Goal: Task Accomplishment & Management: Complete application form

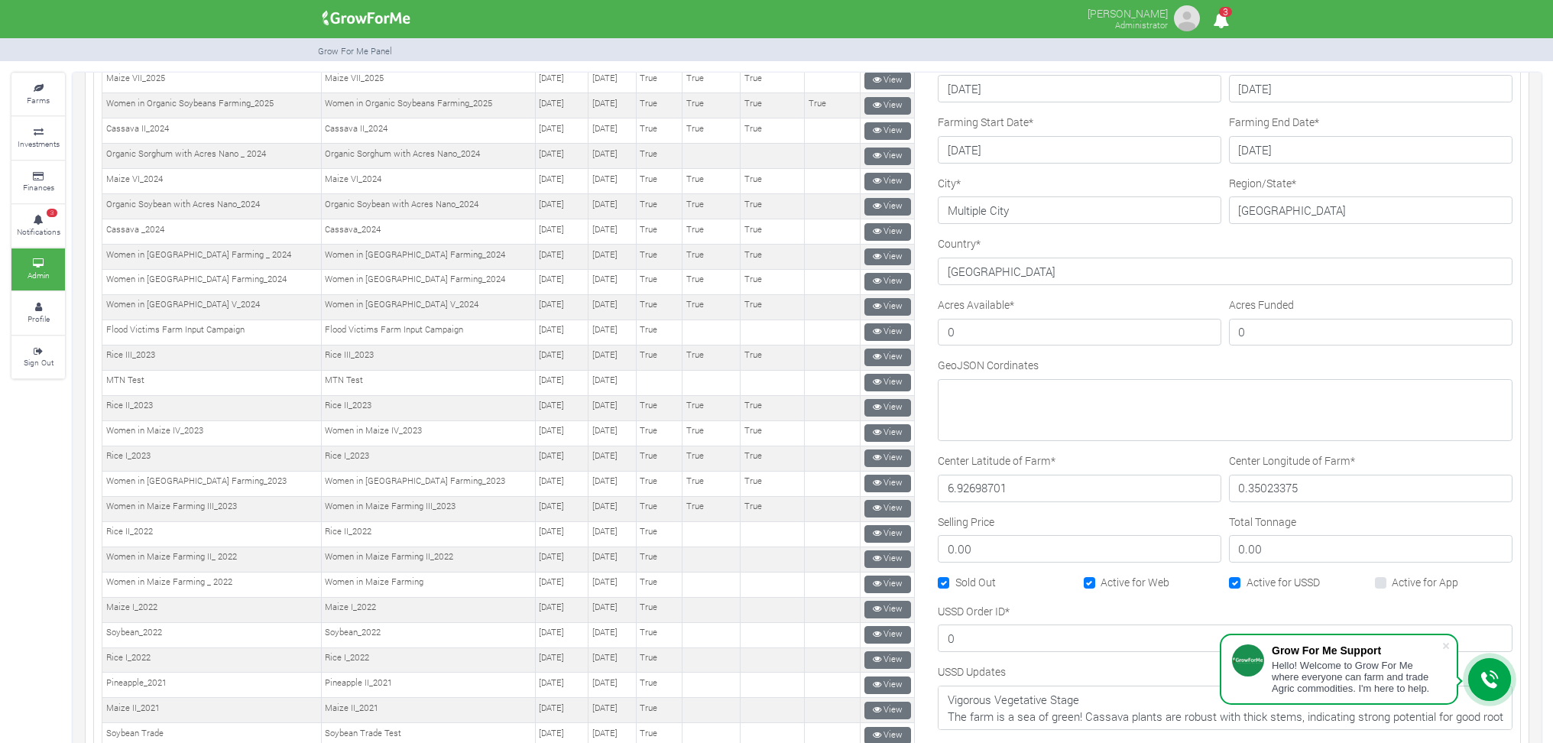
scroll to position [306, 0]
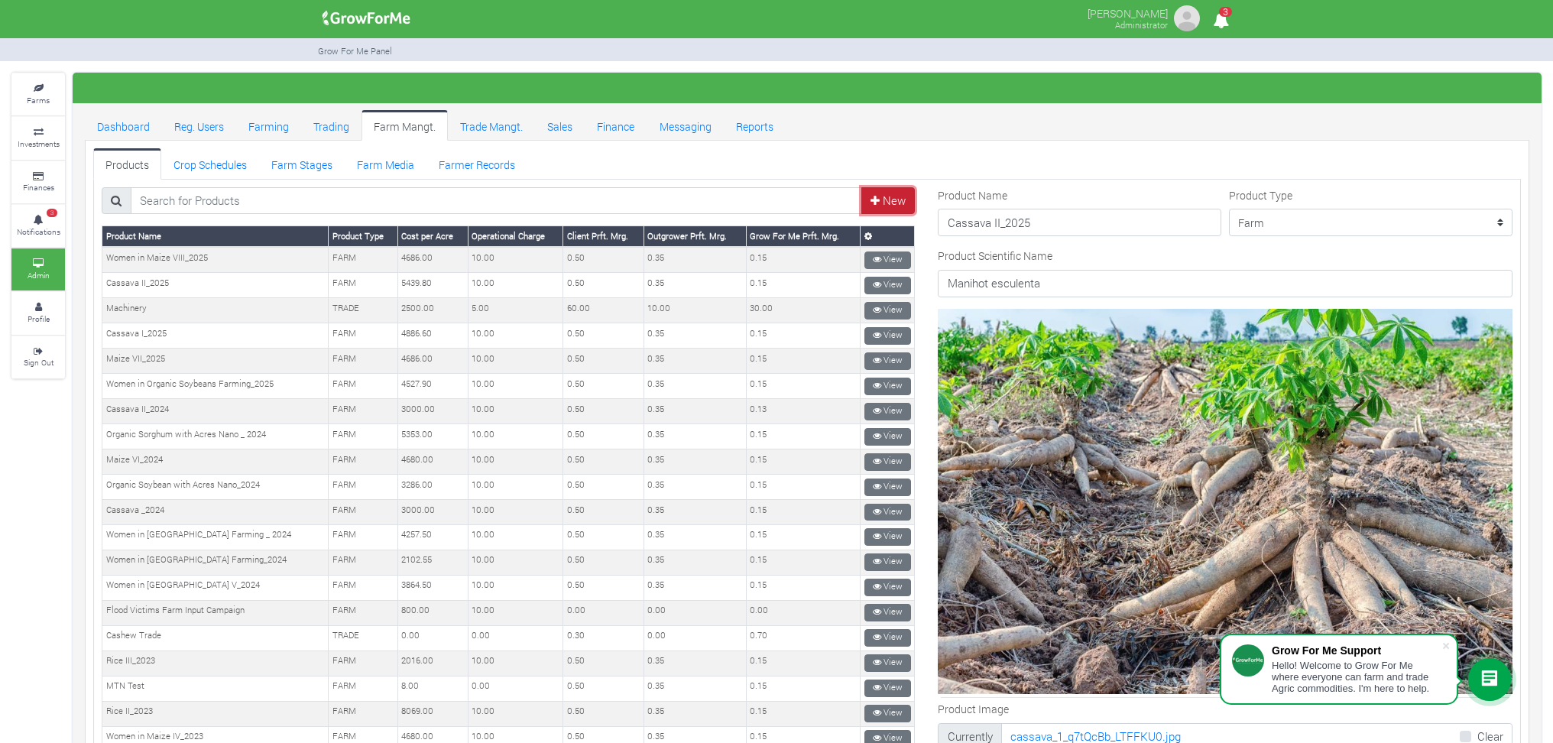
click at [880, 193] on link "New" at bounding box center [888, 201] width 54 height 28
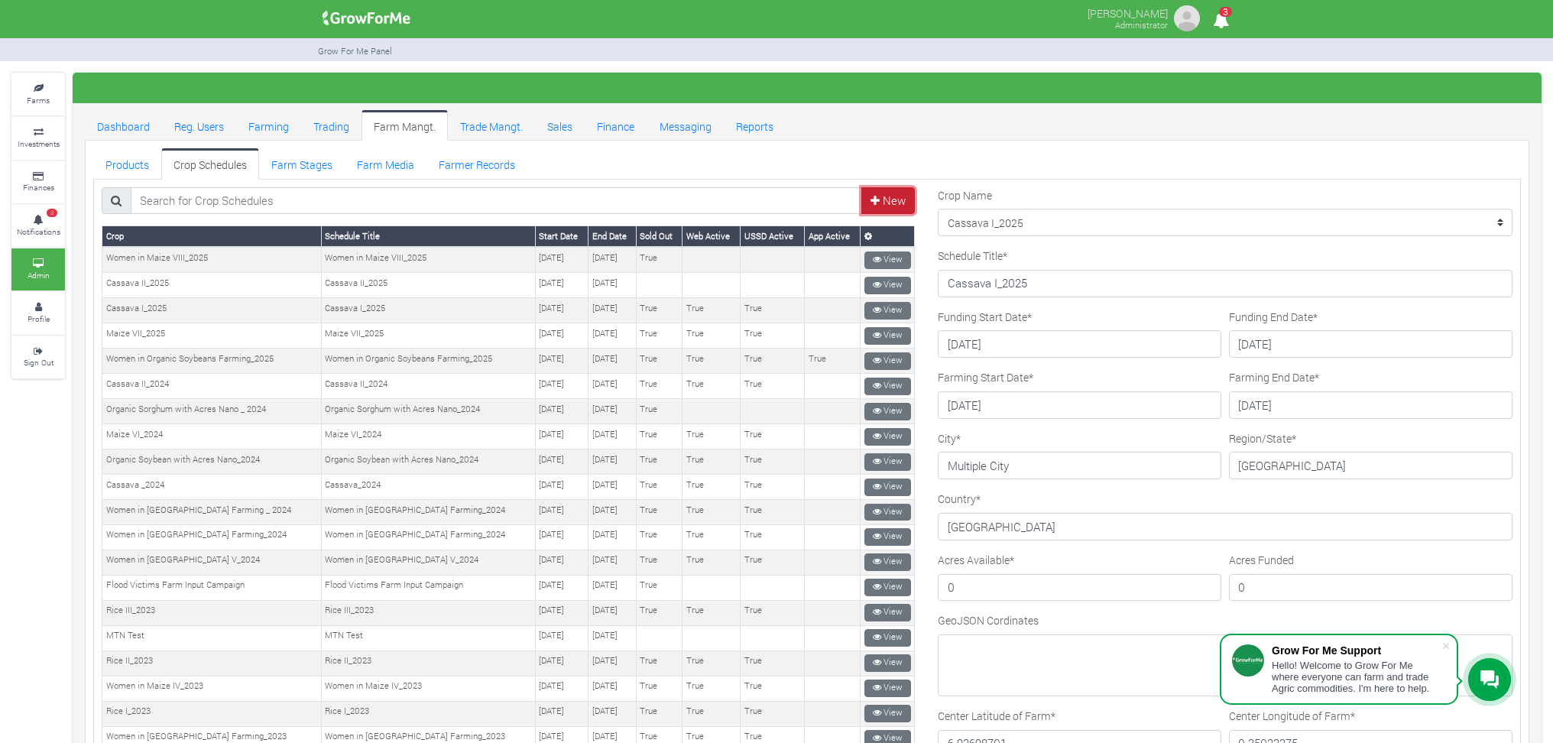
click at [885, 196] on link "New" at bounding box center [888, 201] width 54 height 28
click at [118, 151] on link "Products" at bounding box center [127, 163] width 68 height 31
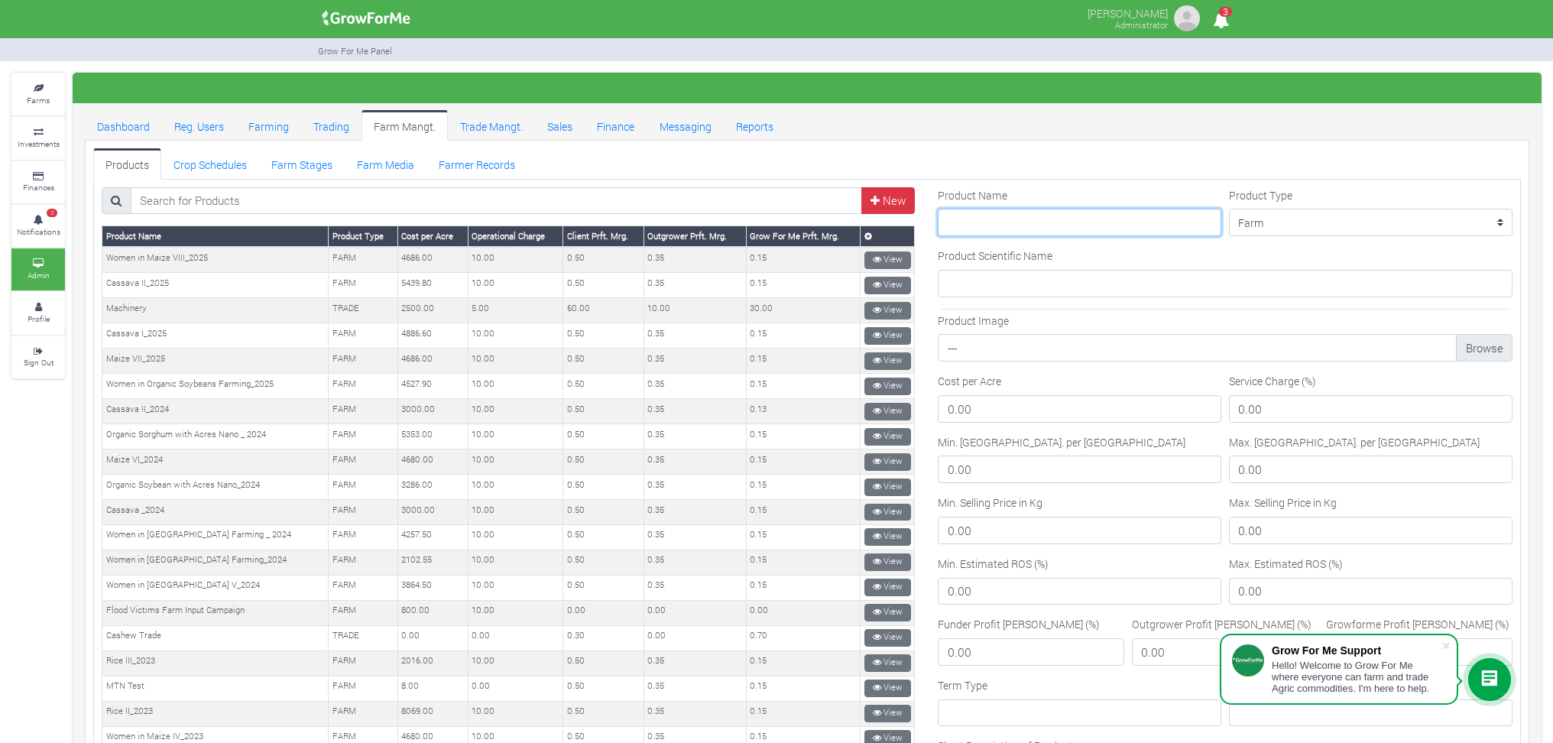
click at [1059, 229] on input "Product Name" at bounding box center [1080, 223] width 284 height 28
click at [976, 222] on input "Product Name" at bounding box center [1080, 223] width 284 height 28
paste input "Women in [GEOGRAPHIC_DATA] I_2026"
type input "Women in [GEOGRAPHIC_DATA] I_2026"
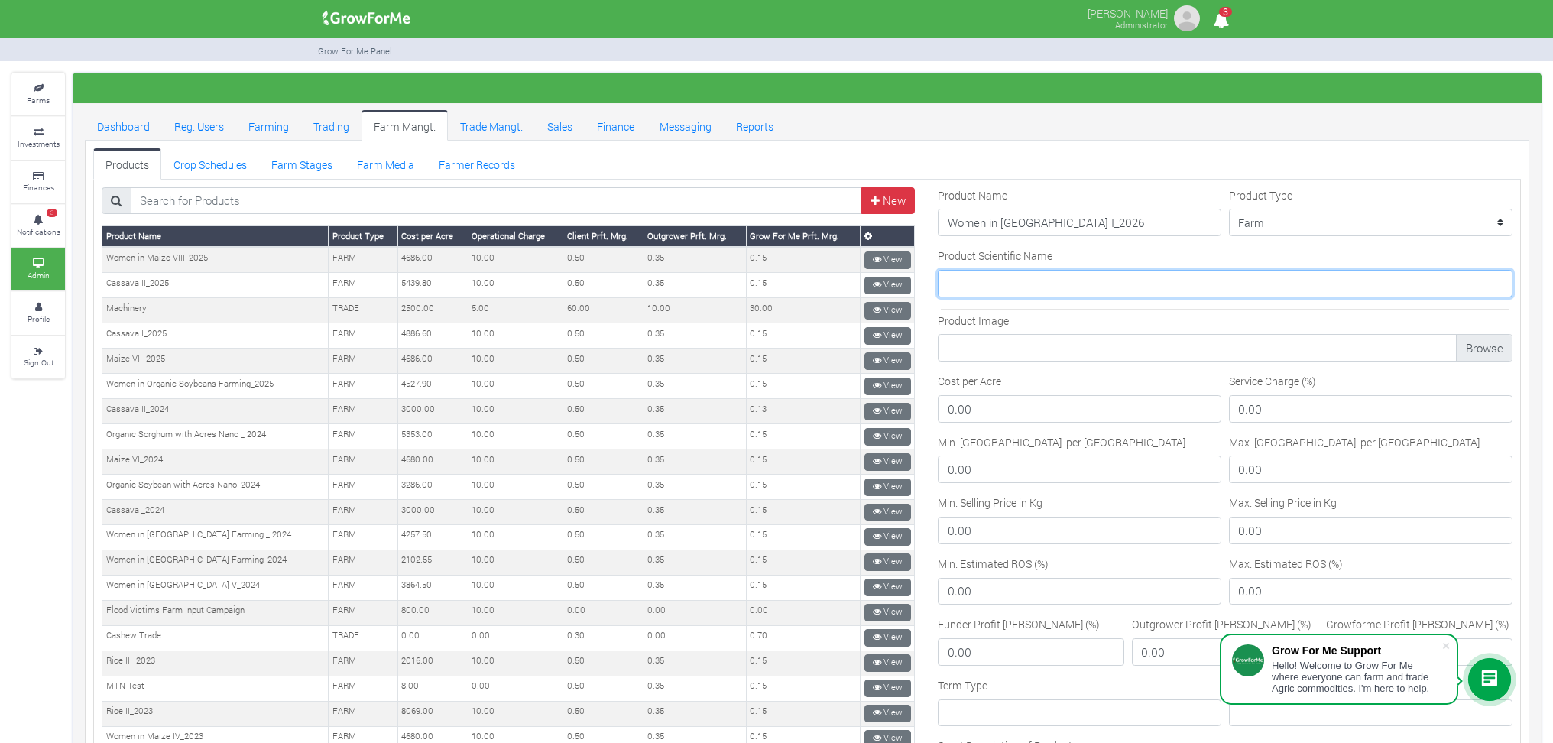
click at [959, 287] on input "Product Scientific Name" at bounding box center [1225, 284] width 575 height 28
type input "Zea Mays"
click at [972, 345] on input "Product Image" at bounding box center [1225, 353] width 557 height 28
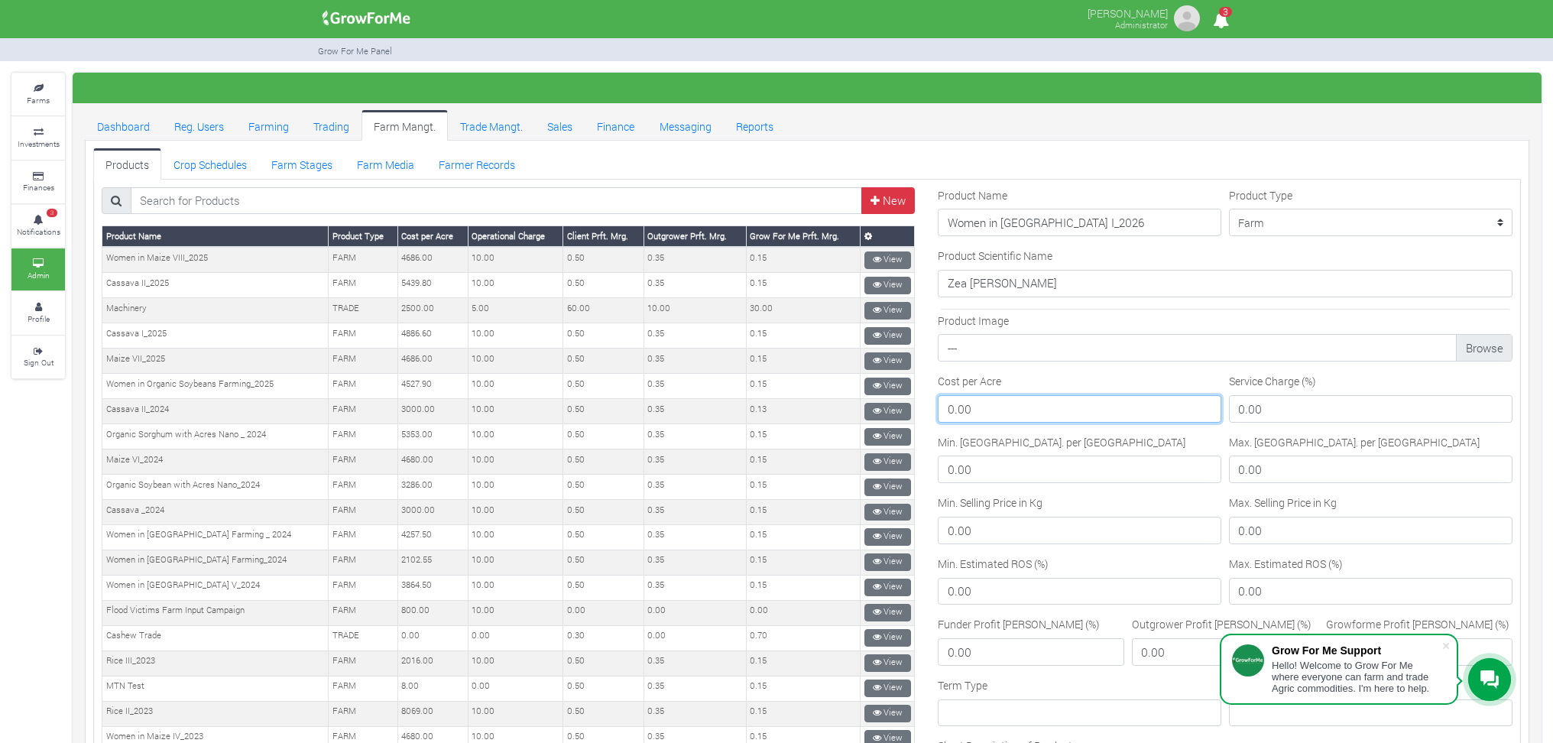
click at [971, 407] on input "0.00" at bounding box center [1080, 409] width 284 height 28
drag, startPoint x: 943, startPoint y: 409, endPoint x: 950, endPoint y: 403, distance: 9.2
click at [943, 408] on input "0.00" at bounding box center [1080, 409] width 284 height 28
paste input "495000"
type input "4950.00"
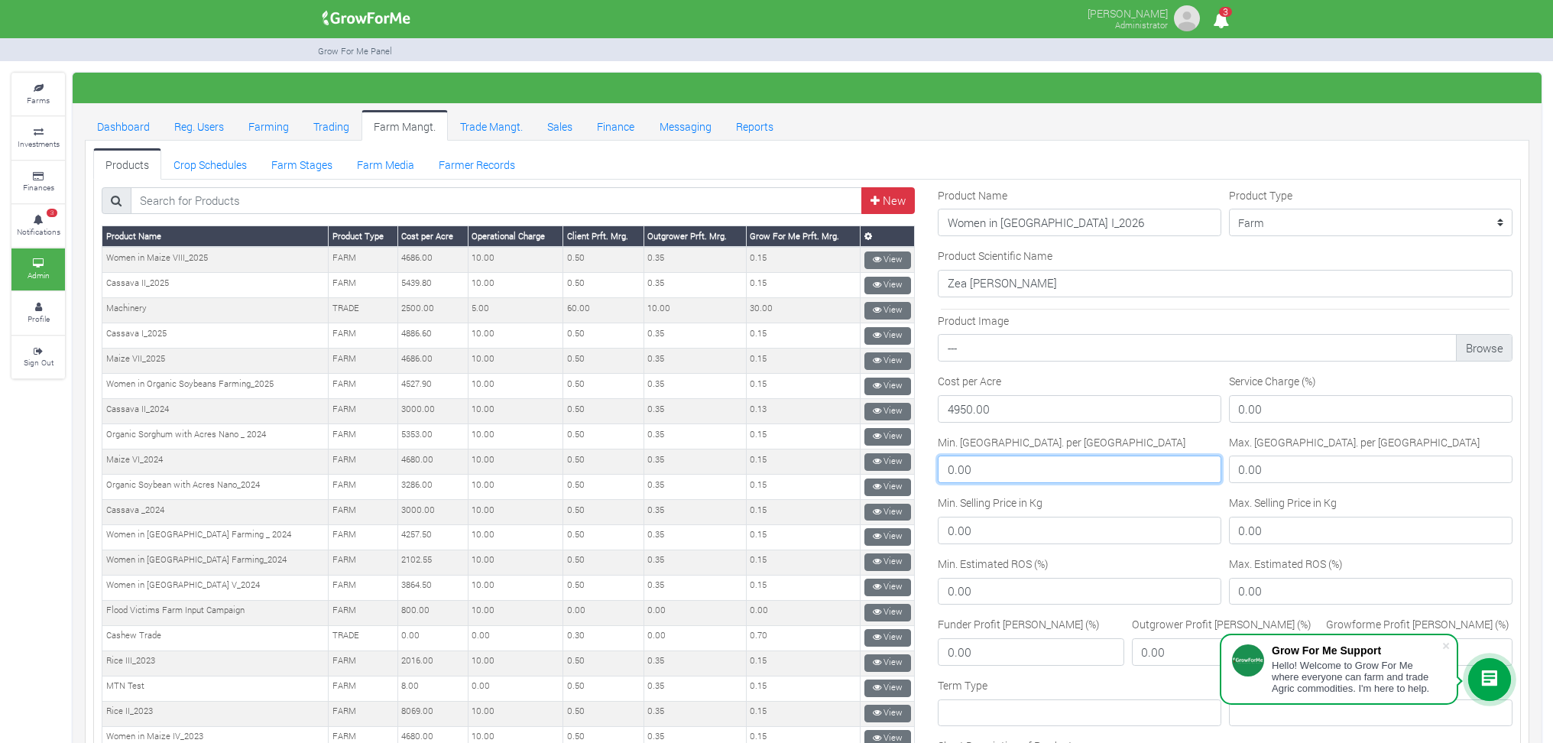
click at [1118, 475] on input "0.00" at bounding box center [1080, 470] width 284 height 28
click at [1229, 404] on input "0.00" at bounding box center [1371, 409] width 284 height 28
type input "10.00"
click at [942, 468] on input "0.00" at bounding box center [1080, 470] width 284 height 28
type input "1150.00"
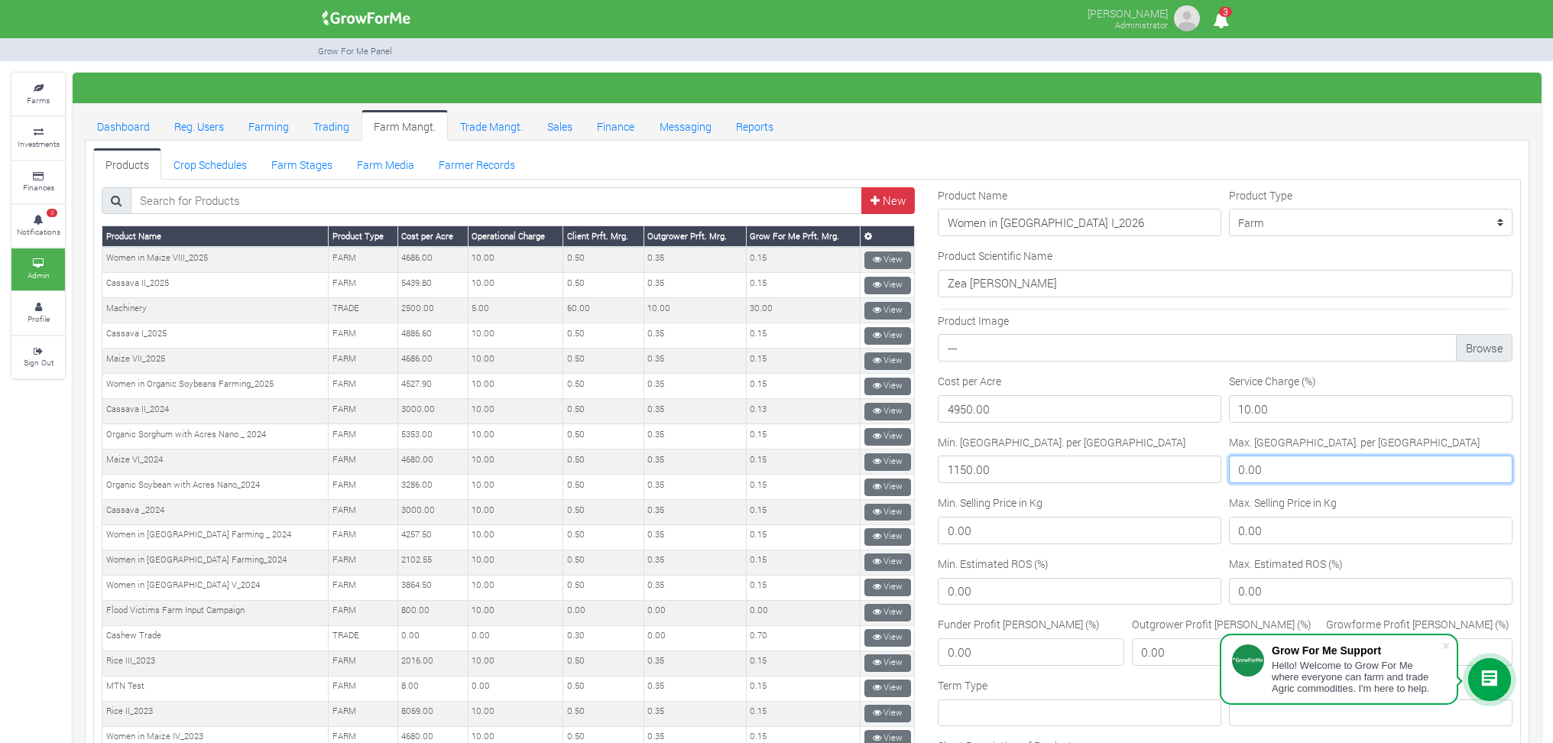
click at [1230, 468] on input "0.00" at bounding box center [1371, 470] width 284 height 28
type input "1250.00"
click at [942, 535] on input "0.00" at bounding box center [1080, 531] width 284 height 28
type input "5.70"
click at [1234, 527] on input "0.00" at bounding box center [1371, 531] width 284 height 28
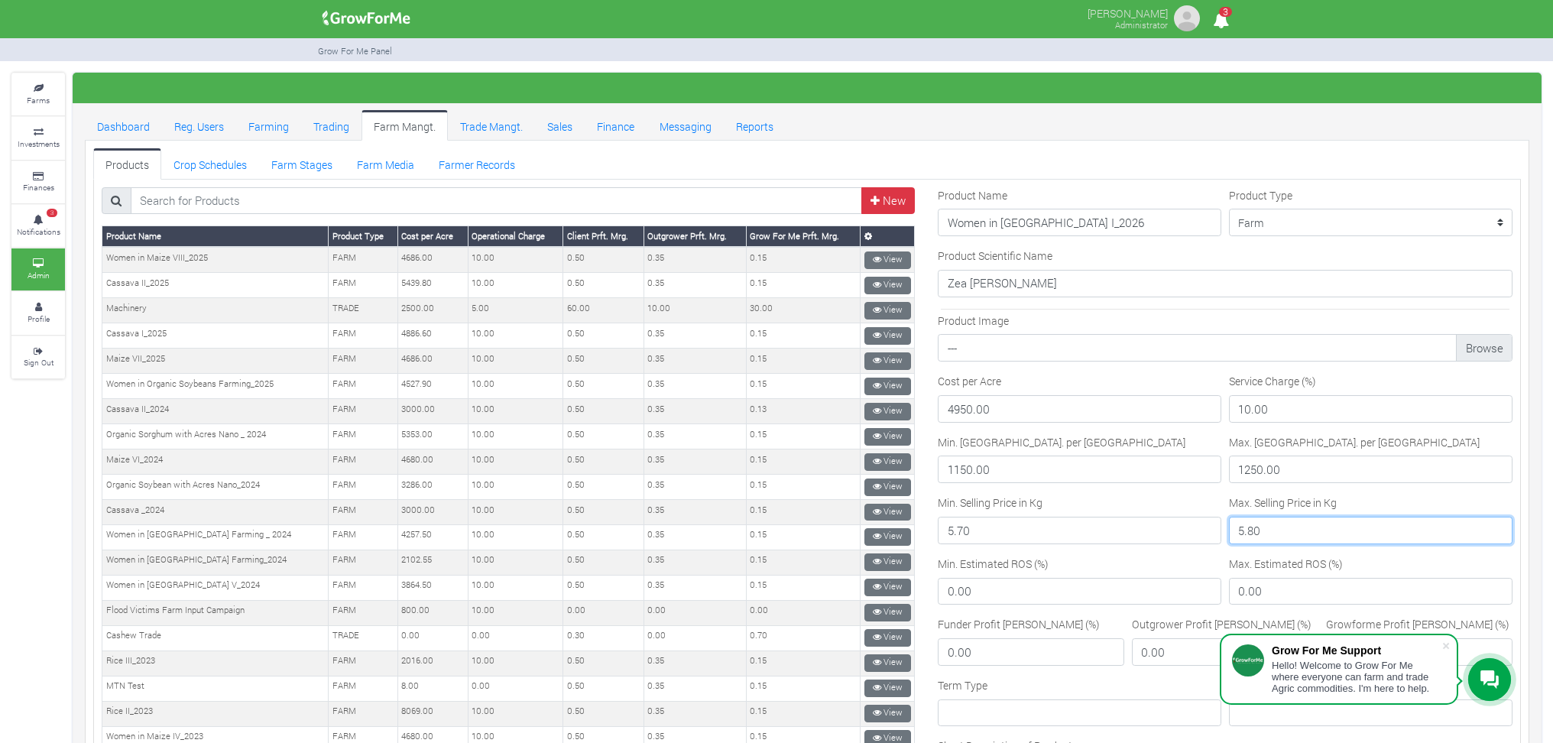
type input "5.80"
click at [979, 588] on input "0.00" at bounding box center [1080, 592] width 284 height 28
click at [940, 592] on input "0.00" at bounding box center [1080, 592] width 284 height 28
click at [968, 587] on input "20.00" at bounding box center [1080, 592] width 284 height 28
type input "20.39"
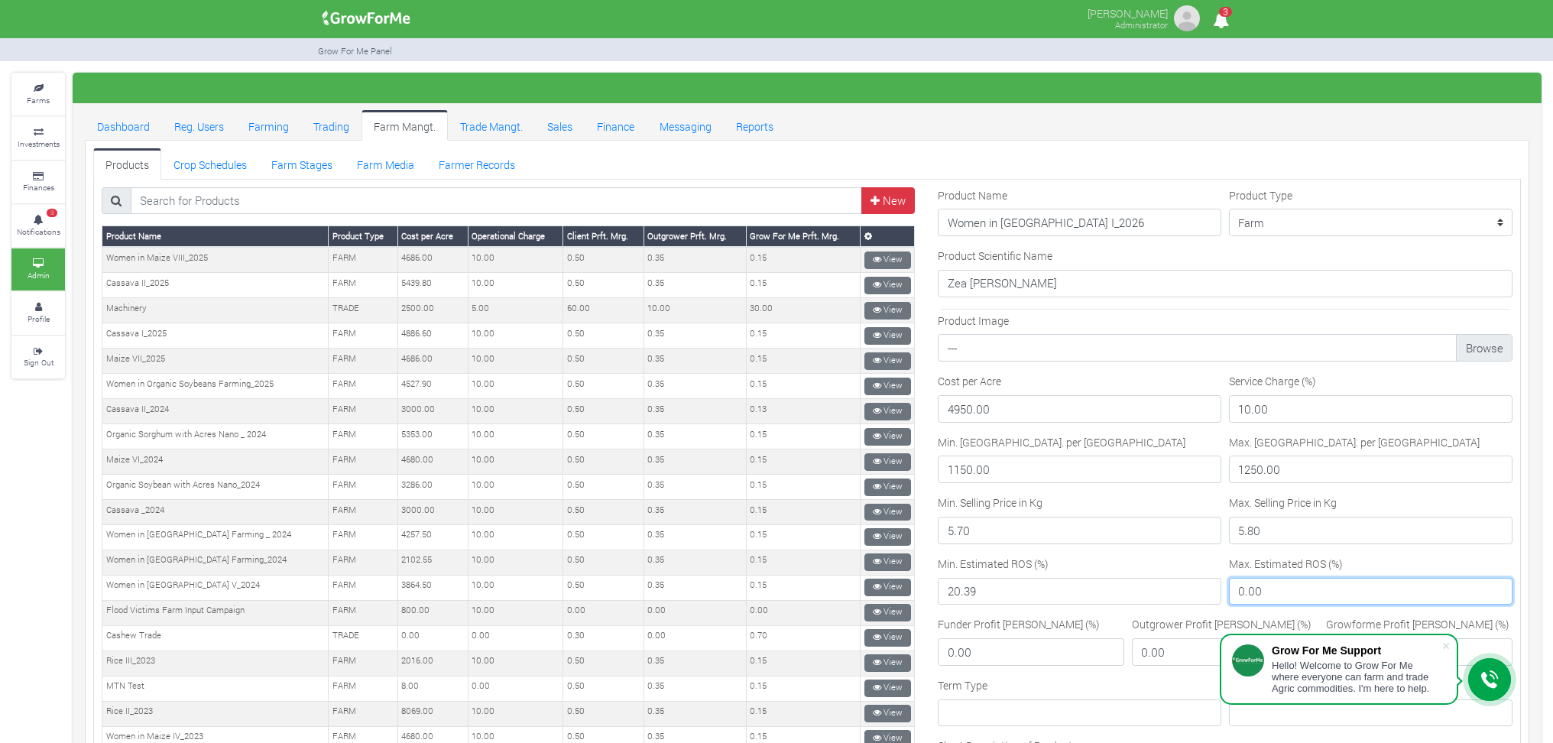
click at [1229, 588] on input "0.00" at bounding box center [1371, 592] width 284 height 28
click at [1267, 589] on input "33.00" at bounding box center [1371, 592] width 284 height 28
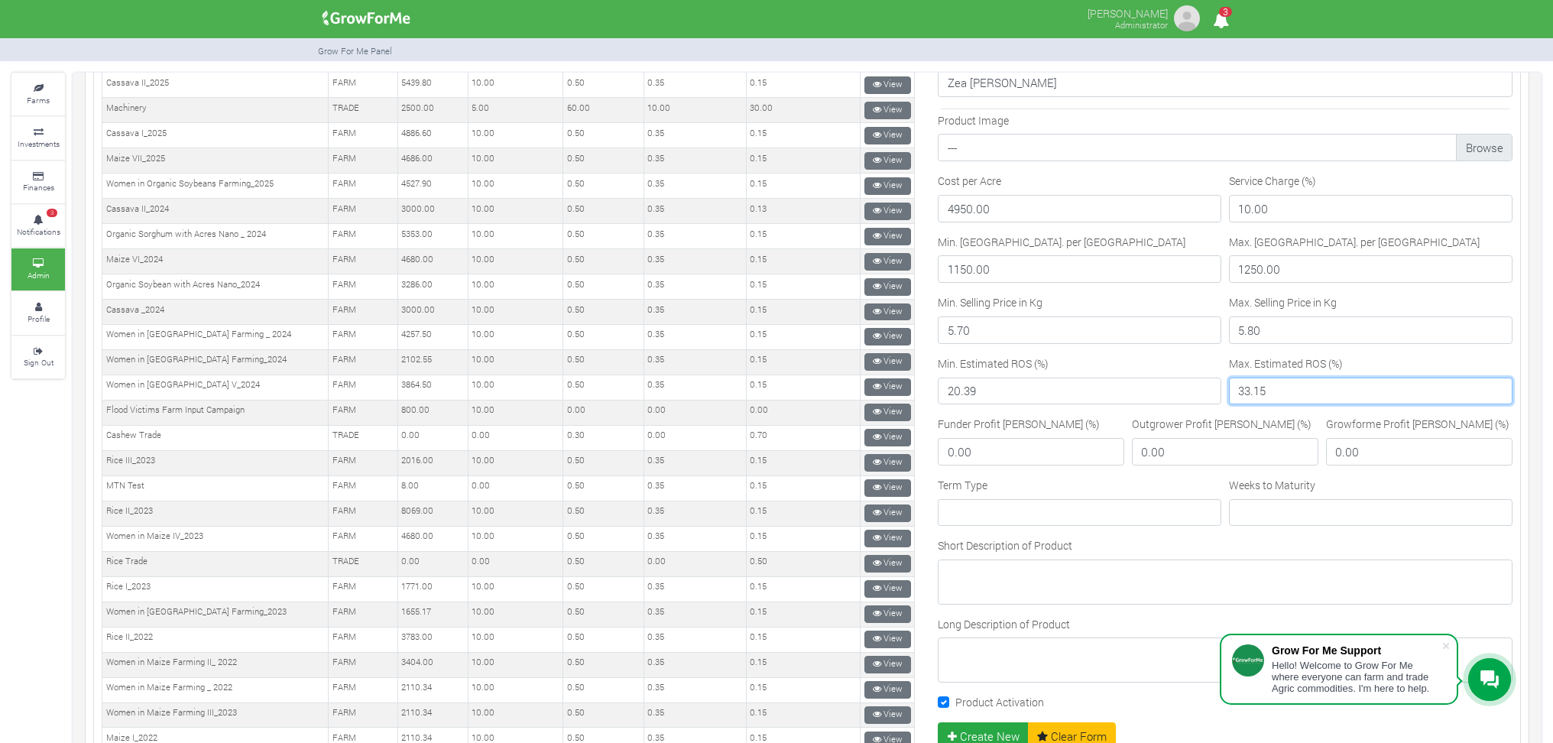
scroll to position [203, 0]
type input "33.15"
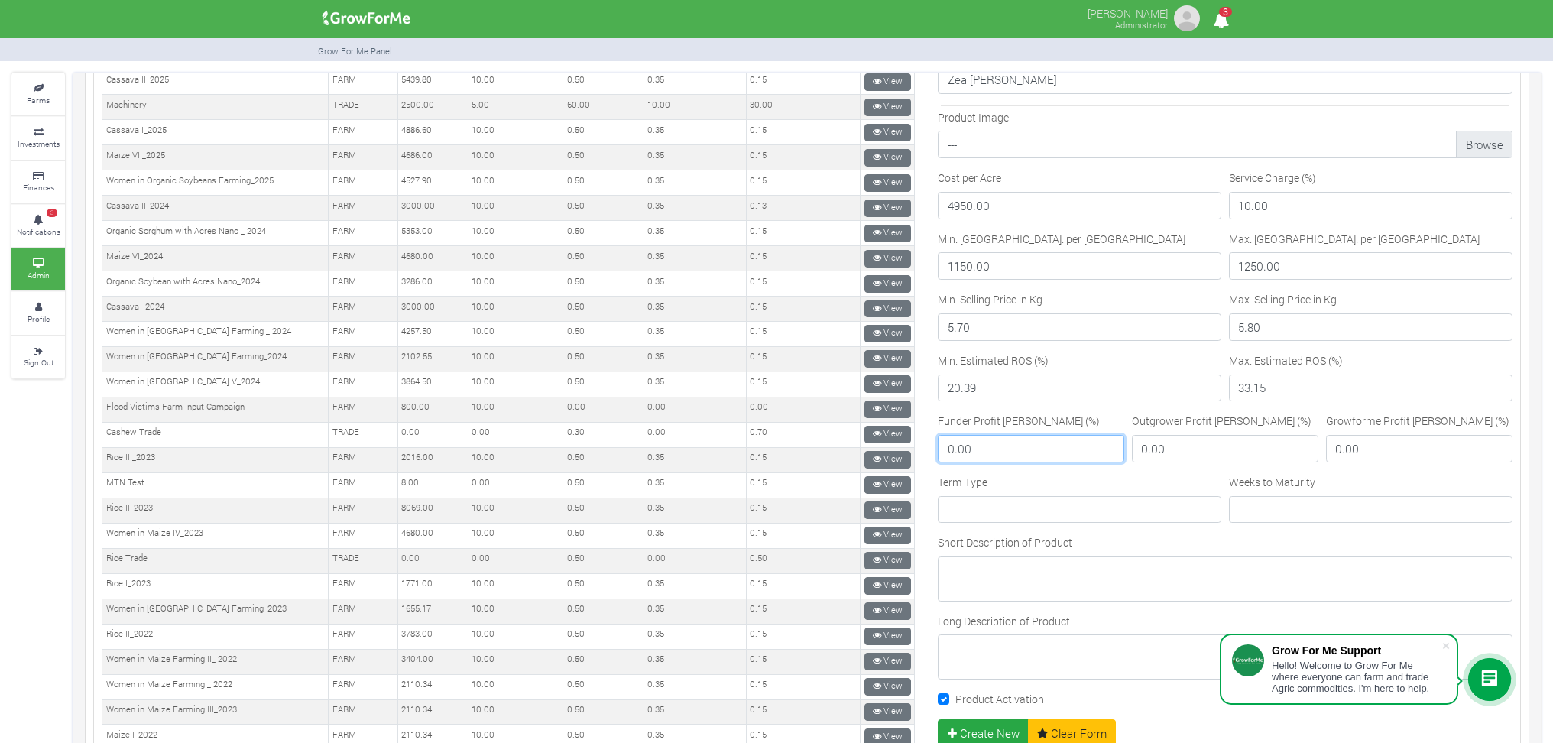
click at [951, 449] on input "0.00" at bounding box center [1031, 449] width 186 height 28
type input "0.50"
click at [1153, 448] on input "0.00" at bounding box center [1225, 449] width 186 height 28
type input "0.35"
click at [1341, 451] on input "0.00" at bounding box center [1419, 449] width 186 height 28
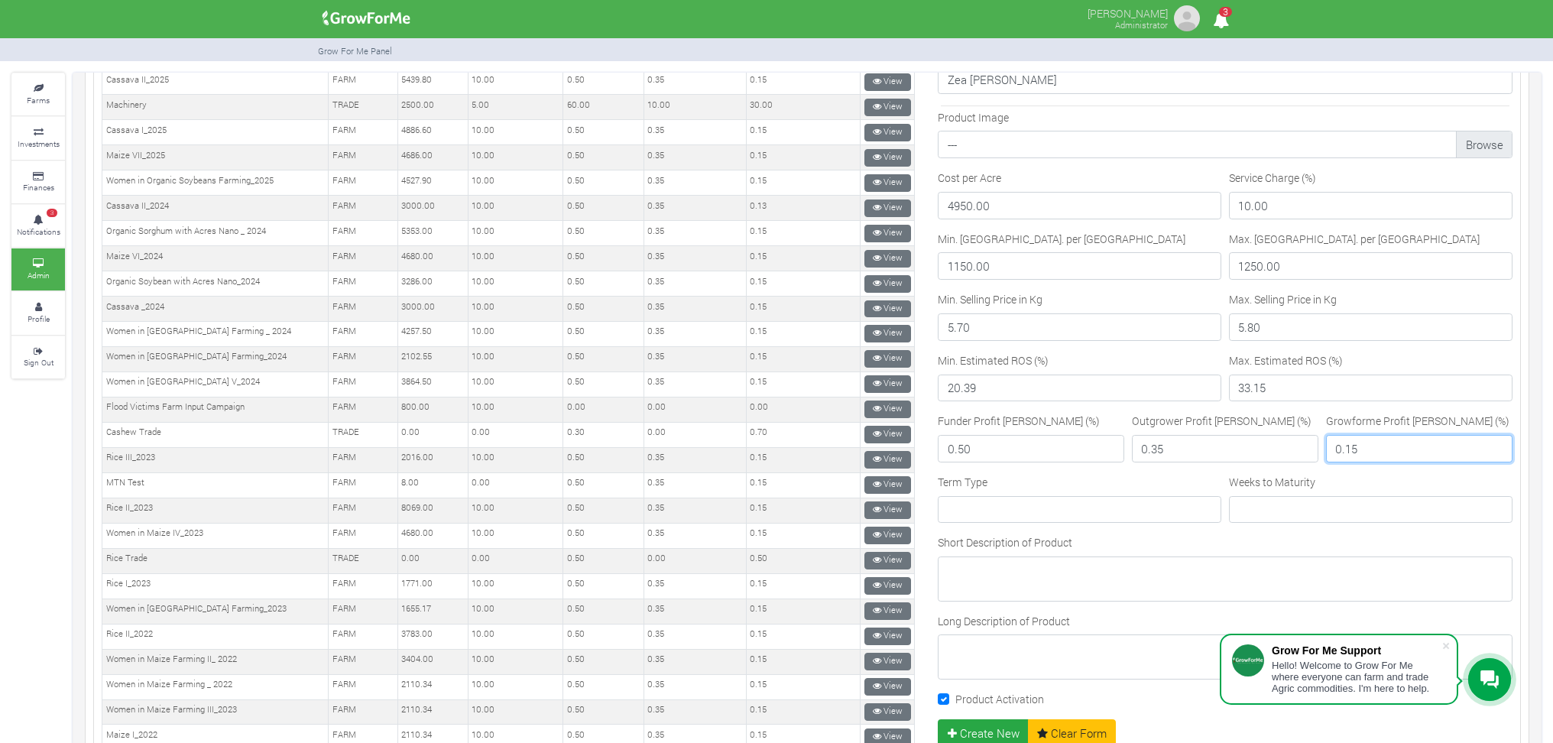
type input "0.15"
click at [997, 502] on input "Term Type" at bounding box center [1080, 510] width 284 height 28
type input "Medium"
click at [1279, 506] on input "Weeks to Maturity" at bounding box center [1371, 510] width 284 height 28
type input "24"
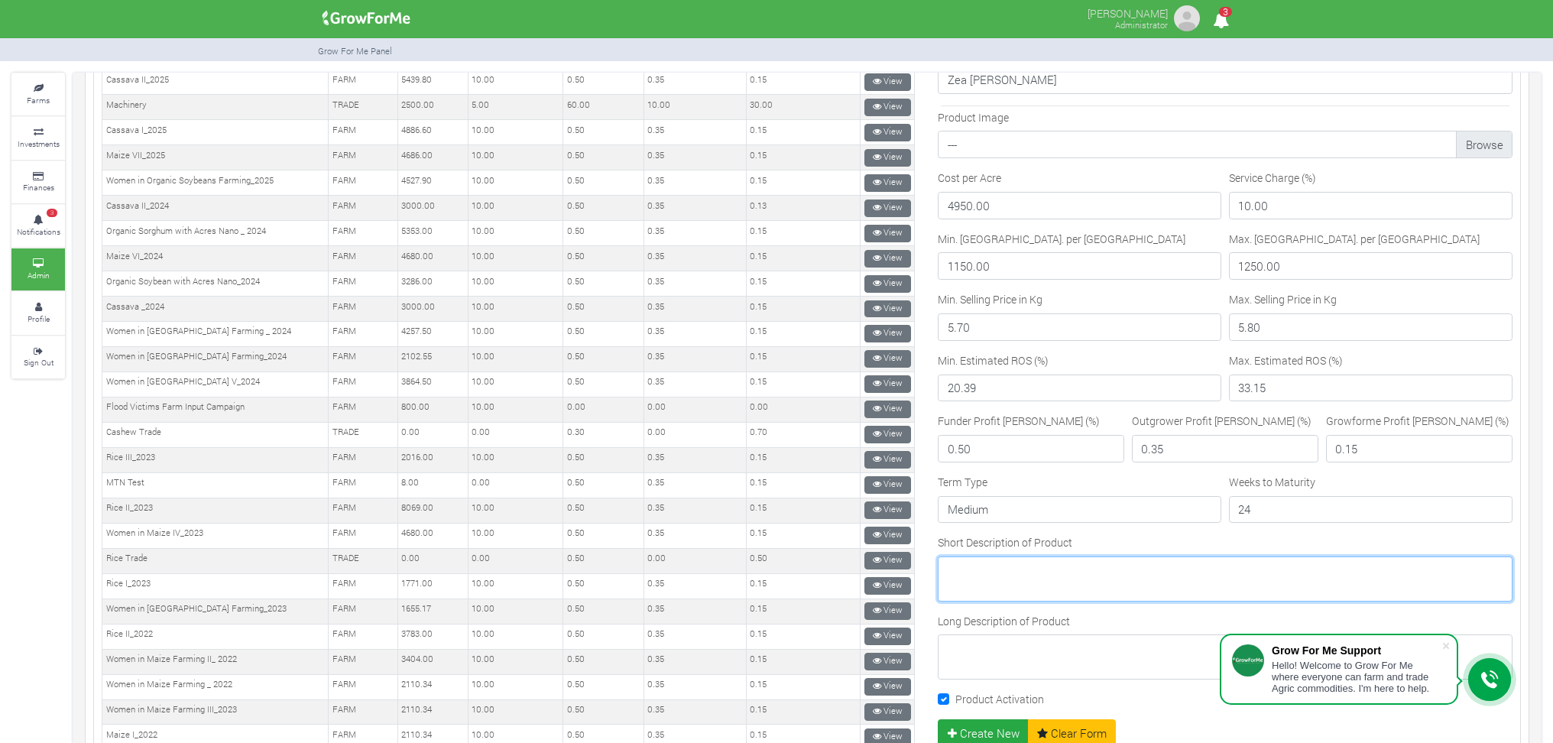
click at [995, 574] on textarea "Short Description of Product" at bounding box center [1225, 578] width 575 height 44
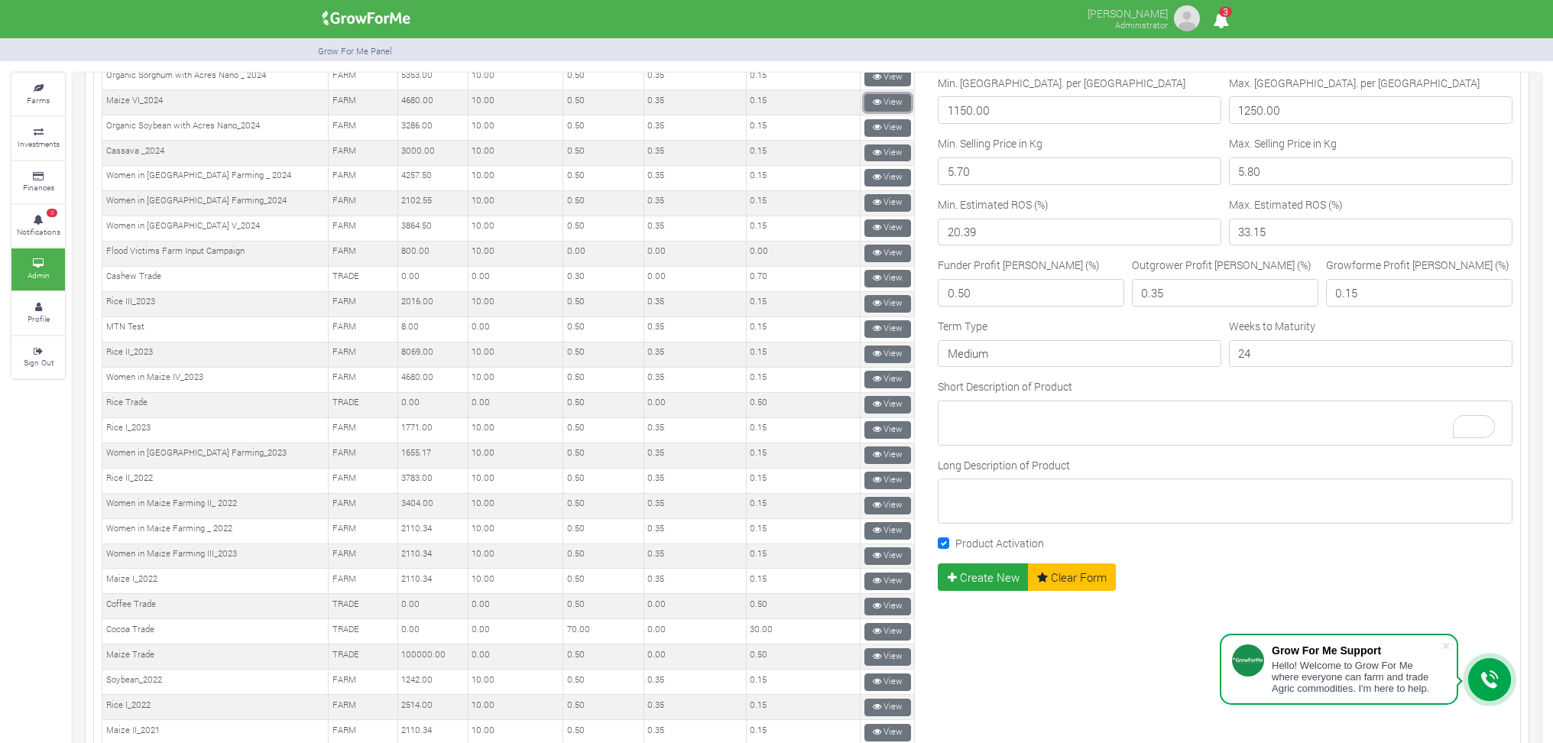
scroll to position [407, 0]
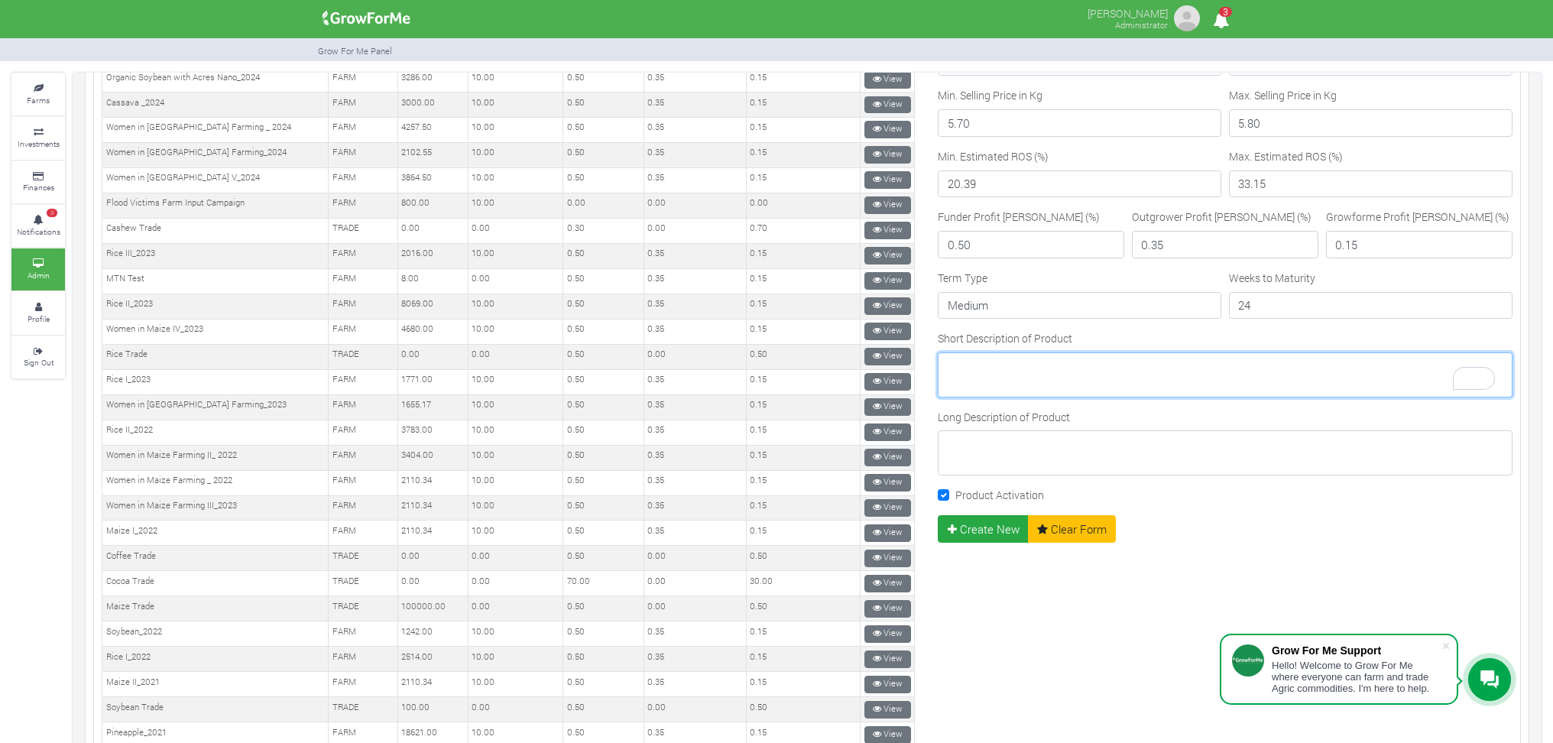
click at [956, 371] on textarea "Short Description of Product" at bounding box center [1225, 374] width 575 height 44
paste textarea "This project aims to create jobs and reduce poverty among the minority groups i…"
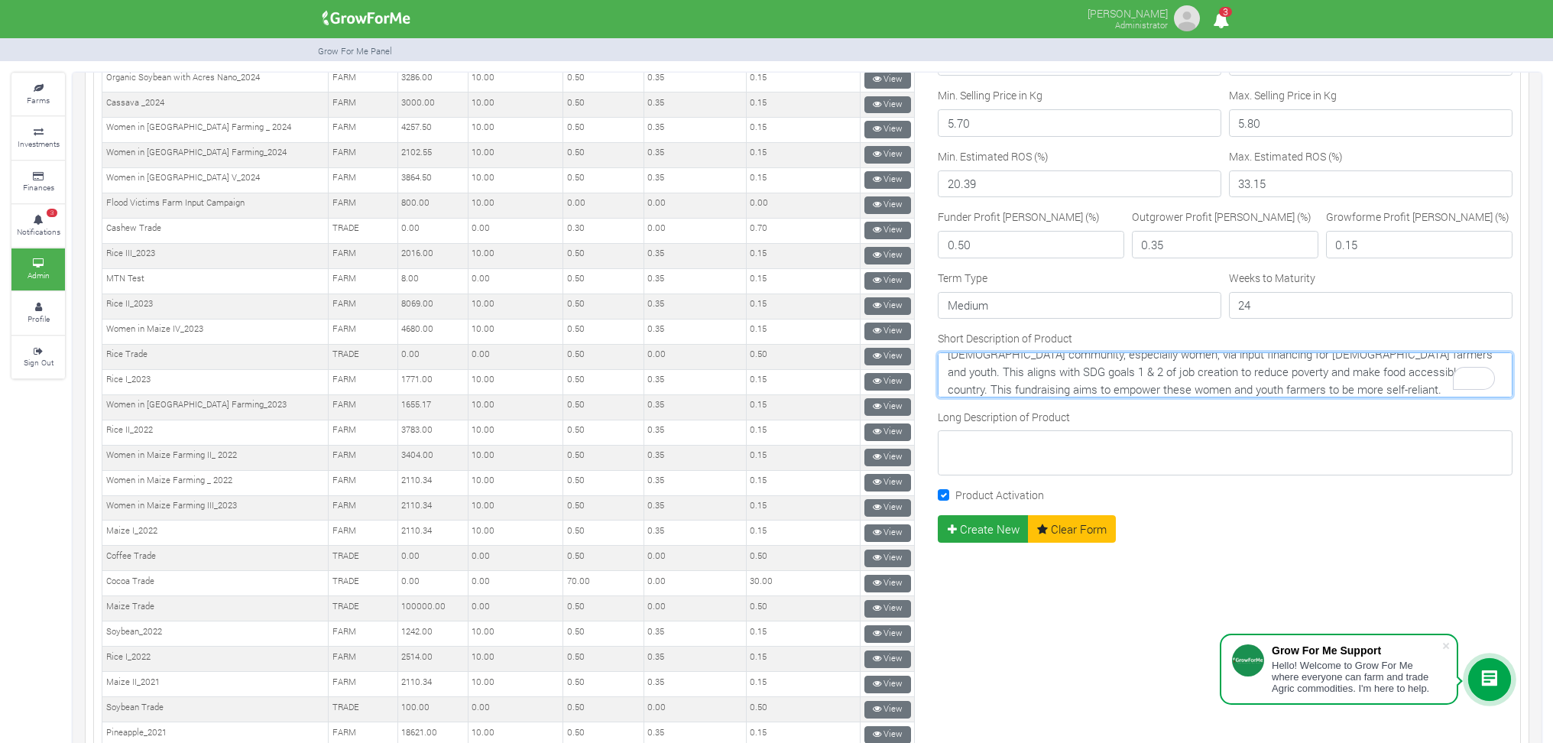
scroll to position [29, 0]
type textarea "This project aims to create jobs and reduce poverty among the minority groups i…"
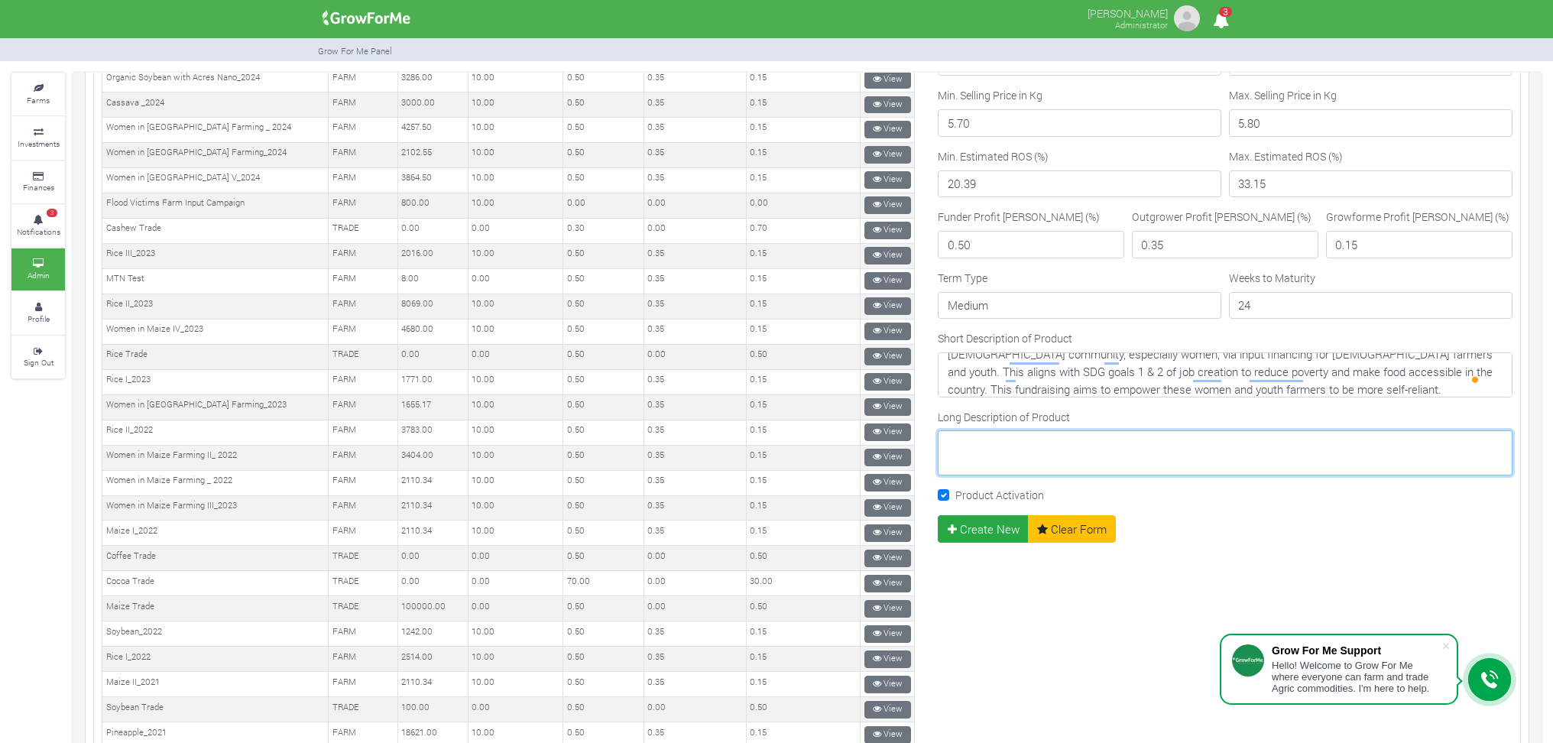
click at [965, 462] on textarea "Long Description of Product" at bounding box center [1225, 452] width 575 height 44
paste textarea "Female farmers engaged in primary production agriculture account for about 40% …"
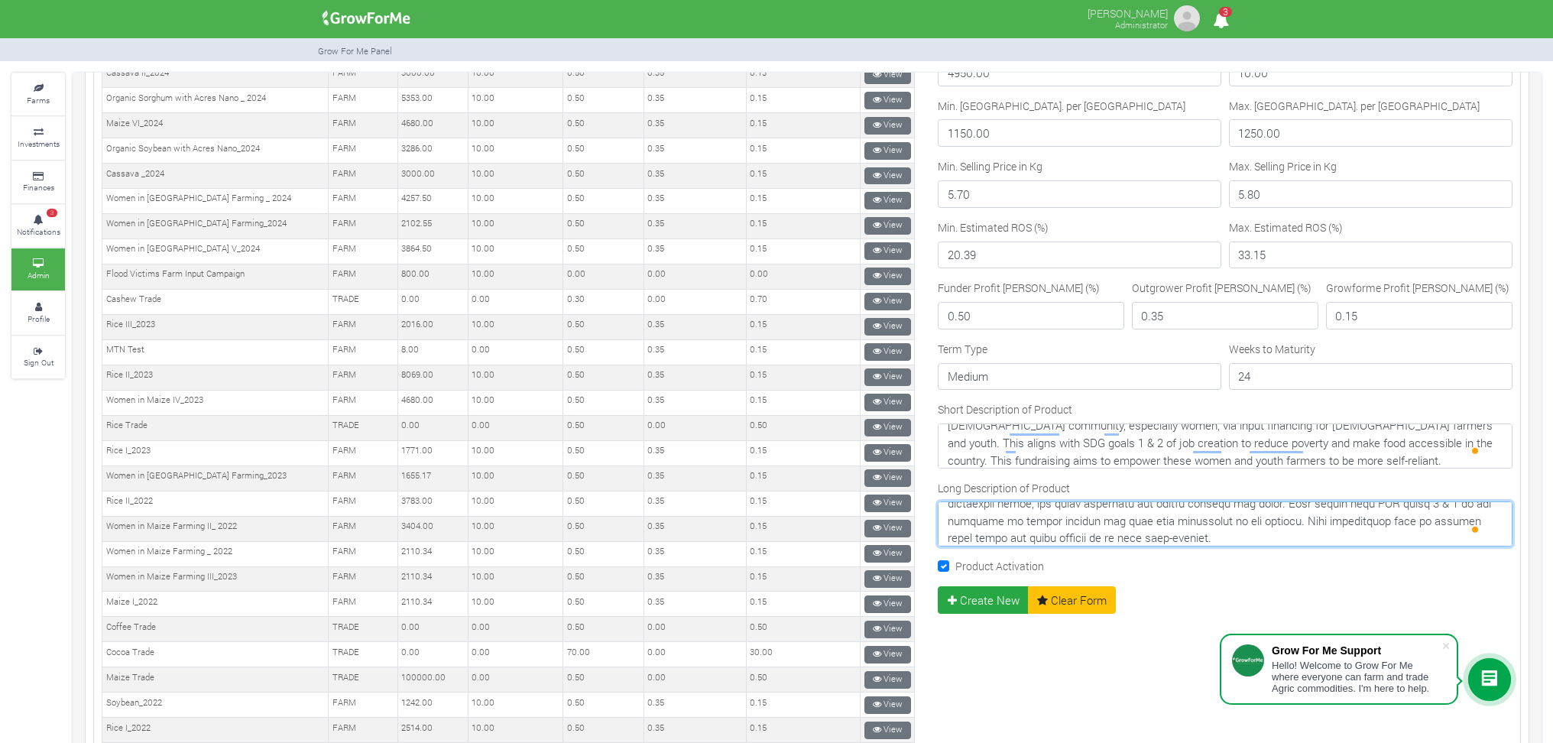
scroll to position [306, 0]
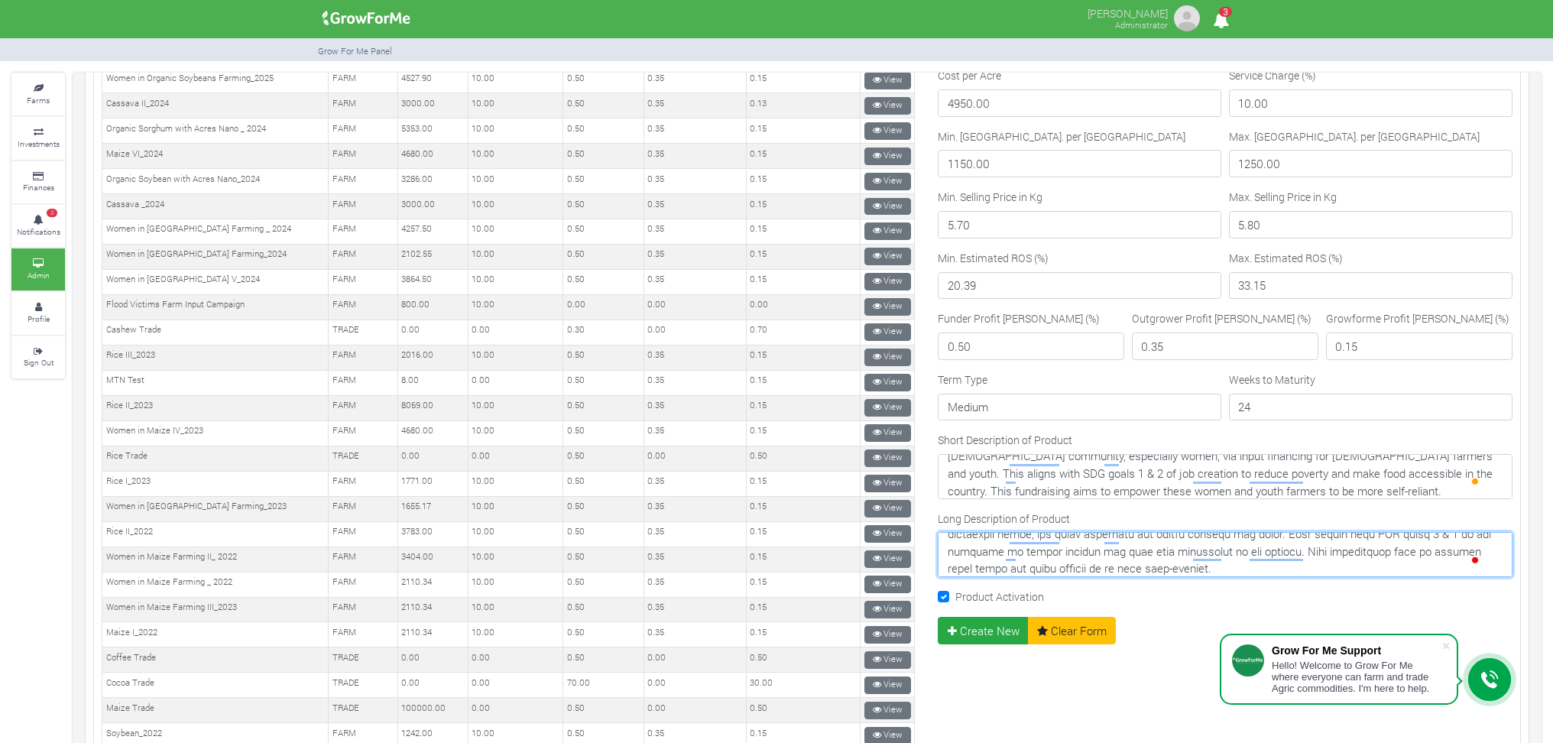
type textarea "Female farmers engaged in primary production agriculture account for about 40% …"
click at [1018, 458] on textarea "This project aims to create jobs and reduce poverty among the minority groups i…" at bounding box center [1225, 476] width 575 height 44
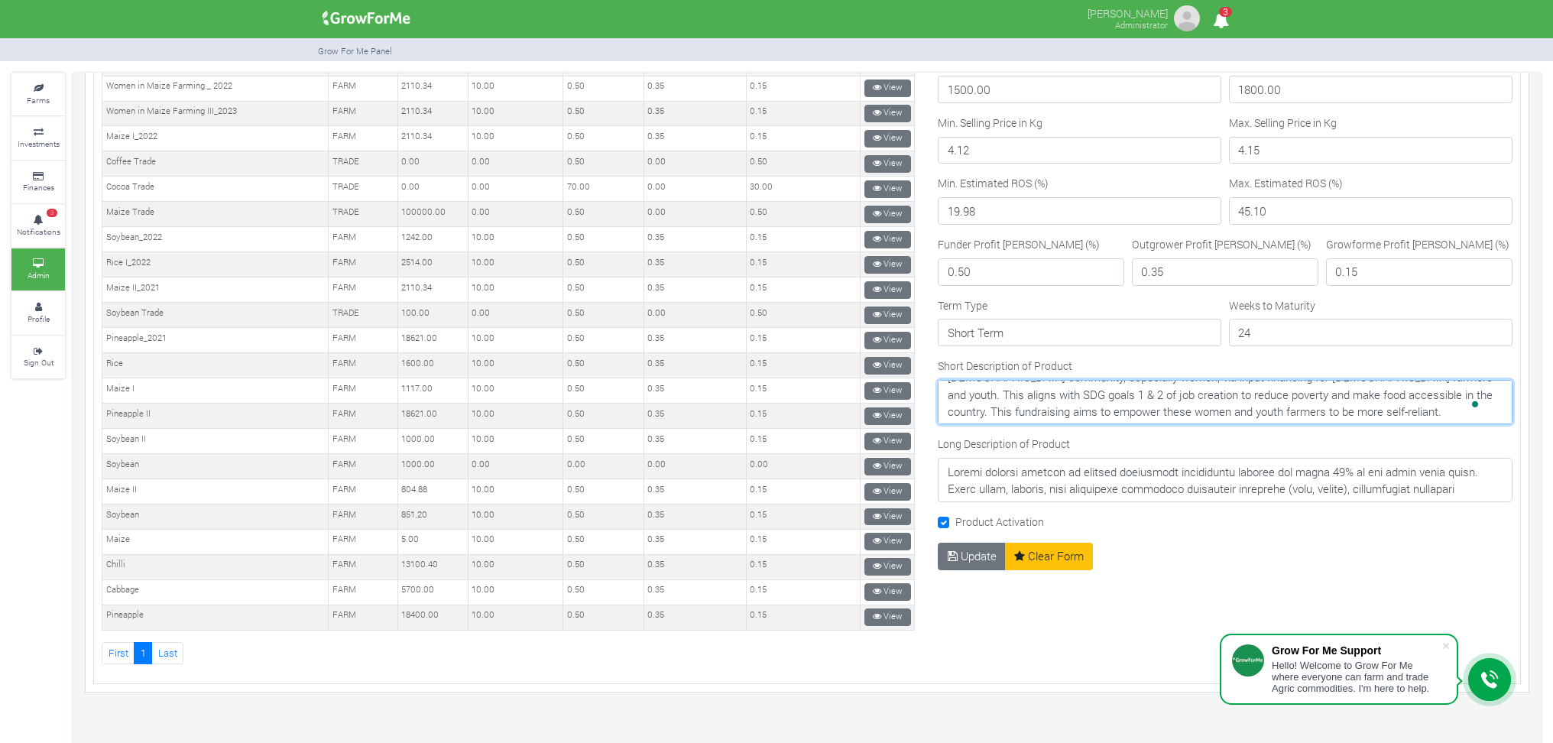
scroll to position [34, 0]
drag, startPoint x: 938, startPoint y: 393, endPoint x: 1377, endPoint y: 413, distance: 439.9
click at [1377, 413] on textarea "This project aims to create jobs and reduce poverty among the minority groups i…" at bounding box center [1225, 402] width 575 height 44
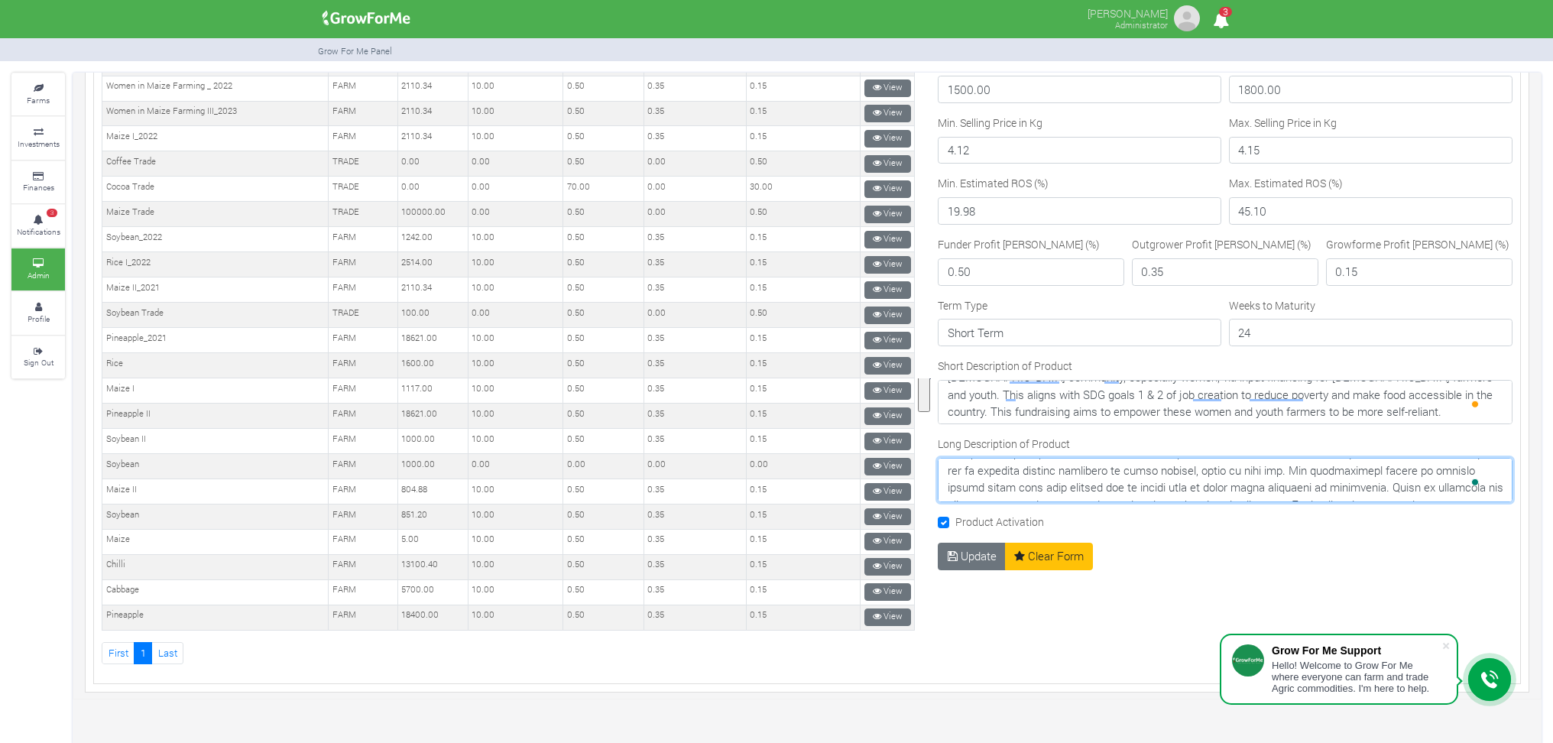
scroll to position [275, 0]
drag, startPoint x: 936, startPoint y: 465, endPoint x: 1409, endPoint y: 480, distance: 472.6
click at [1409, 480] on textarea "Long Description of Product" at bounding box center [1225, 480] width 575 height 44
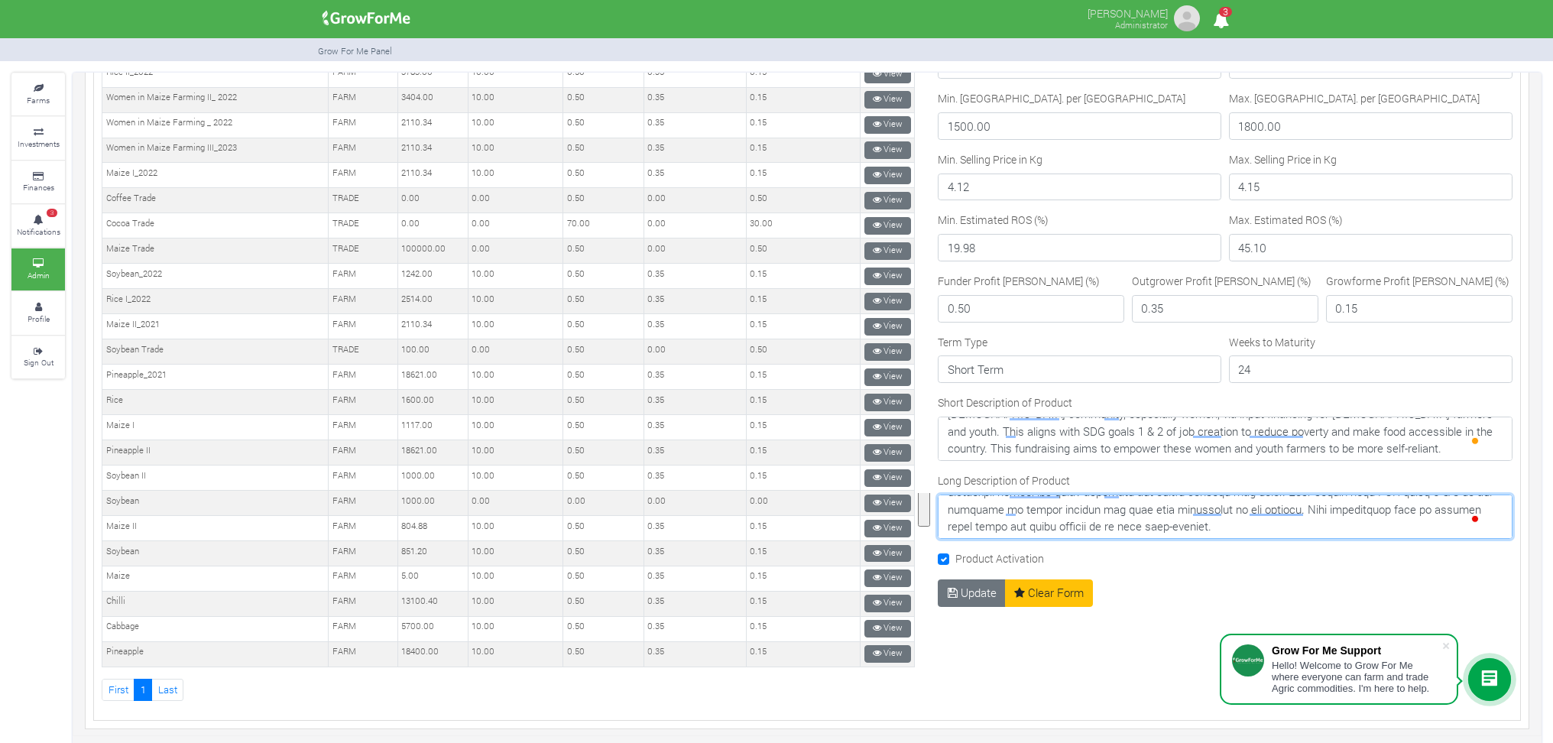
scroll to position [903, 0]
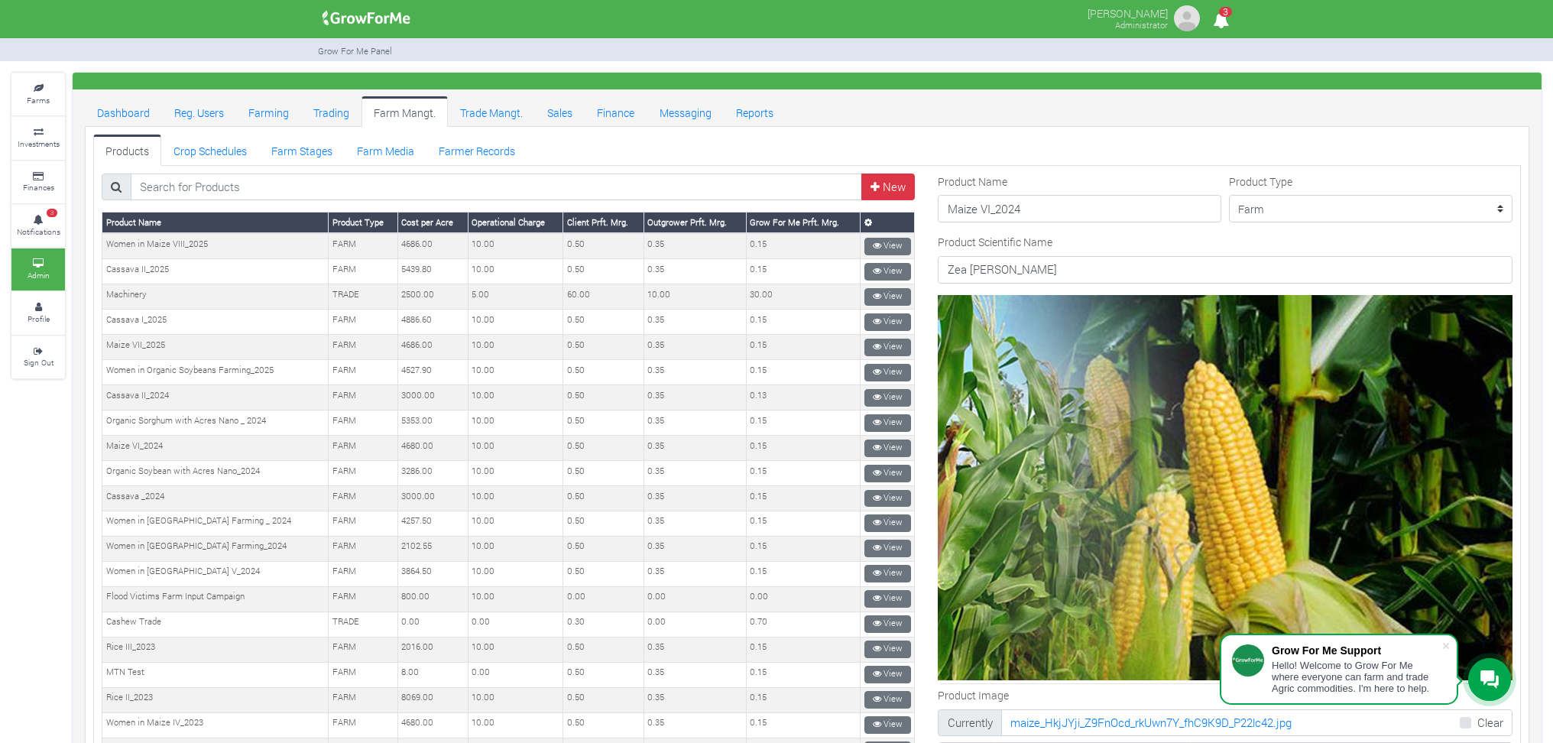
scroll to position [0, 0]
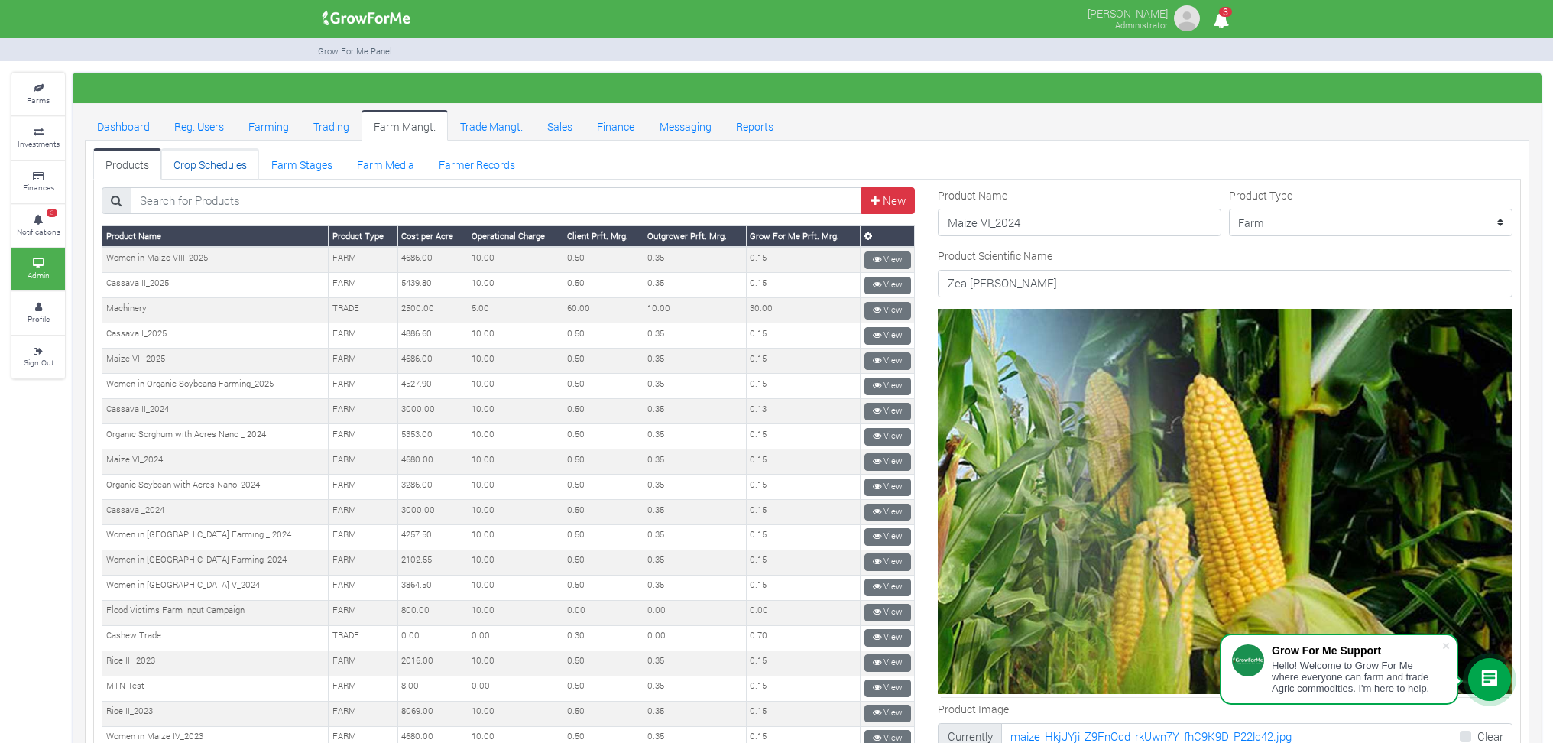
click at [209, 161] on link "Crop Schedules" at bounding box center [210, 163] width 98 height 31
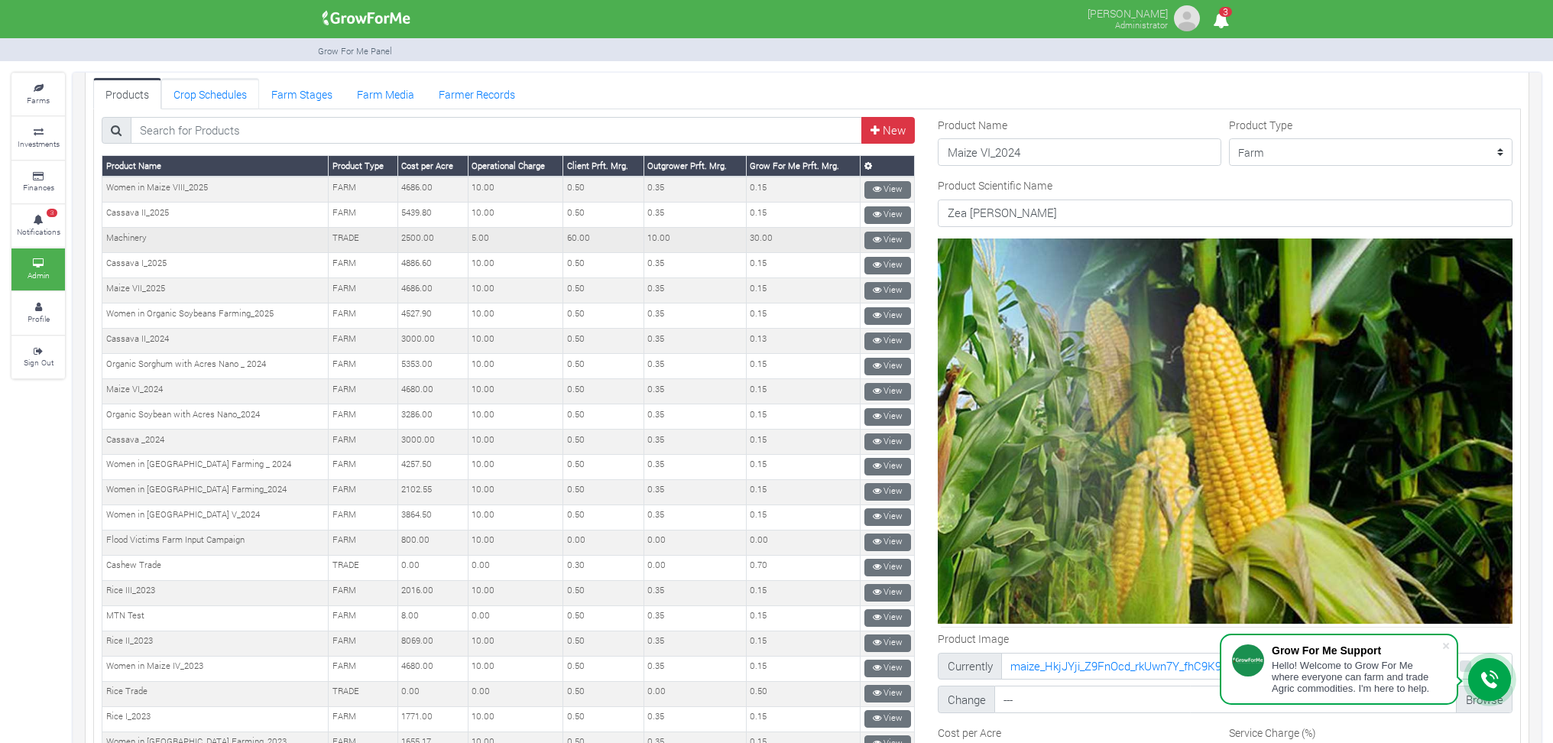
scroll to position [102, 0]
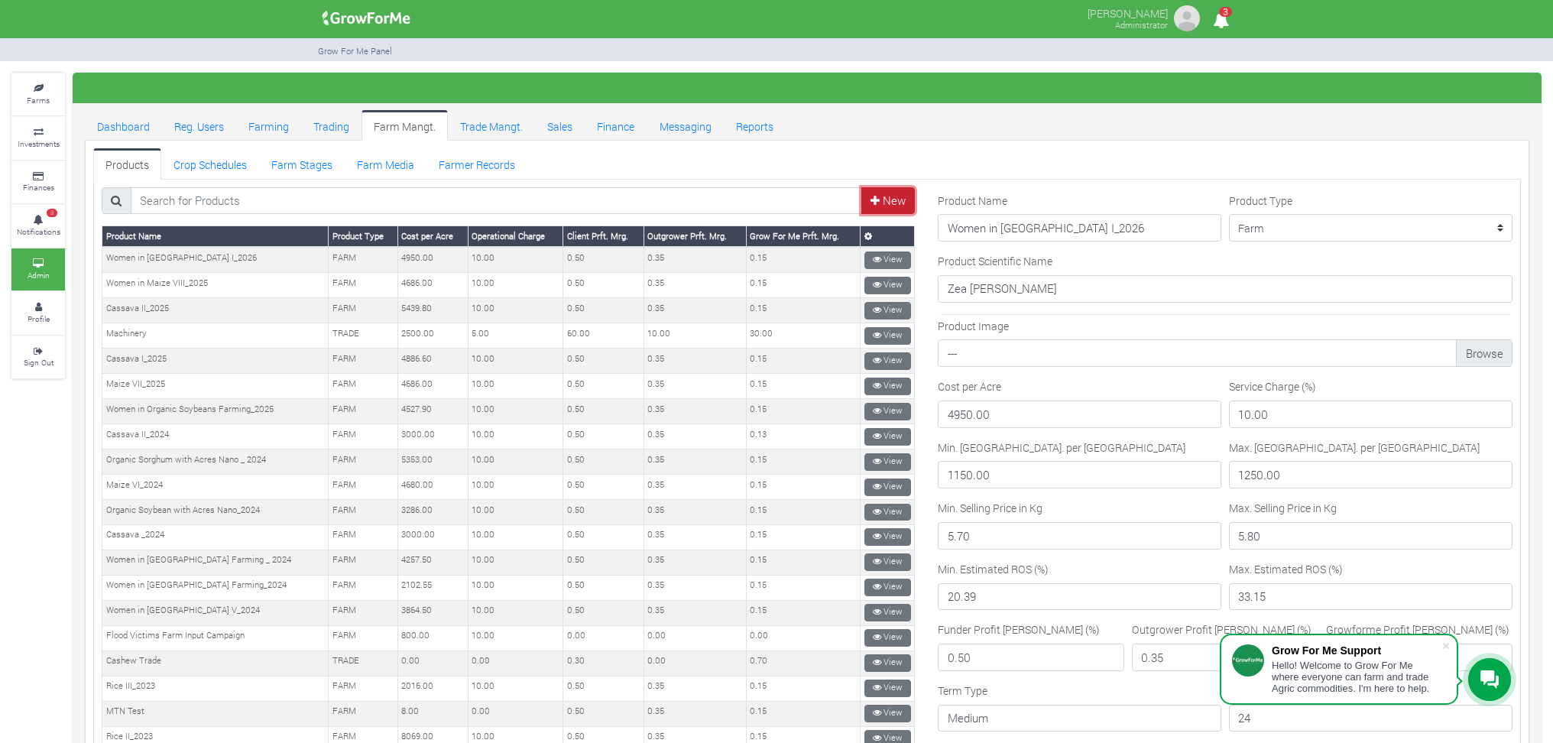
click at [884, 193] on link "New" at bounding box center [888, 201] width 54 height 28
click at [1097, 230] on input "Product Name" at bounding box center [1080, 223] width 284 height 28
type input "w"
click at [1099, 133] on ul "Dashboard Reg. Users Farming Trading Farm Mangt. Trade Mangt. Sales Finance Mes…" at bounding box center [807, 125] width 1444 height 31
click at [203, 159] on link "Crop Schedules" at bounding box center [210, 163] width 98 height 31
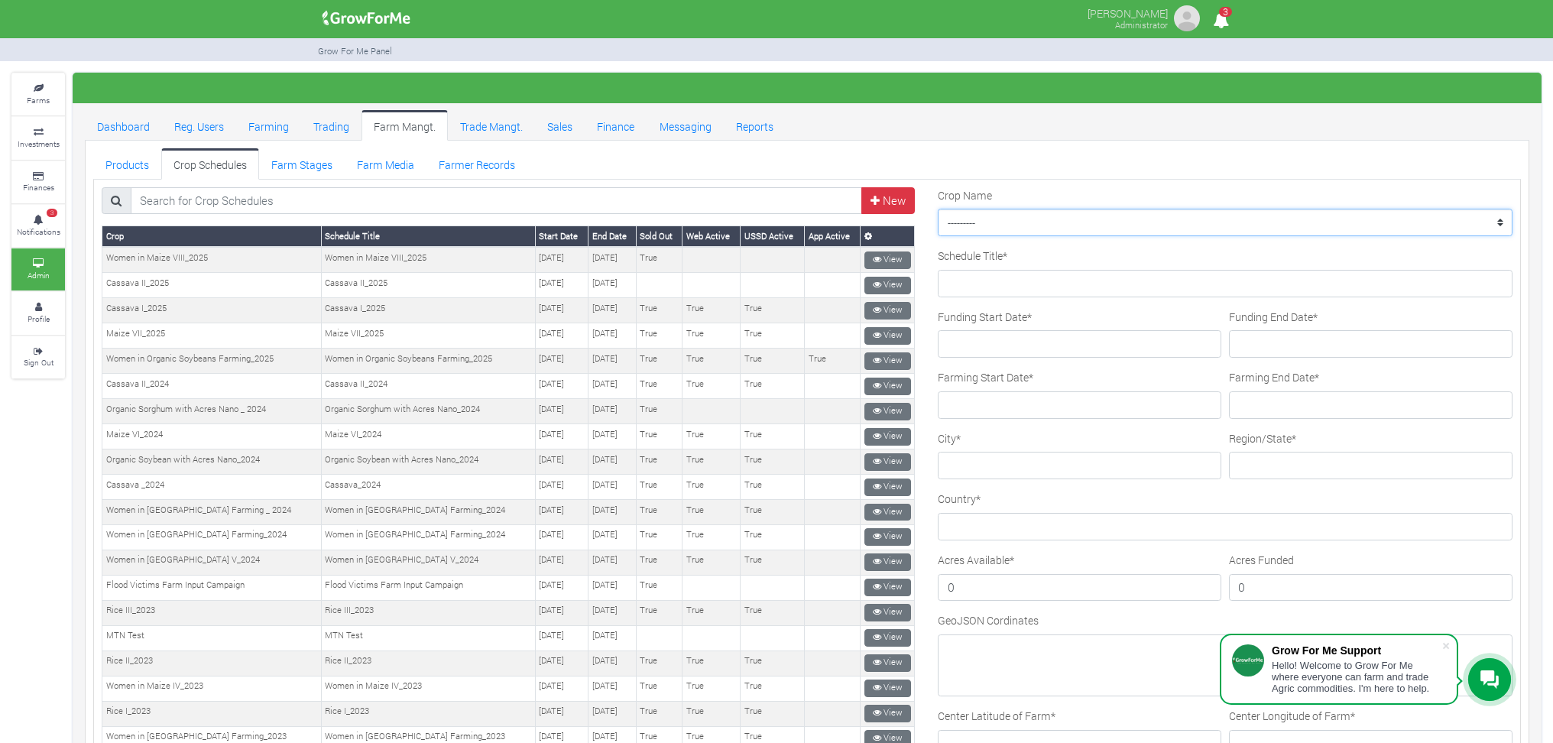
click at [959, 213] on select "--------- Maize II_2021 Women in Maize I_2026 Women in Sorghum Farming _ 2024 C…" at bounding box center [1225, 223] width 575 height 28
select select "48"
click at [938, 209] on select "--------- Maize II_2021 Women in Maize I_2026 Women in Sorghum Farming _ 2024 C…" at bounding box center [1225, 223] width 575 height 28
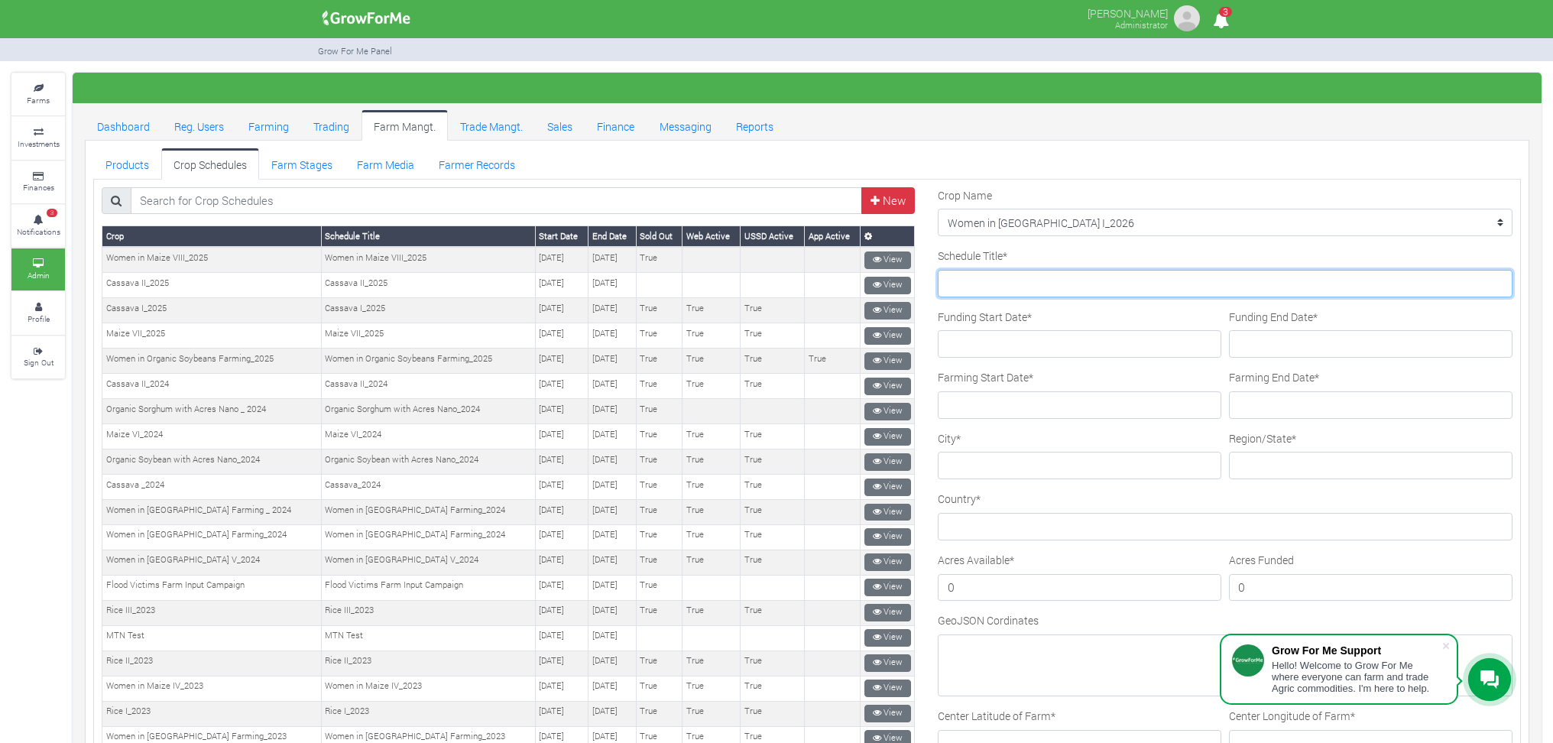
click at [974, 286] on input "Schedule Title *" at bounding box center [1225, 284] width 575 height 28
type input "Women in [GEOGRAPHIC_DATA] I_2026"
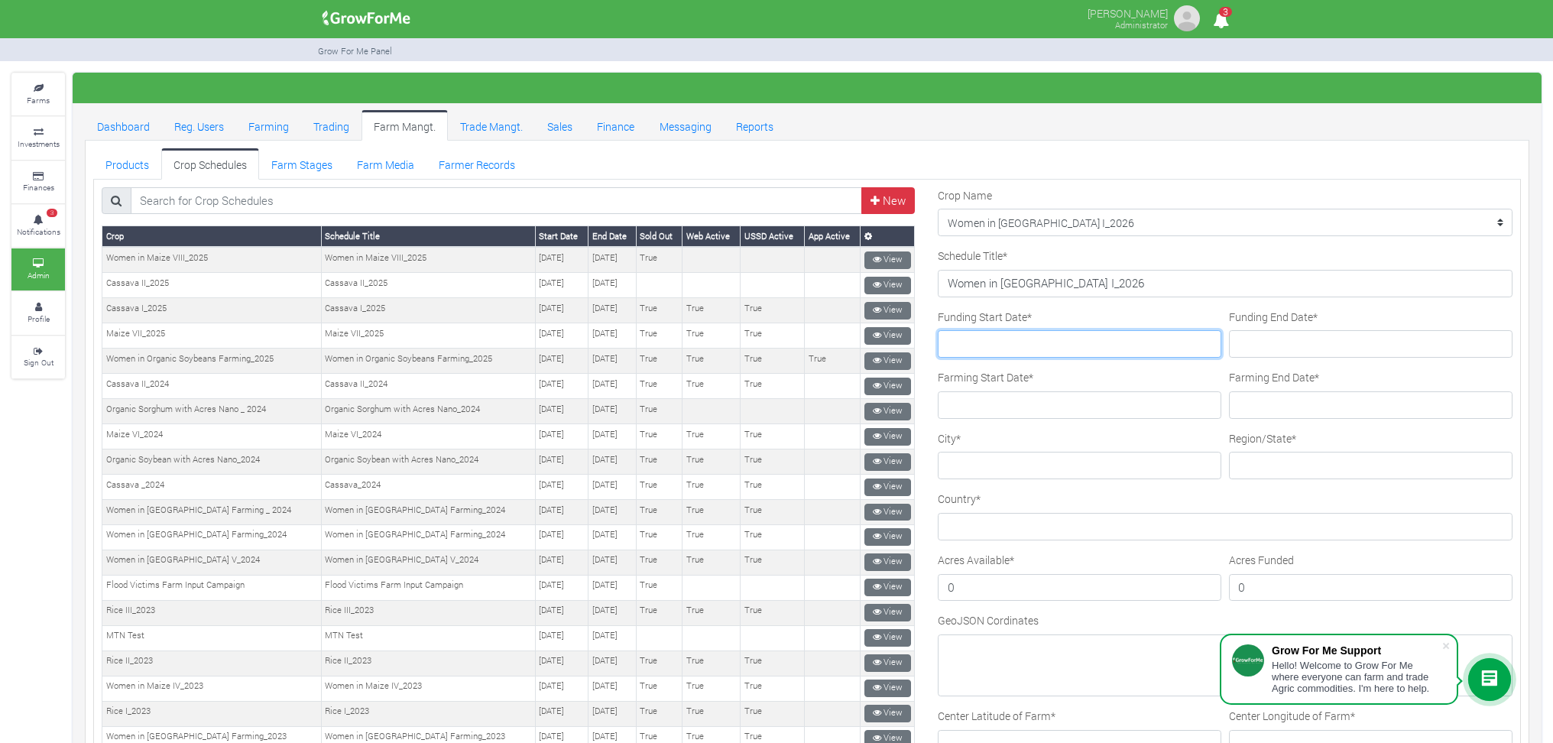
click at [974, 343] on input "Funding Start Date *" at bounding box center [1080, 344] width 284 height 28
click at [961, 343] on input "2024-04-13" at bounding box center [1080, 344] width 284 height 28
click at [967, 341] on input "2024-04-13" at bounding box center [1080, 344] width 284 height 28
click at [986, 342] on input "2025-04-13" at bounding box center [1080, 344] width 284 height 28
type input "2025-10-16"
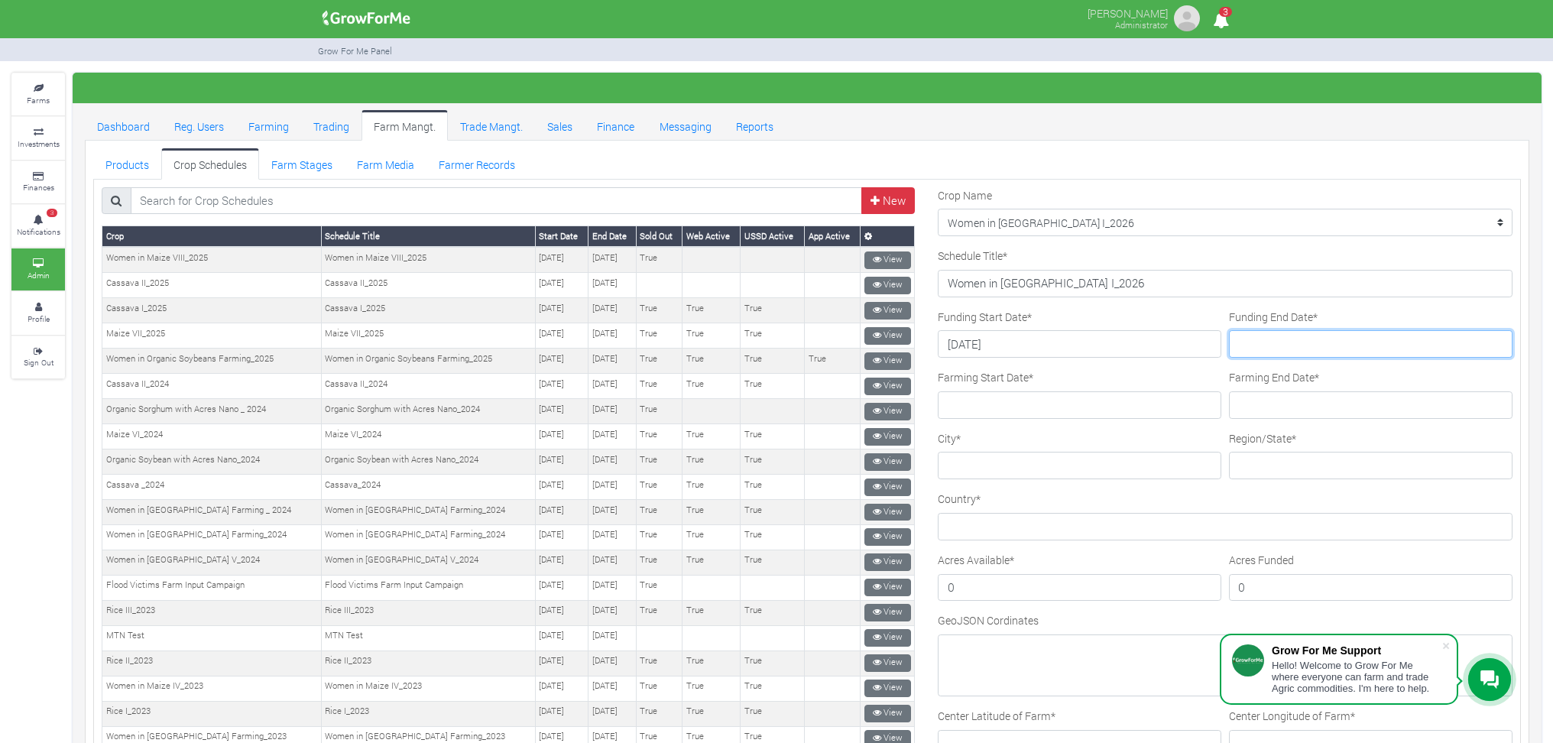
click at [1265, 346] on input "Funding End Date *" at bounding box center [1371, 344] width 284 height 28
click at [1257, 343] on input "2025-10-31" at bounding box center [1371, 344] width 284 height 28
type input "[DATE]"
click at [958, 394] on input "Farming Start Date *" at bounding box center [1080, 405] width 284 height 28
click at [963, 406] on input "2025-04-06" at bounding box center [1080, 405] width 284 height 28
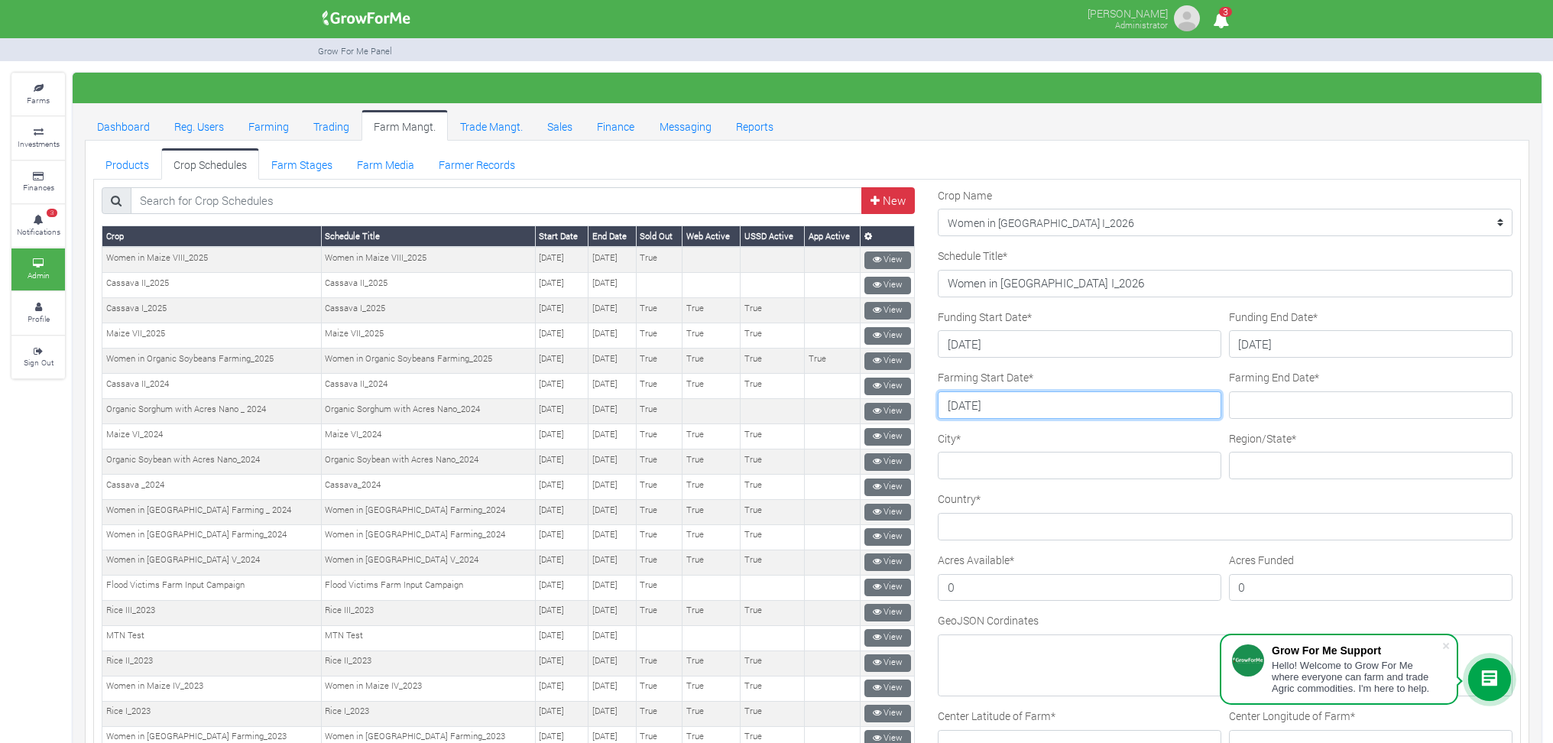
type input "2026-04-20"
click at [1290, 408] on input "Farming End Date *" at bounding box center [1371, 405] width 284 height 28
click at [1260, 408] on input "Farming End Date *" at bounding box center [1371, 405] width 284 height 28
type input "2026-10-23"
click at [1433, 496] on div "Country *" at bounding box center [1225, 516] width 575 height 50
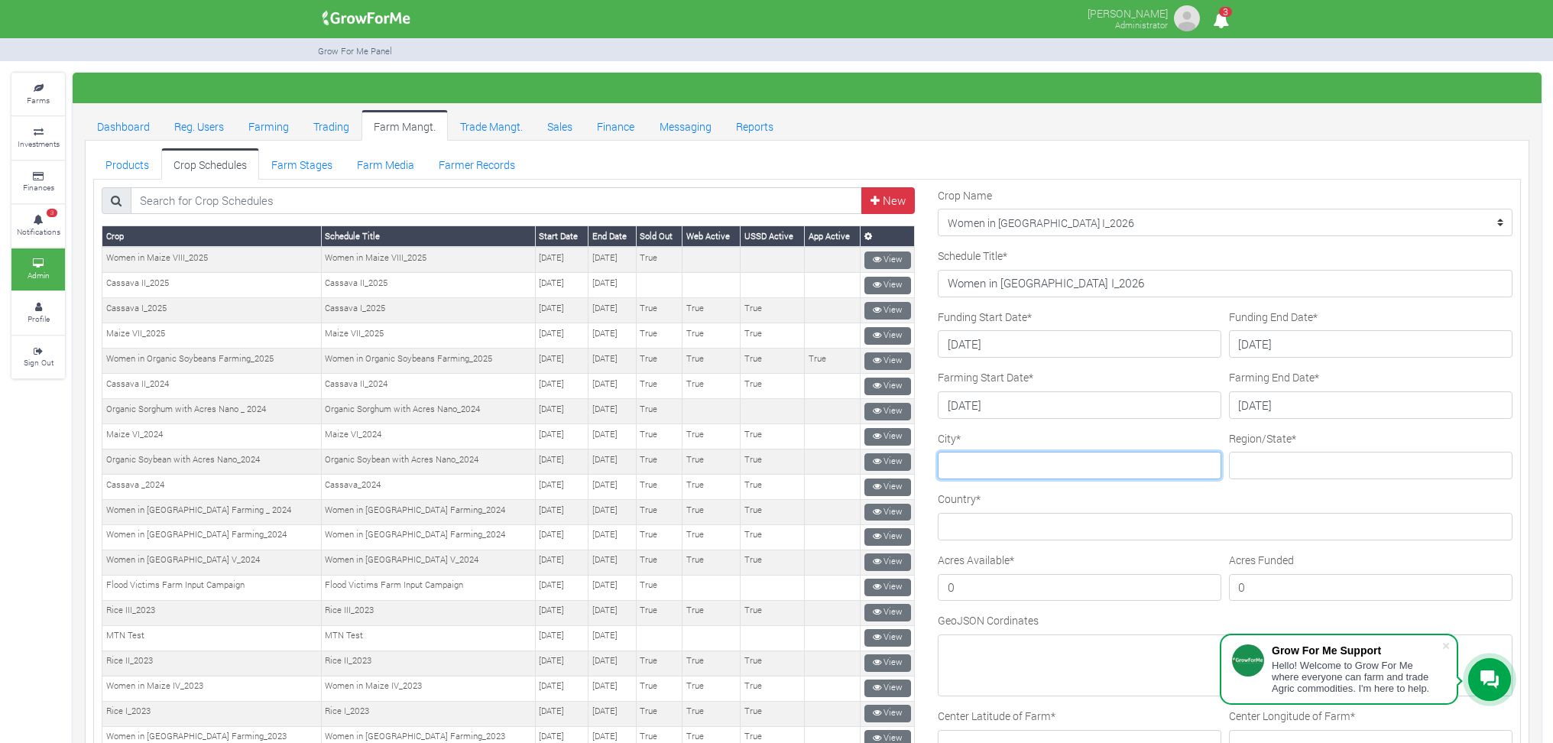
click at [968, 463] on input "City *" at bounding box center [1080, 466] width 284 height 28
type input "Multiple City"
click at [1229, 449] on div "Region/State *" at bounding box center [1371, 455] width 284 height 50
click at [1238, 465] on input "Region/State *" at bounding box center [1371, 466] width 284 height 28
type input "Northern Region & Ashanti"
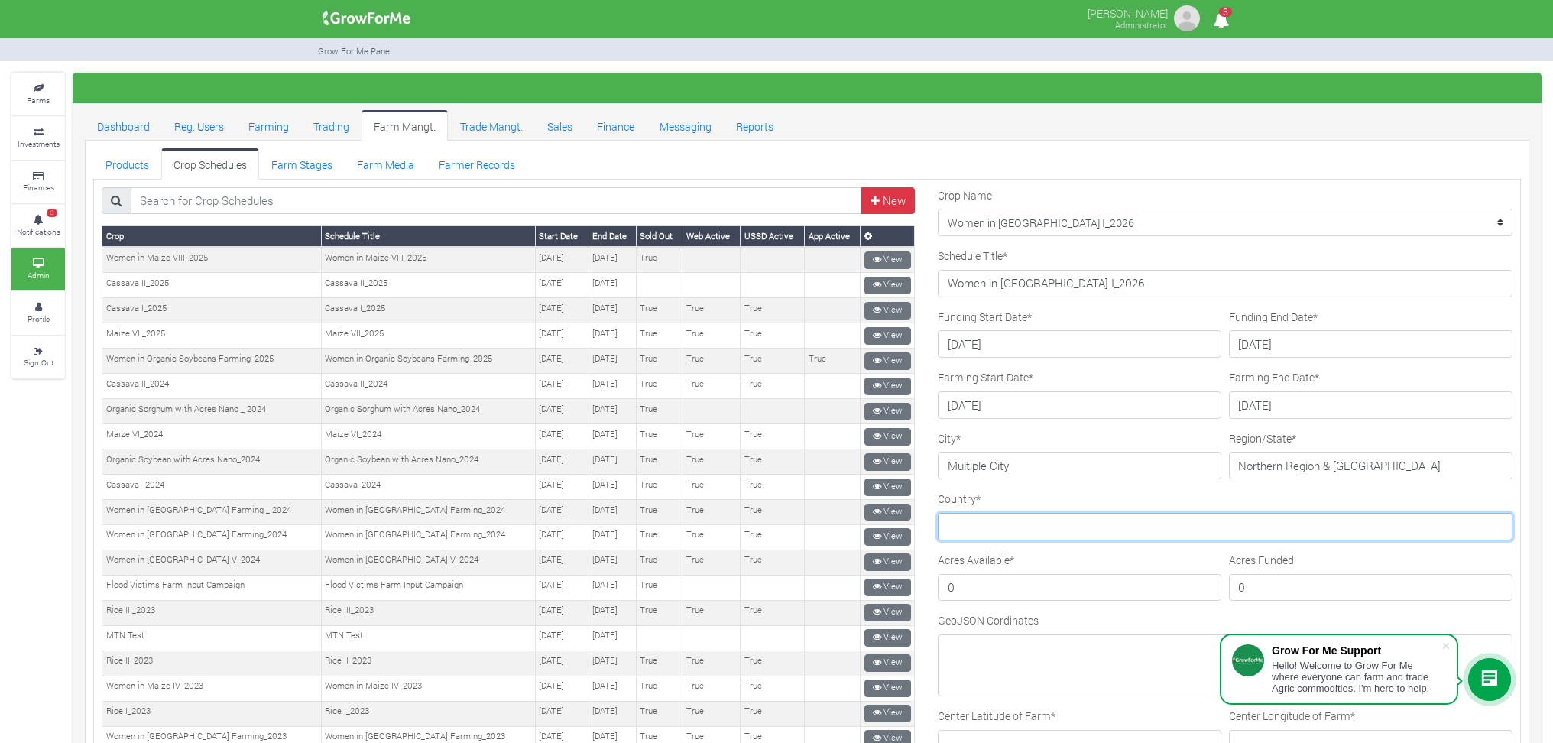
click at [975, 540] on form "Crop Name --------- Maize II_2021 Women in Maize I_2026 Women in Sorghum Farmin…" at bounding box center [1225, 653] width 575 height 932
type input "Ghana"
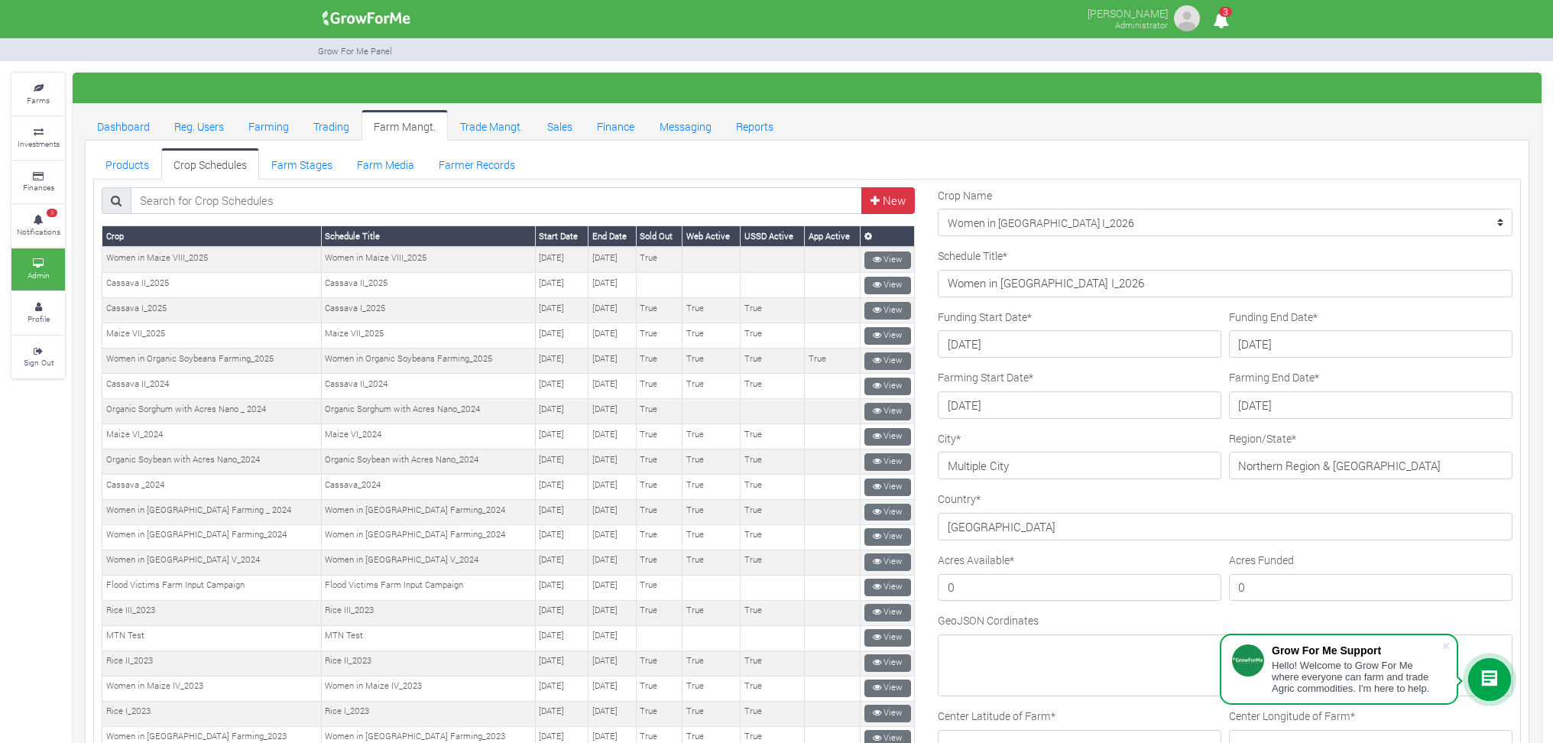
click at [1405, 558] on div "Acres Funded 0" at bounding box center [1371, 577] width 284 height 50
click at [946, 584] on input "0" at bounding box center [1080, 588] width 284 height 28
click at [939, 587] on input "0" at bounding box center [1080, 588] width 284 height 28
type input "2500"
click at [1096, 618] on div "GeoJSON Cordinates" at bounding box center [1225, 654] width 575 height 84
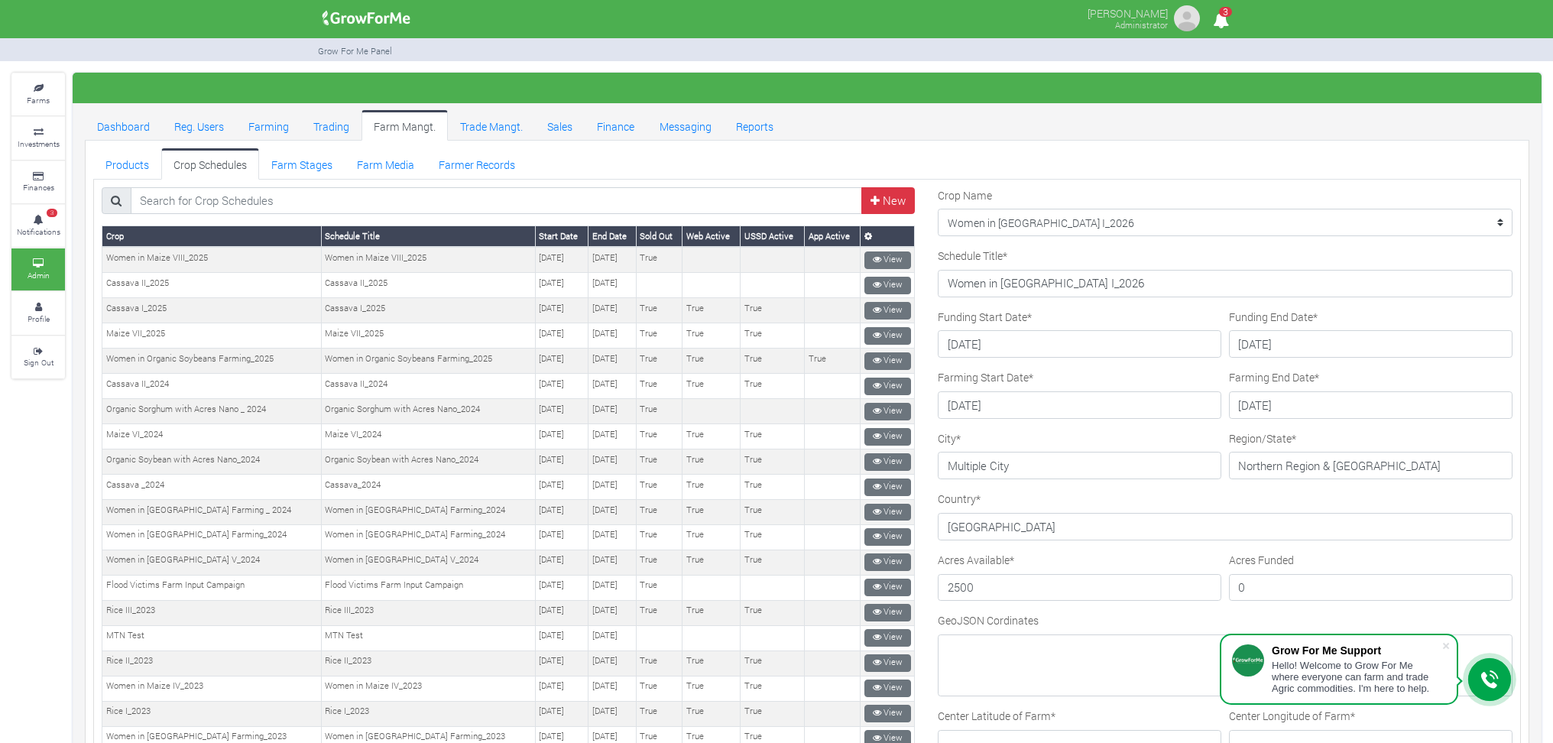
click at [1087, 554] on div "Acres Available * 2500" at bounding box center [1080, 577] width 284 height 50
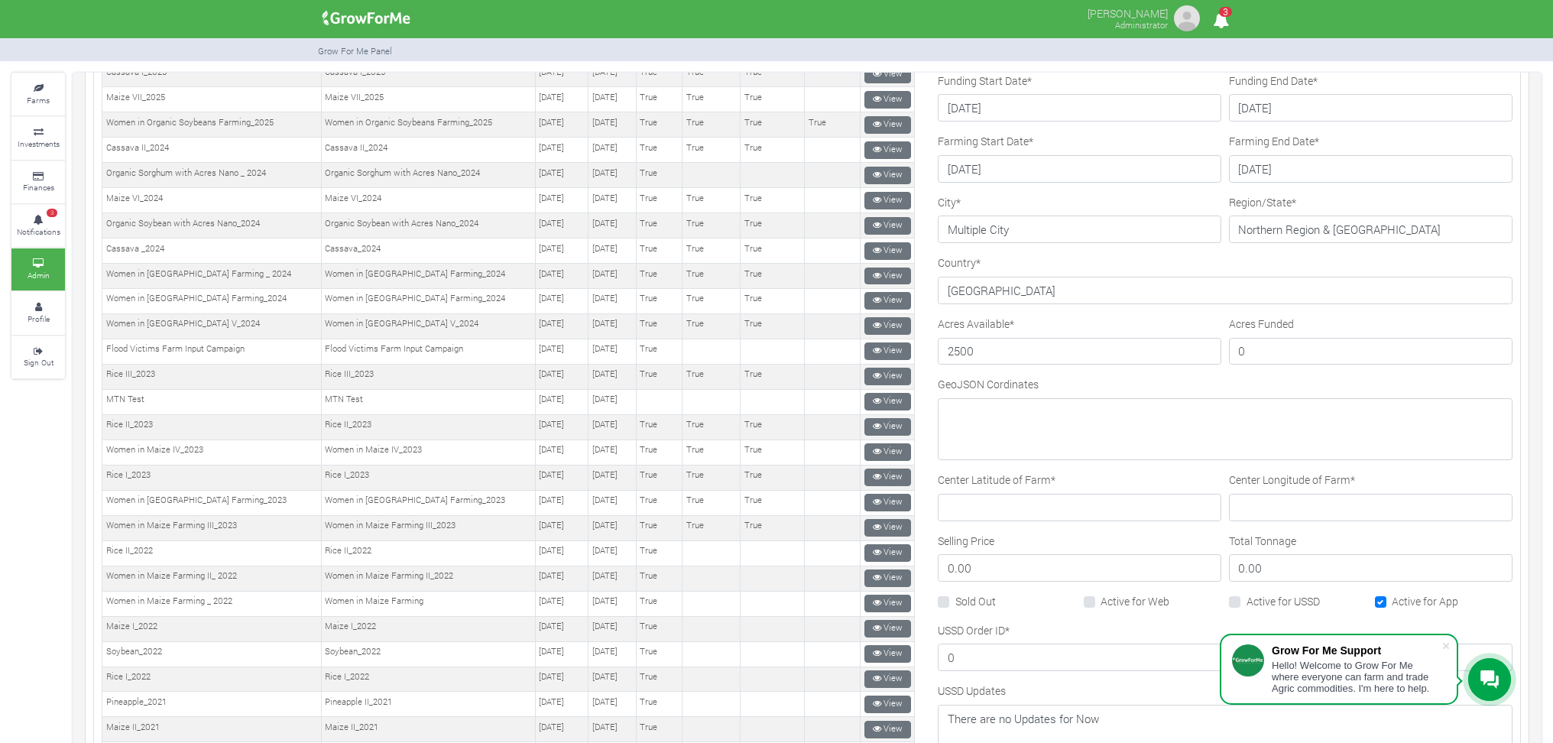
scroll to position [102, 0]
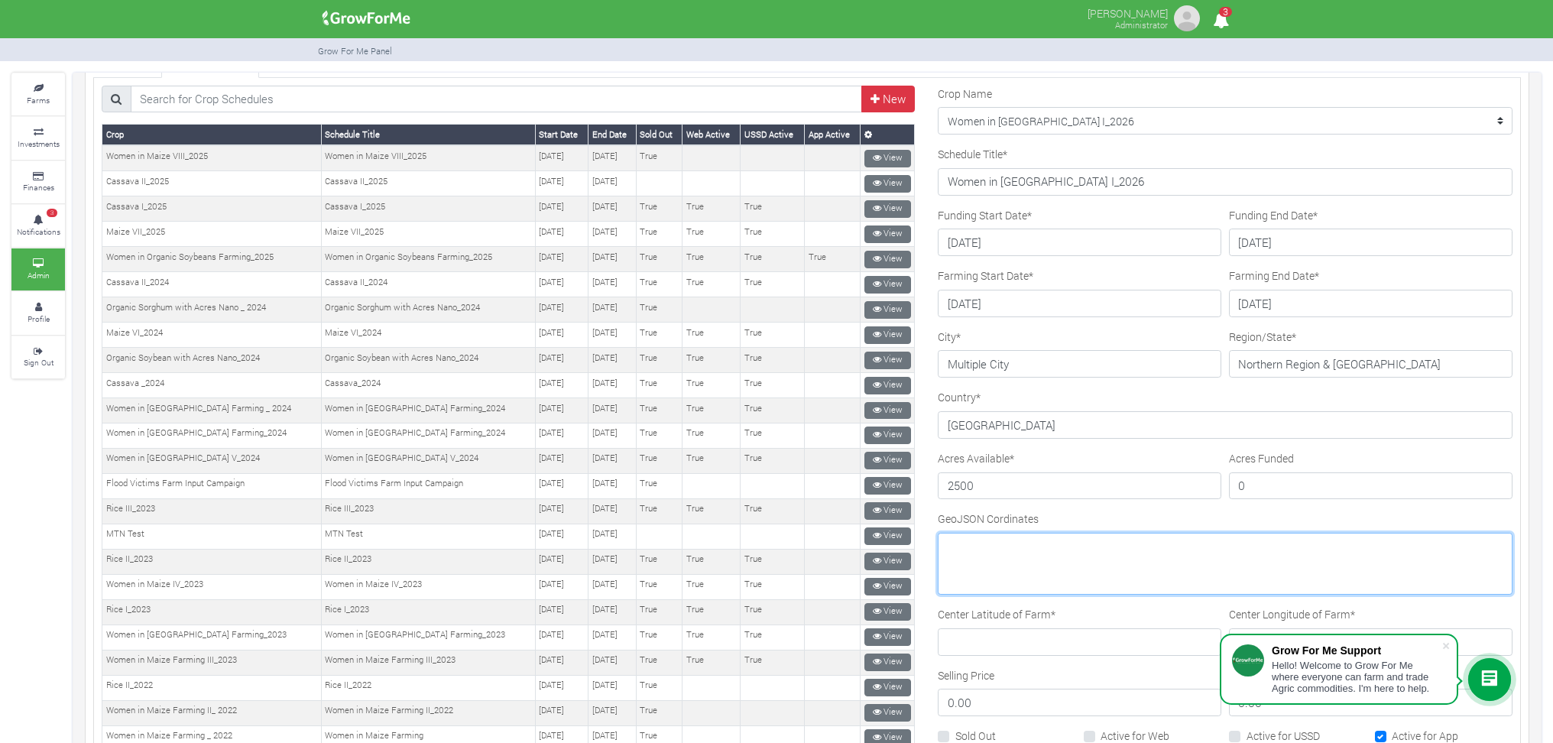
click at [970, 544] on textarea "GeoJSON Cordinates" at bounding box center [1225, 564] width 575 height 62
type textarea "f"
type textarea "fgha"
click at [977, 644] on input "Center Latitude of Farm *" at bounding box center [1080, 642] width 284 height 28
type input "8.00560895"
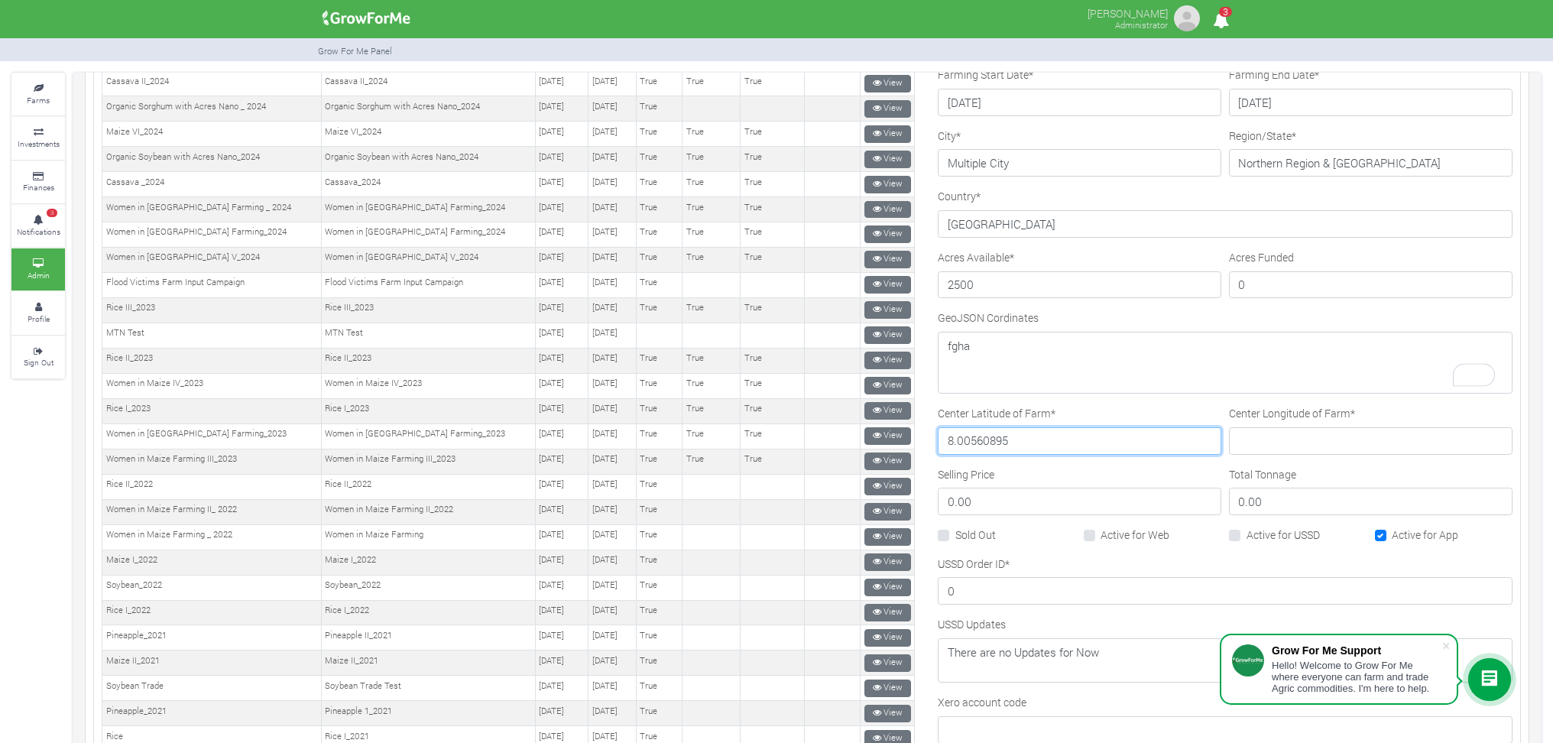
scroll to position [306, 0]
click at [1448, 647] on span at bounding box center [1445, 645] width 15 height 15
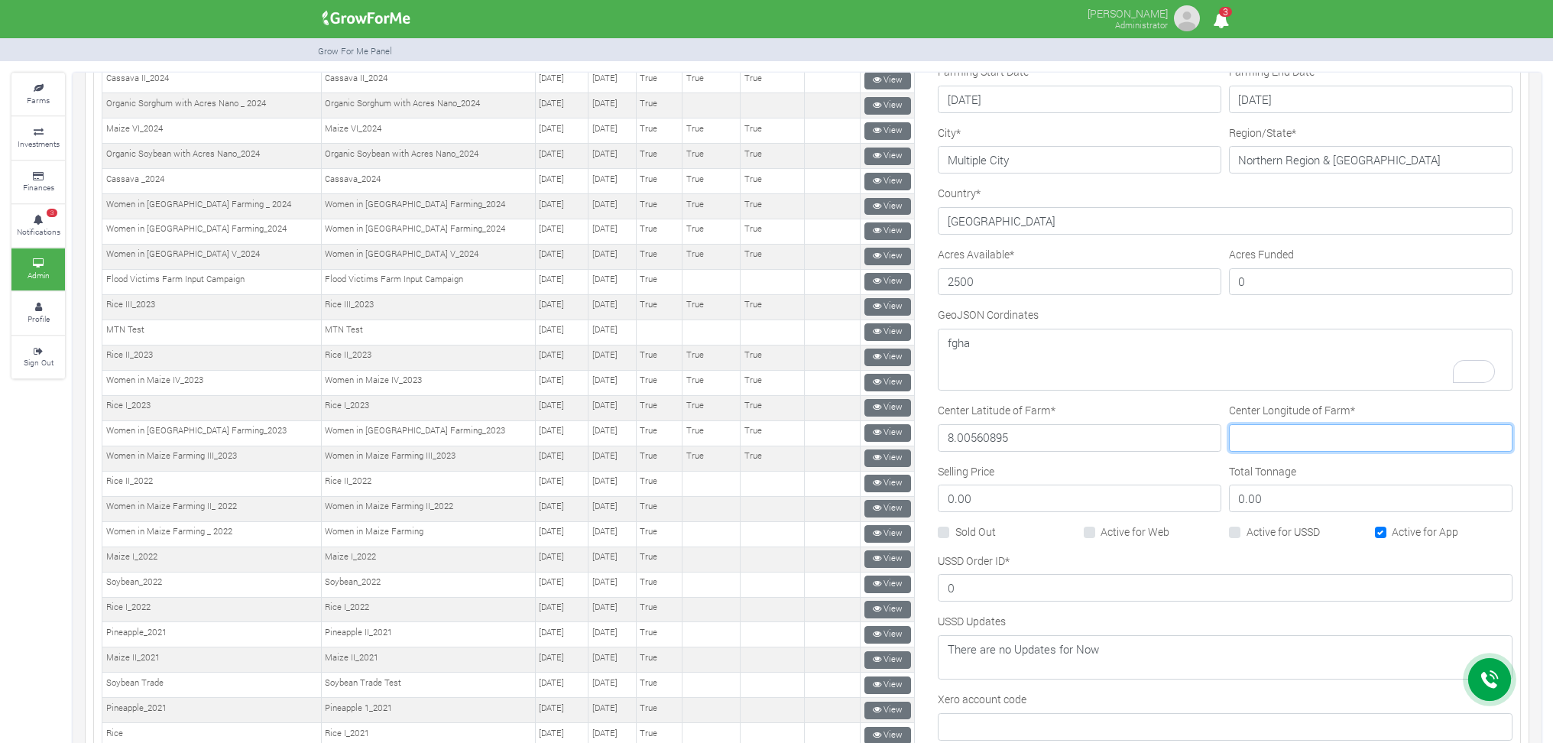
click at [1290, 444] on input "Center Longitude of Farm *" at bounding box center [1371, 438] width 284 height 28
type input "adda"
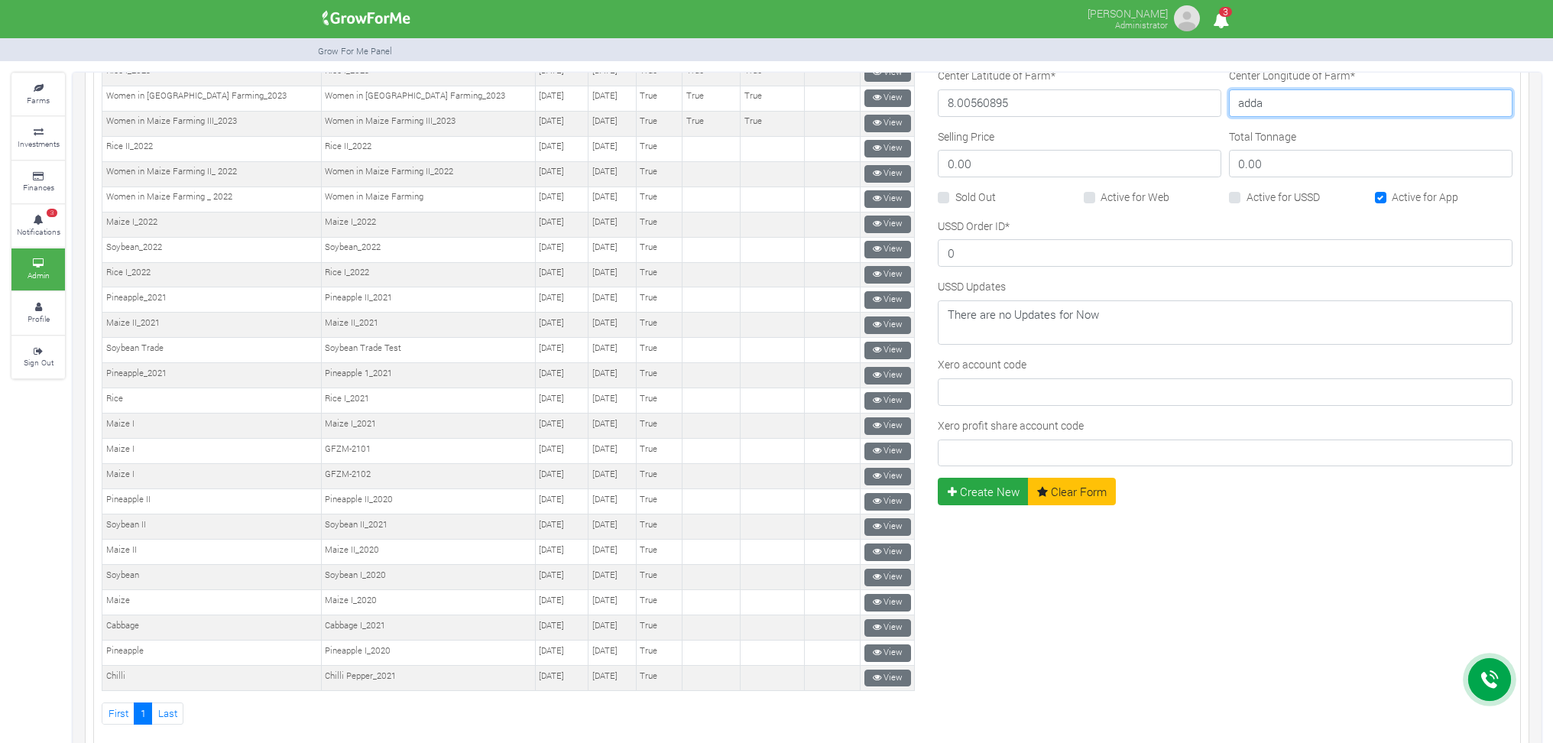
scroll to position [713, 0]
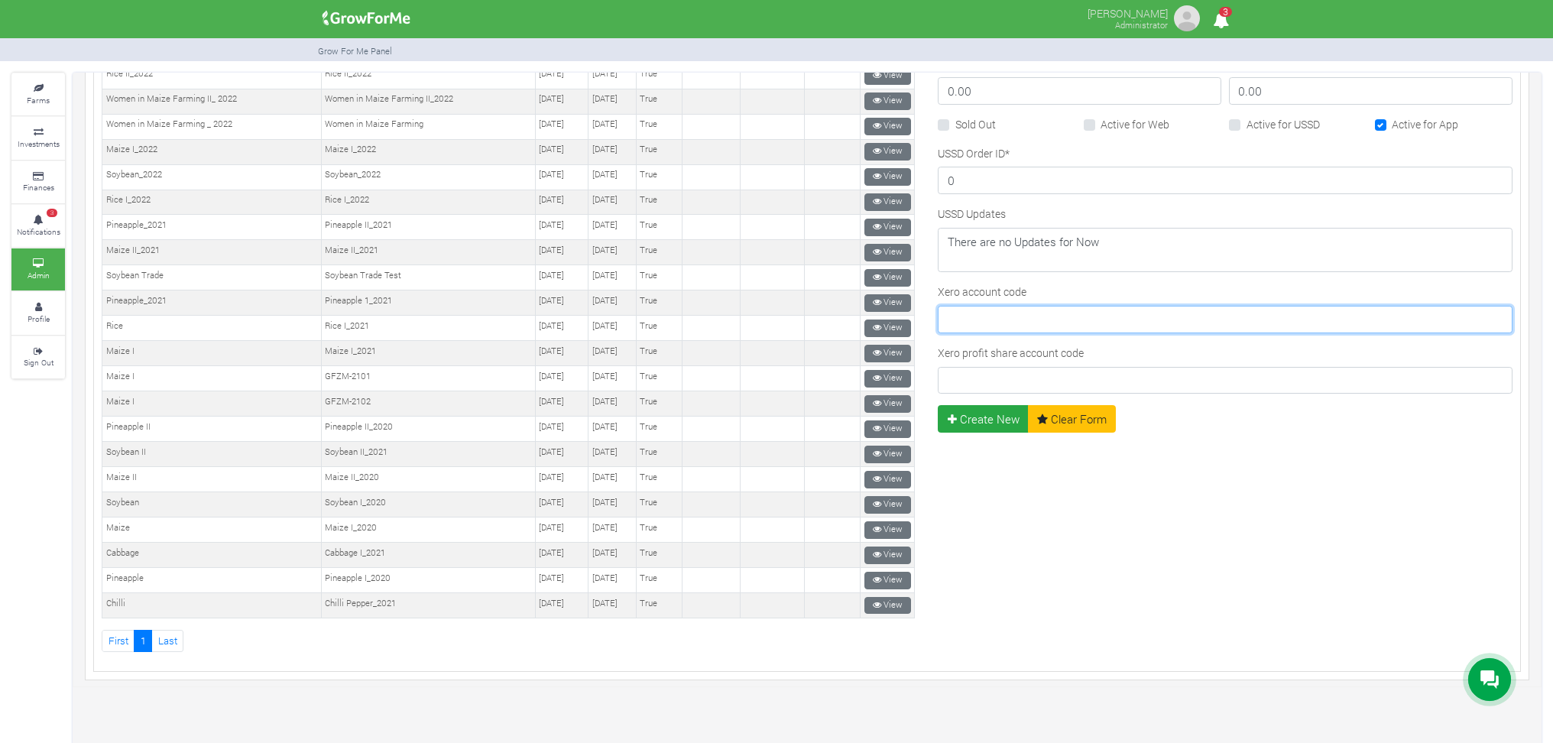
click at [963, 319] on input "Xero account code" at bounding box center [1225, 320] width 575 height 28
type input "811"
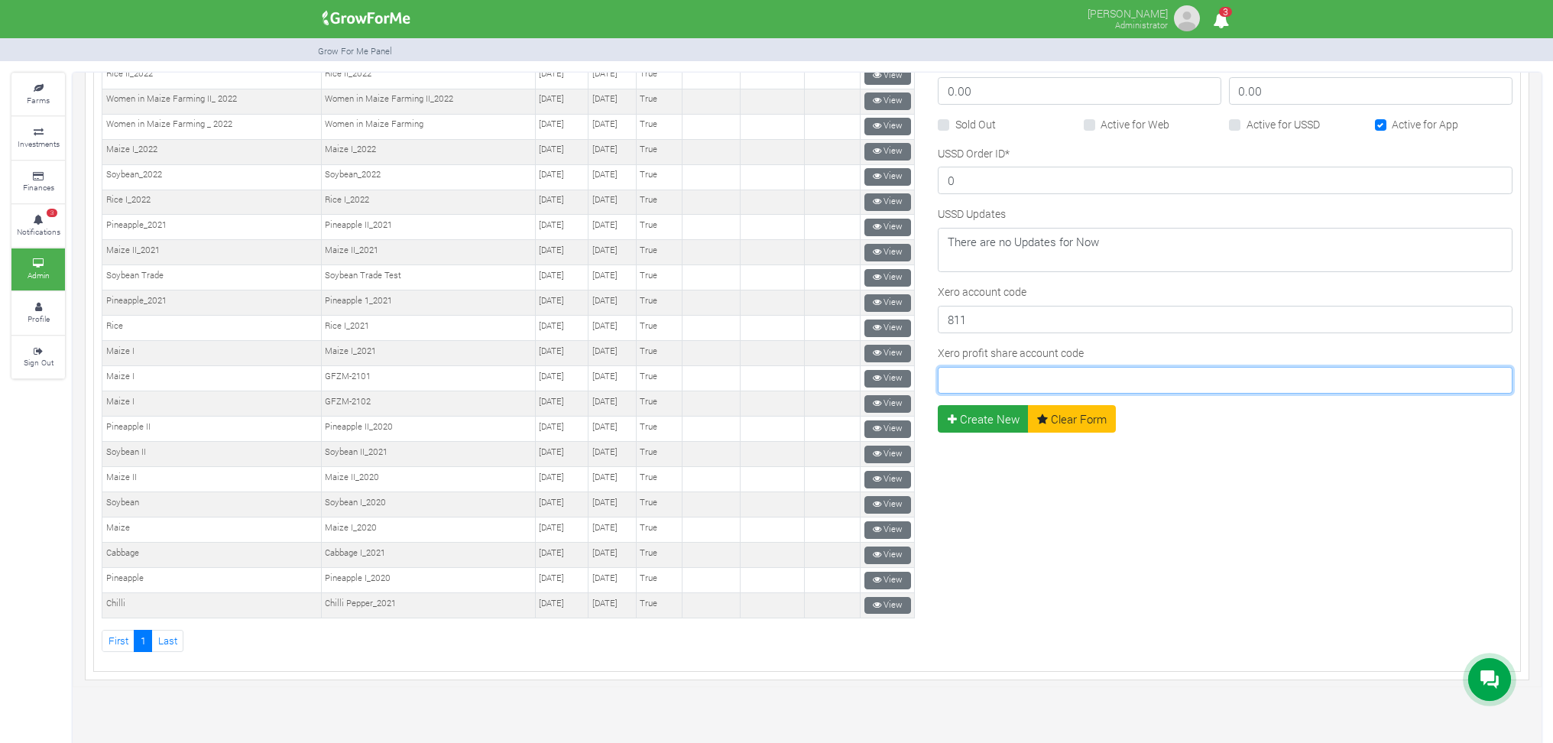
click at [954, 368] on input "Xero profit share account code" at bounding box center [1225, 381] width 575 height 28
click at [990, 381] on input "439" at bounding box center [1225, 381] width 575 height 28
type input "435"
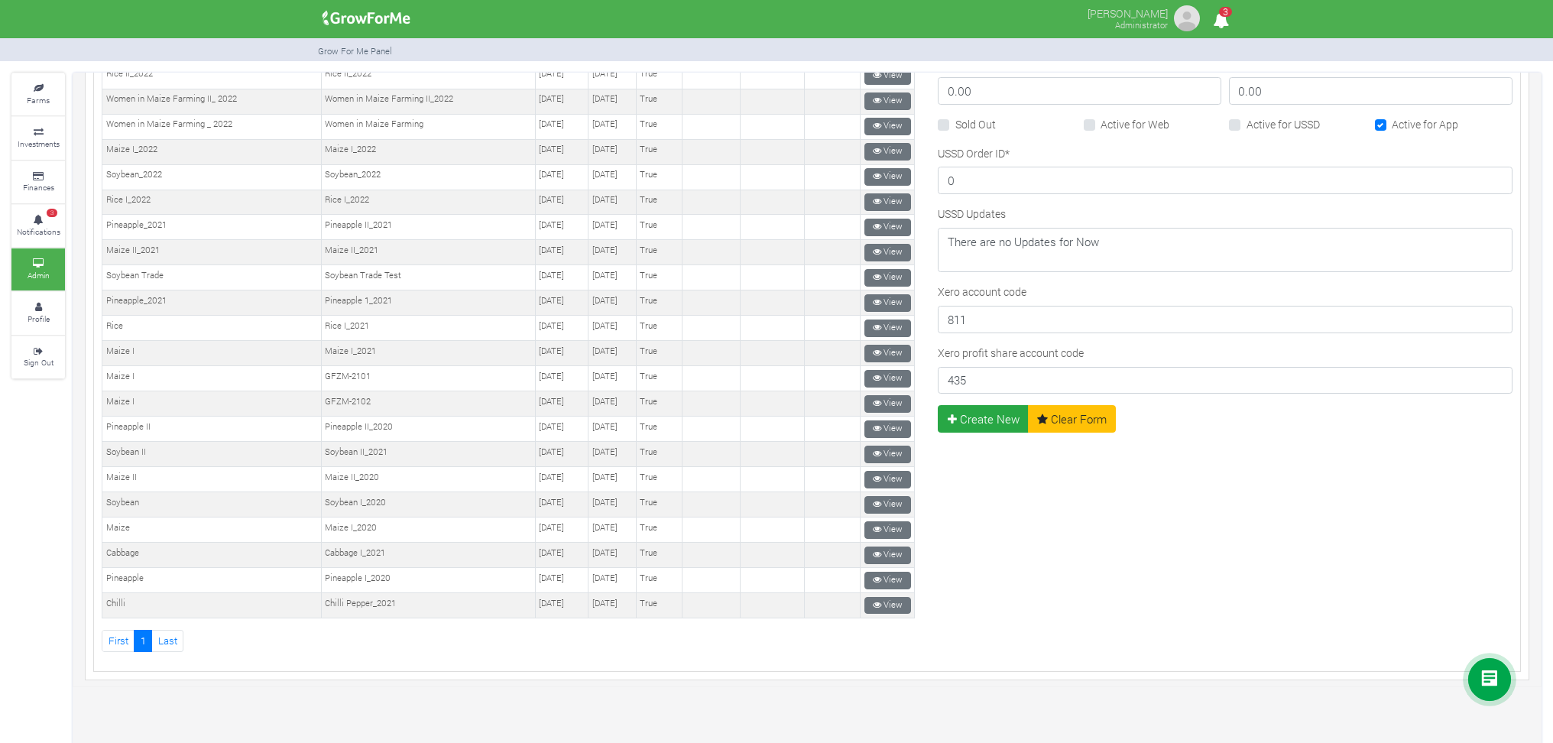
click at [1236, 520] on div "Crop Name --------- Maize II_2021 Women in Maize I_2026 Women in Sorghum Farmin…" at bounding box center [1225, 63] width 598 height 1179
click at [970, 414] on button "Create New" at bounding box center [983, 419] width 91 height 28
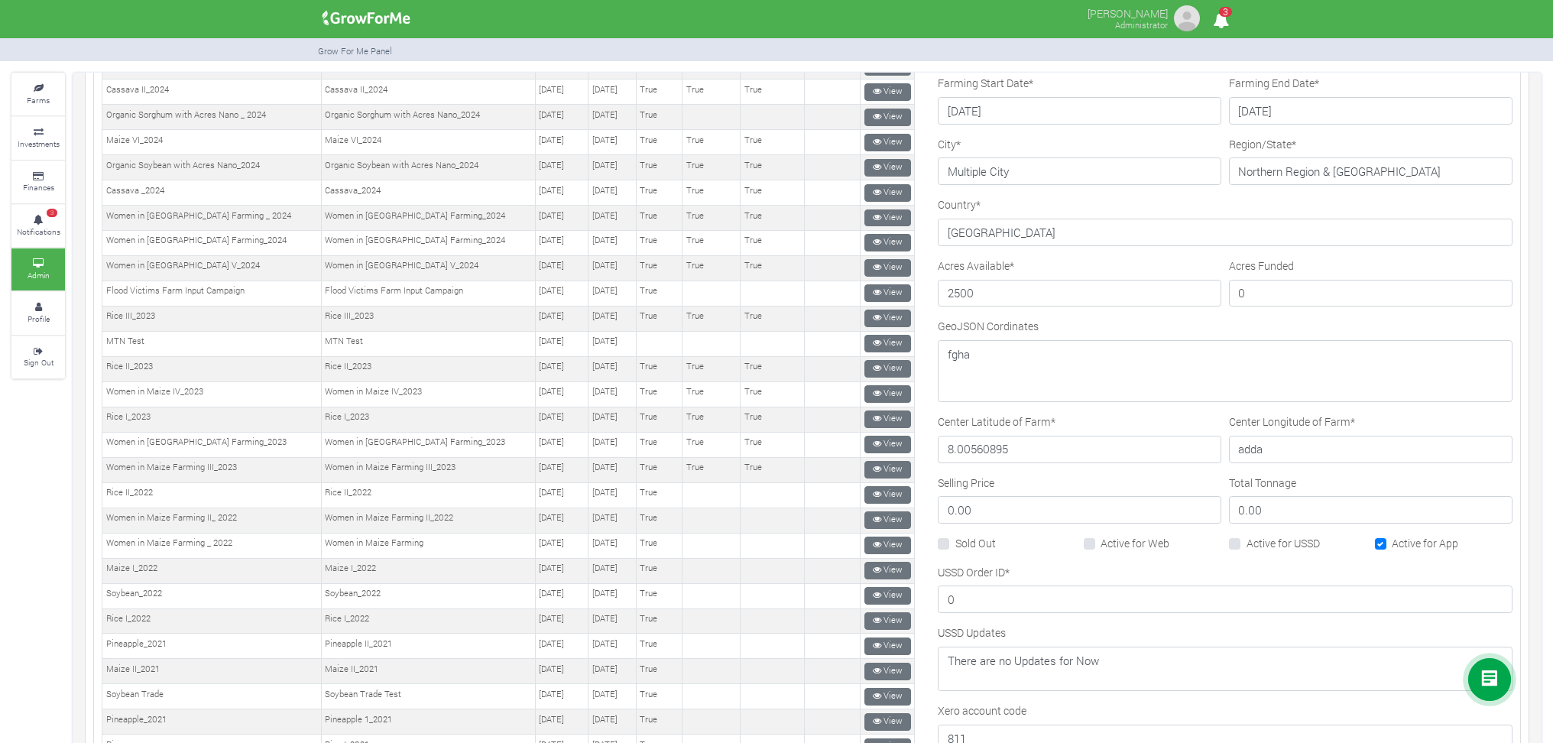
scroll to position [203, 0]
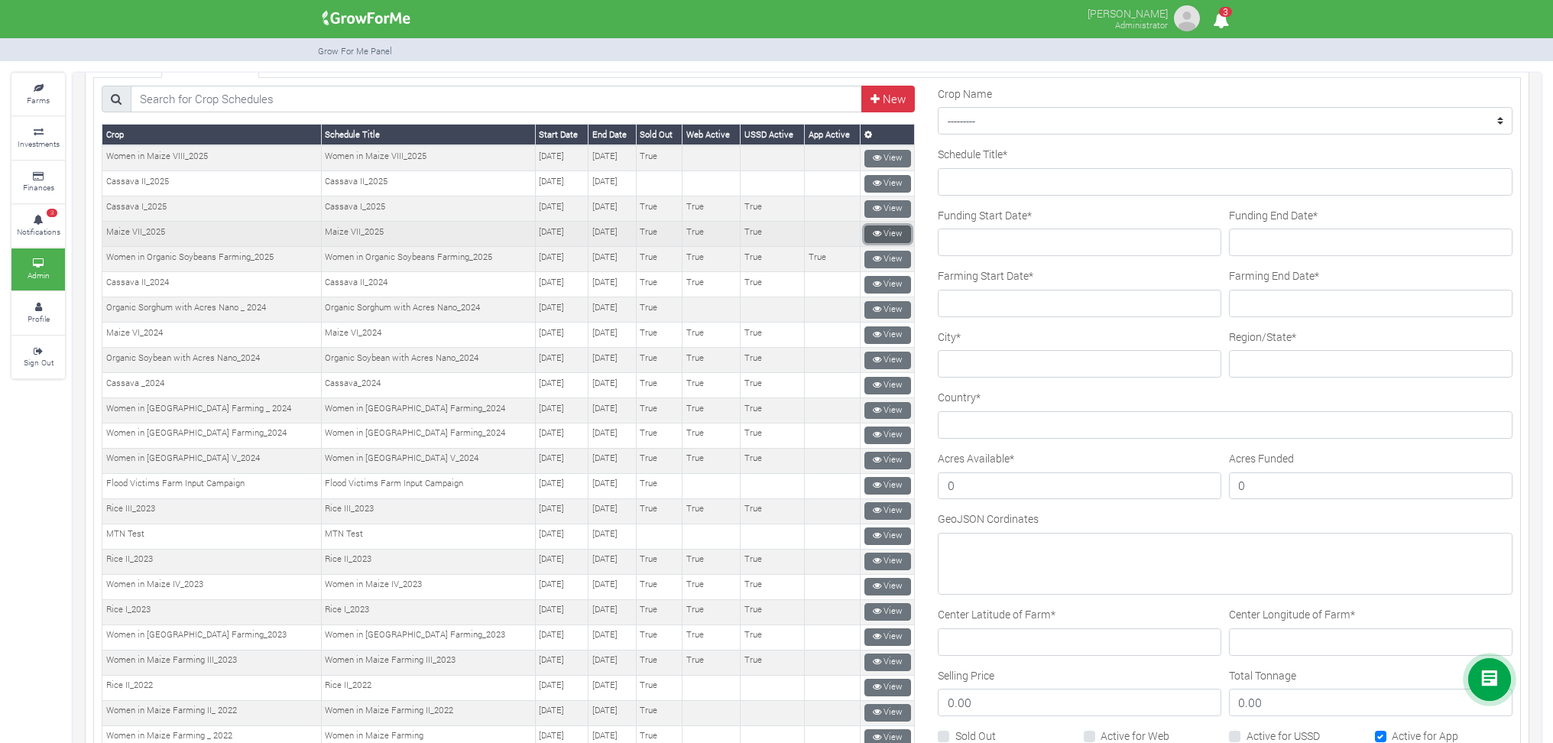
click at [890, 225] on link "View" at bounding box center [887, 234] width 47 height 18
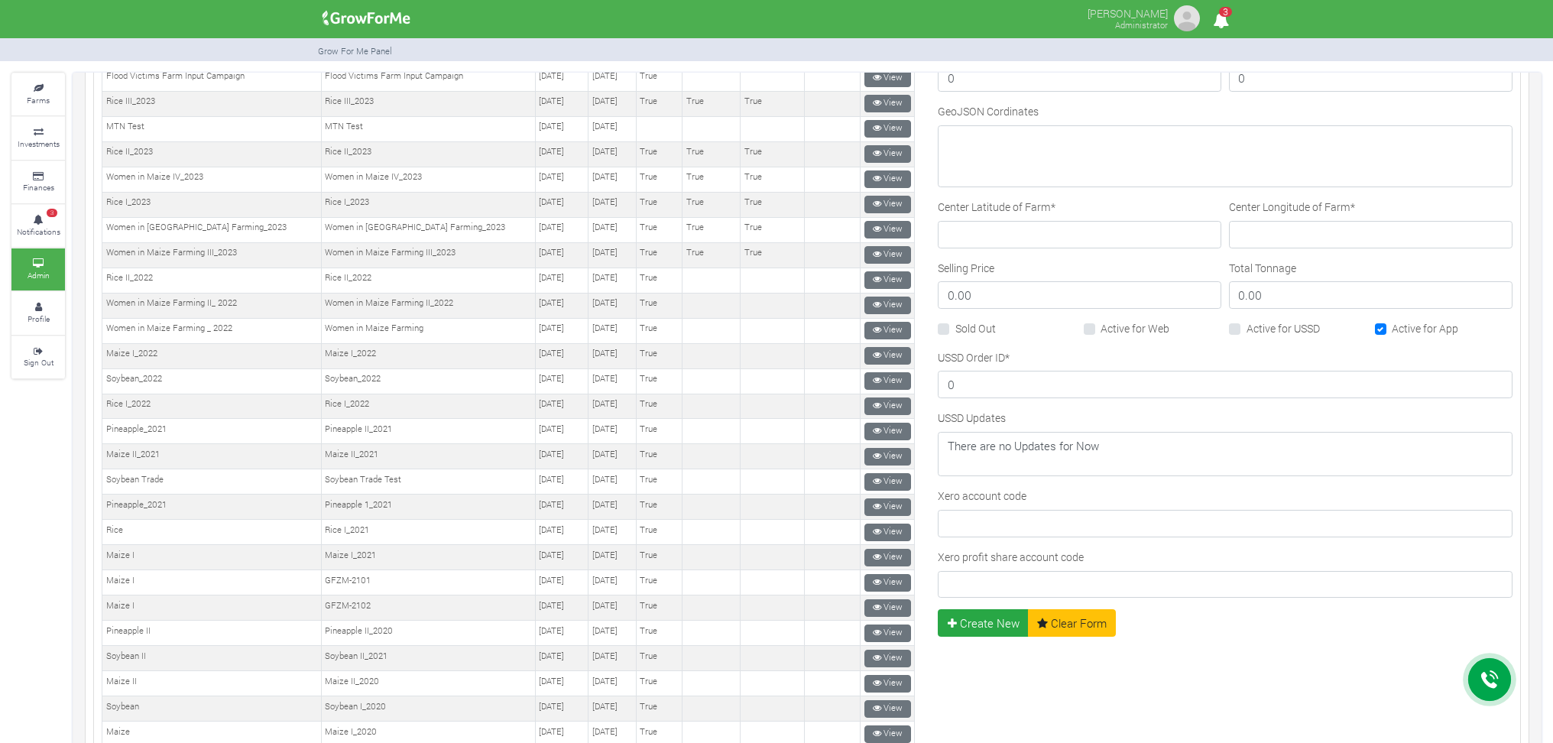
scroll to position [611, 0]
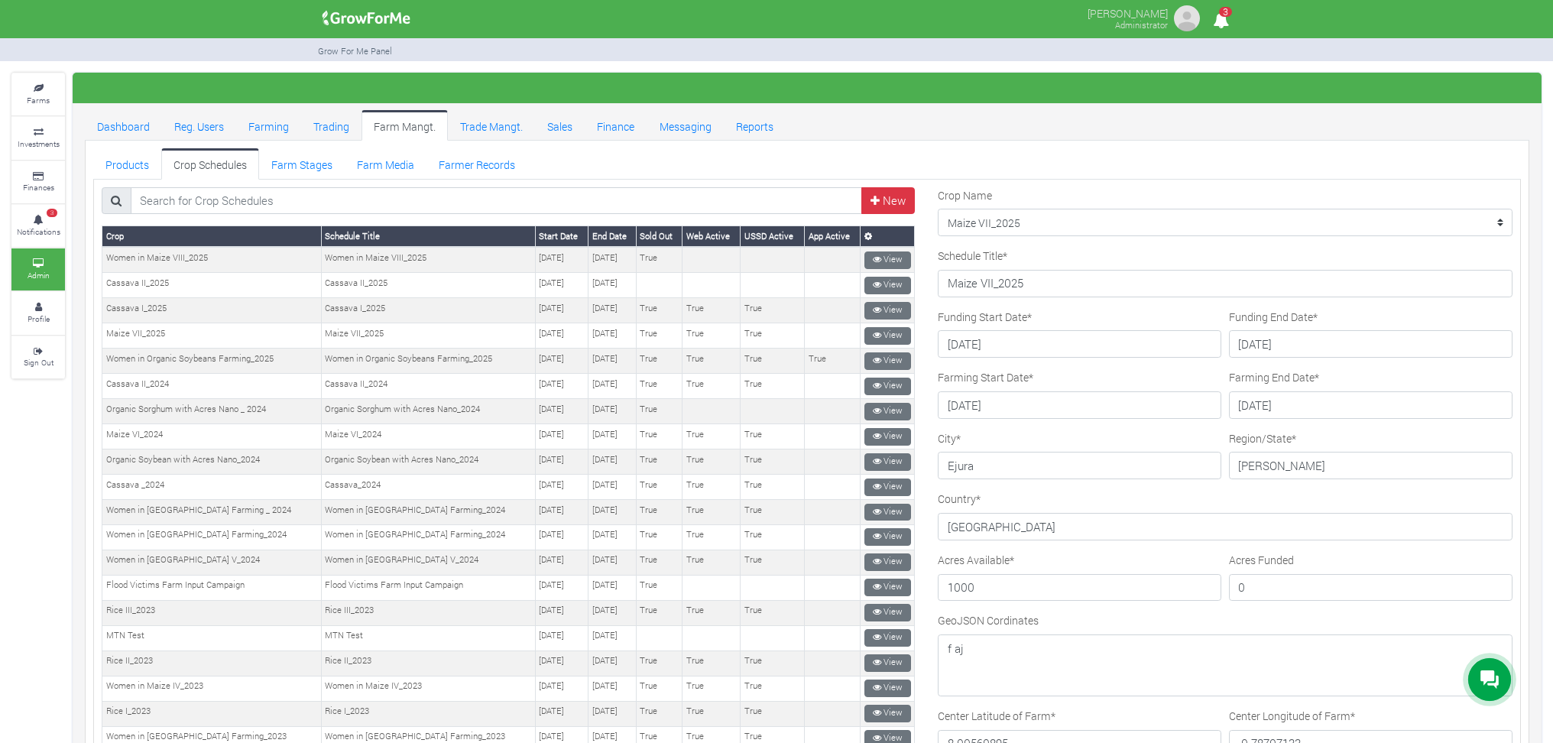
scroll to position [784, 0]
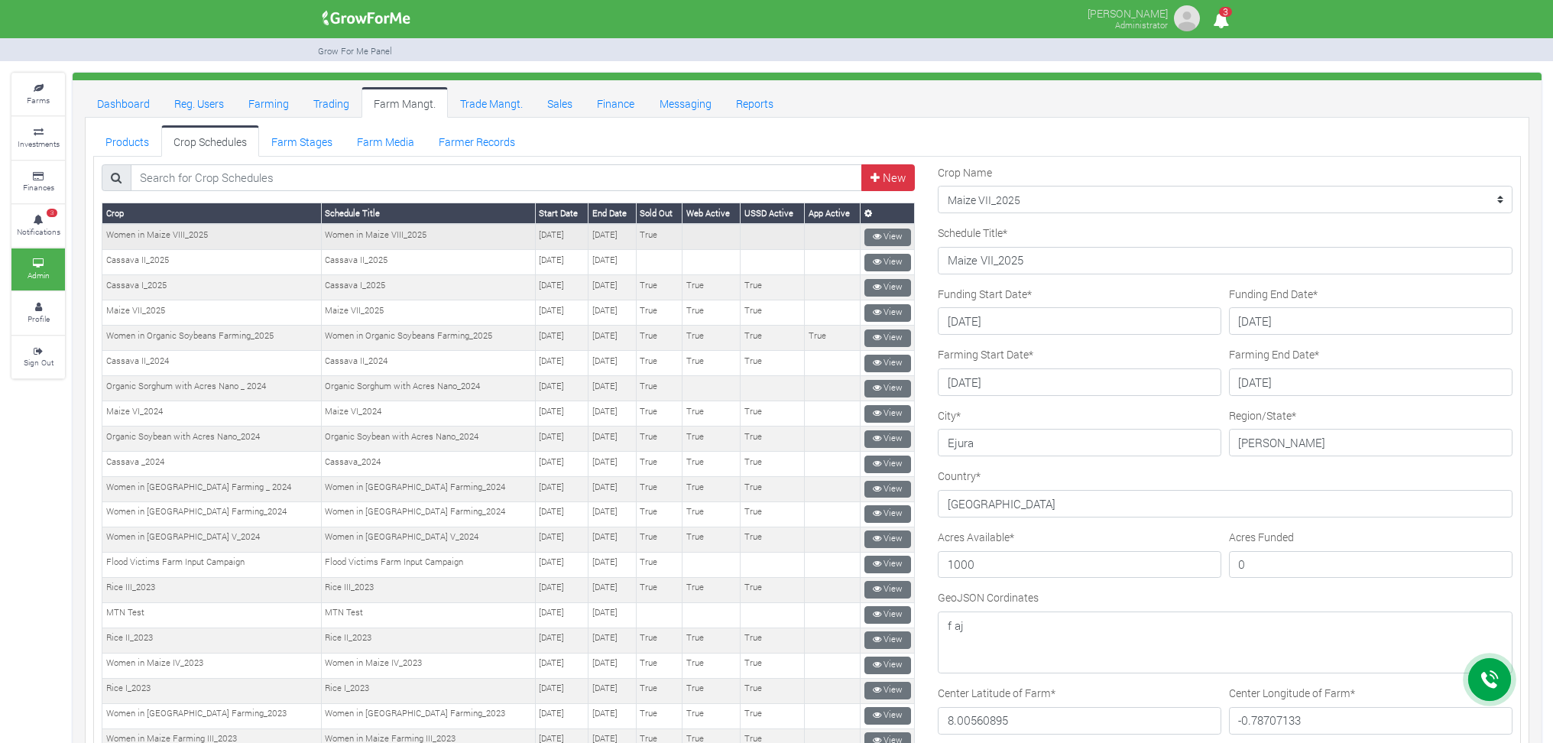
scroll to position [0, 0]
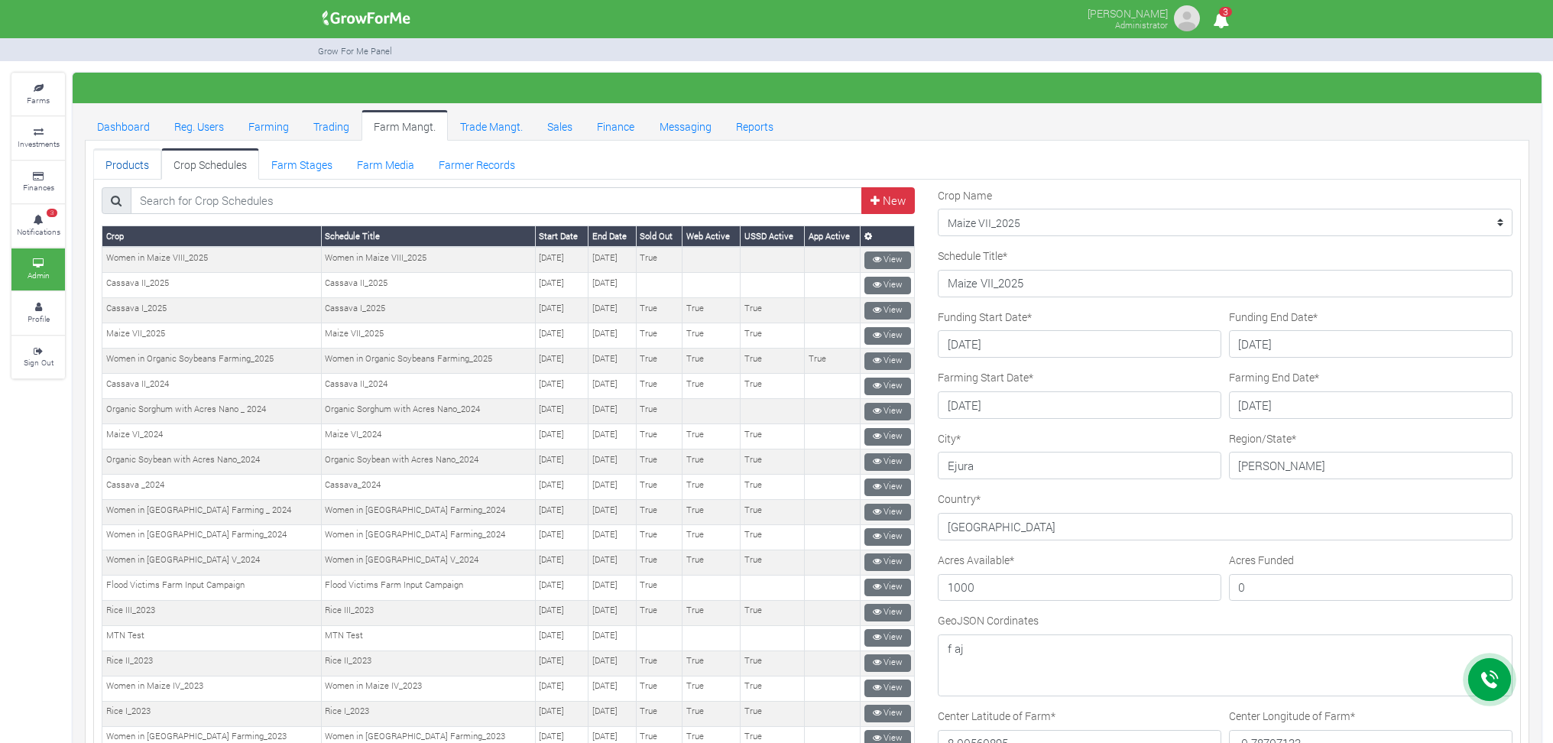
click at [117, 156] on link "Products" at bounding box center [127, 163] width 68 height 31
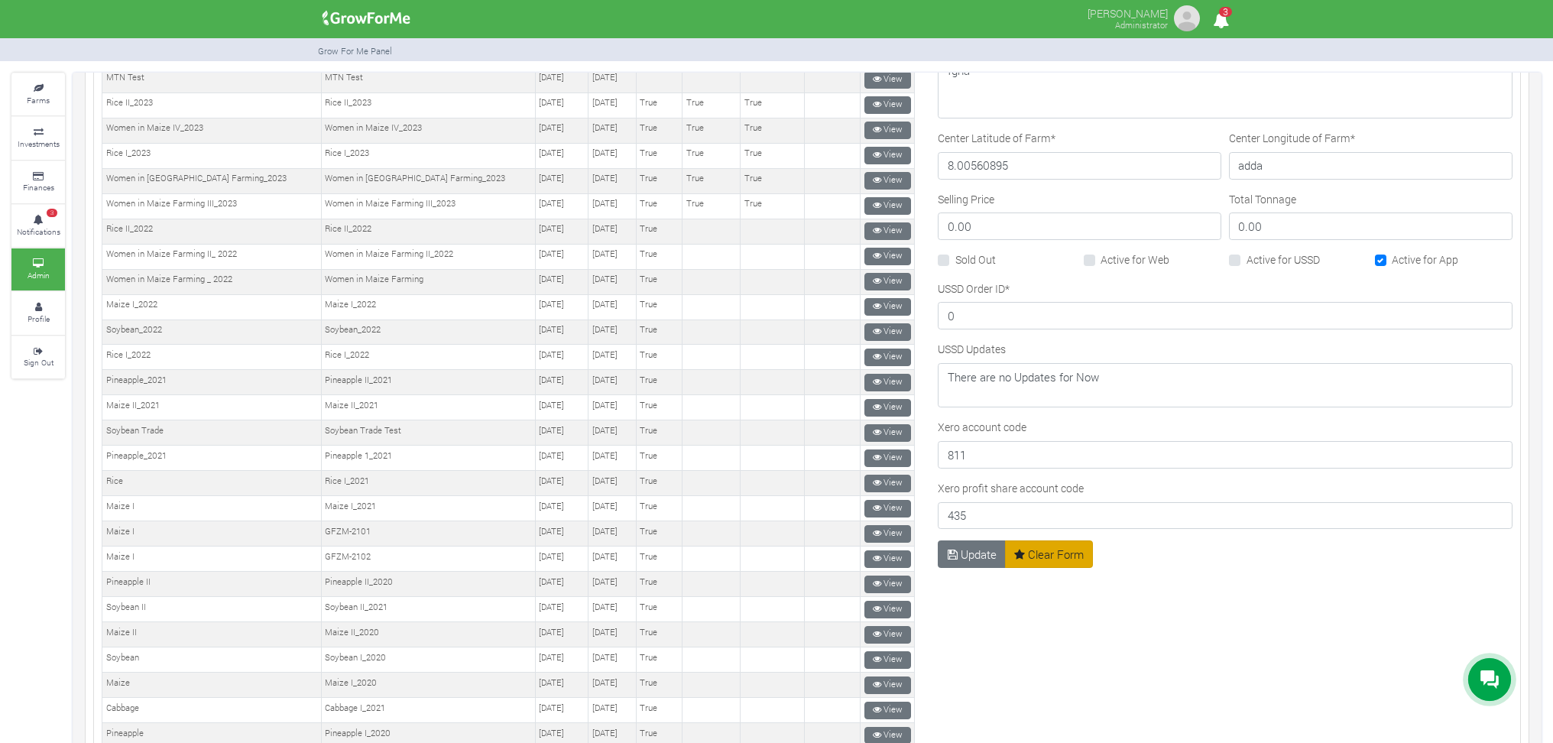
scroll to position [611, 0]
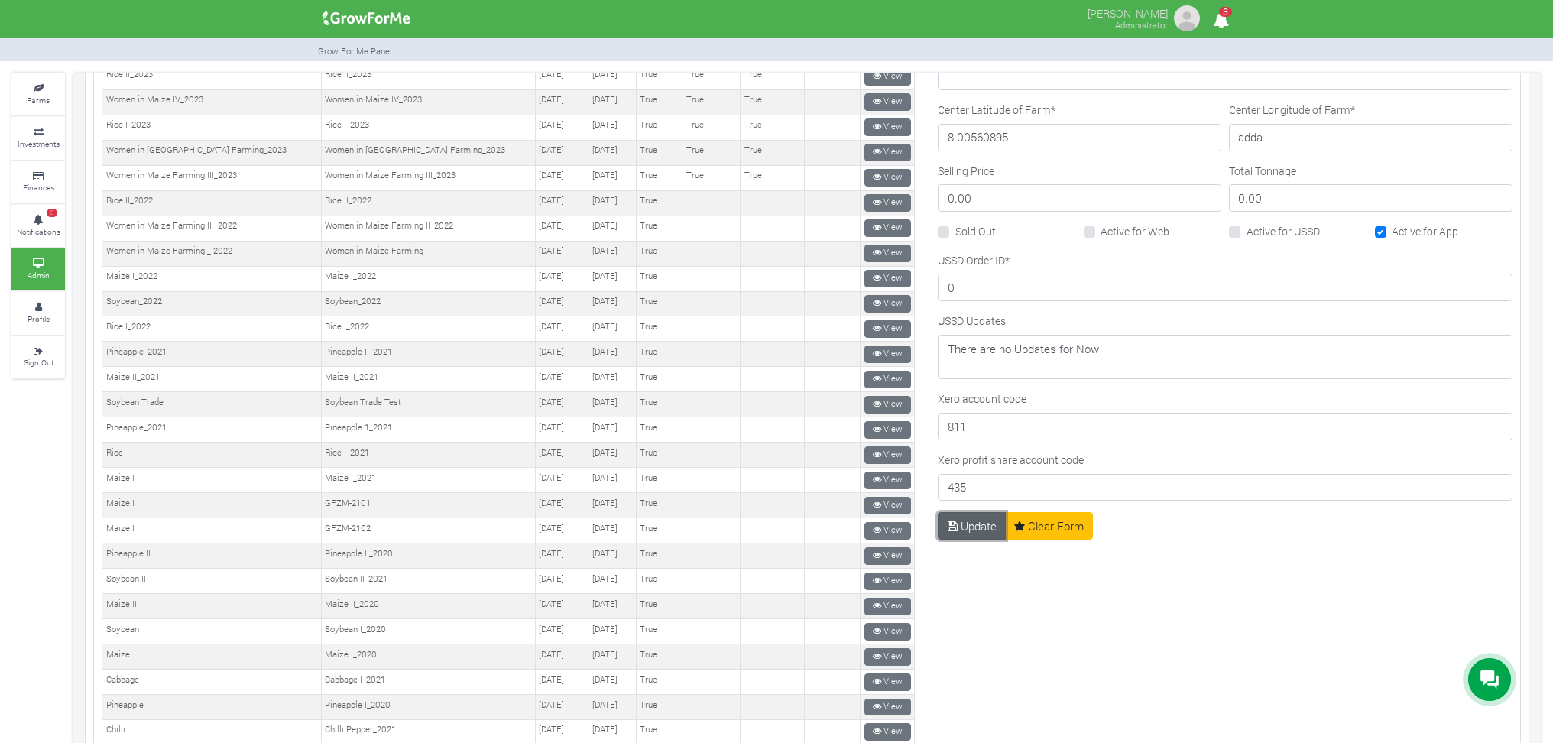
click at [975, 521] on button "Update" at bounding box center [972, 526] width 68 height 28
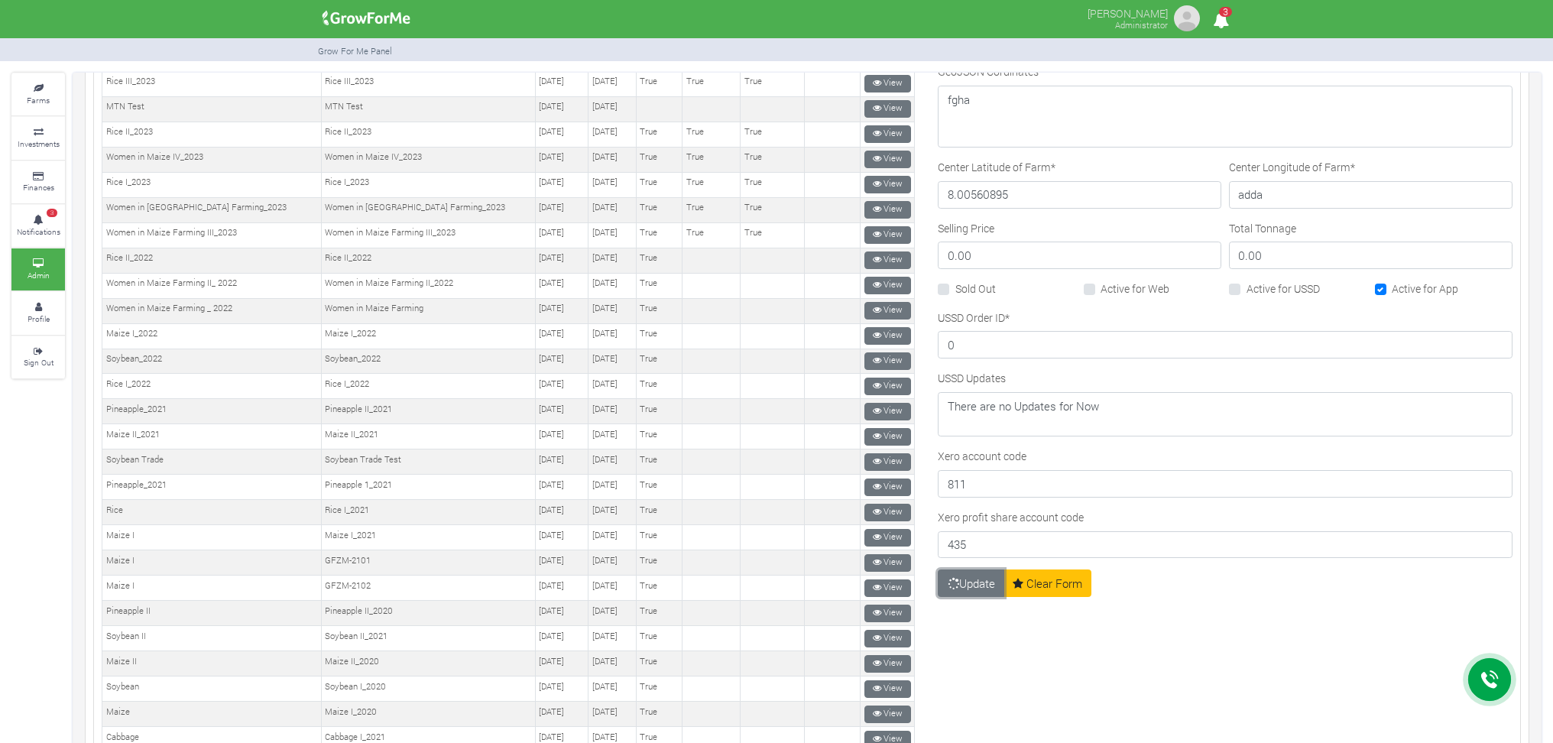
scroll to position [509, 0]
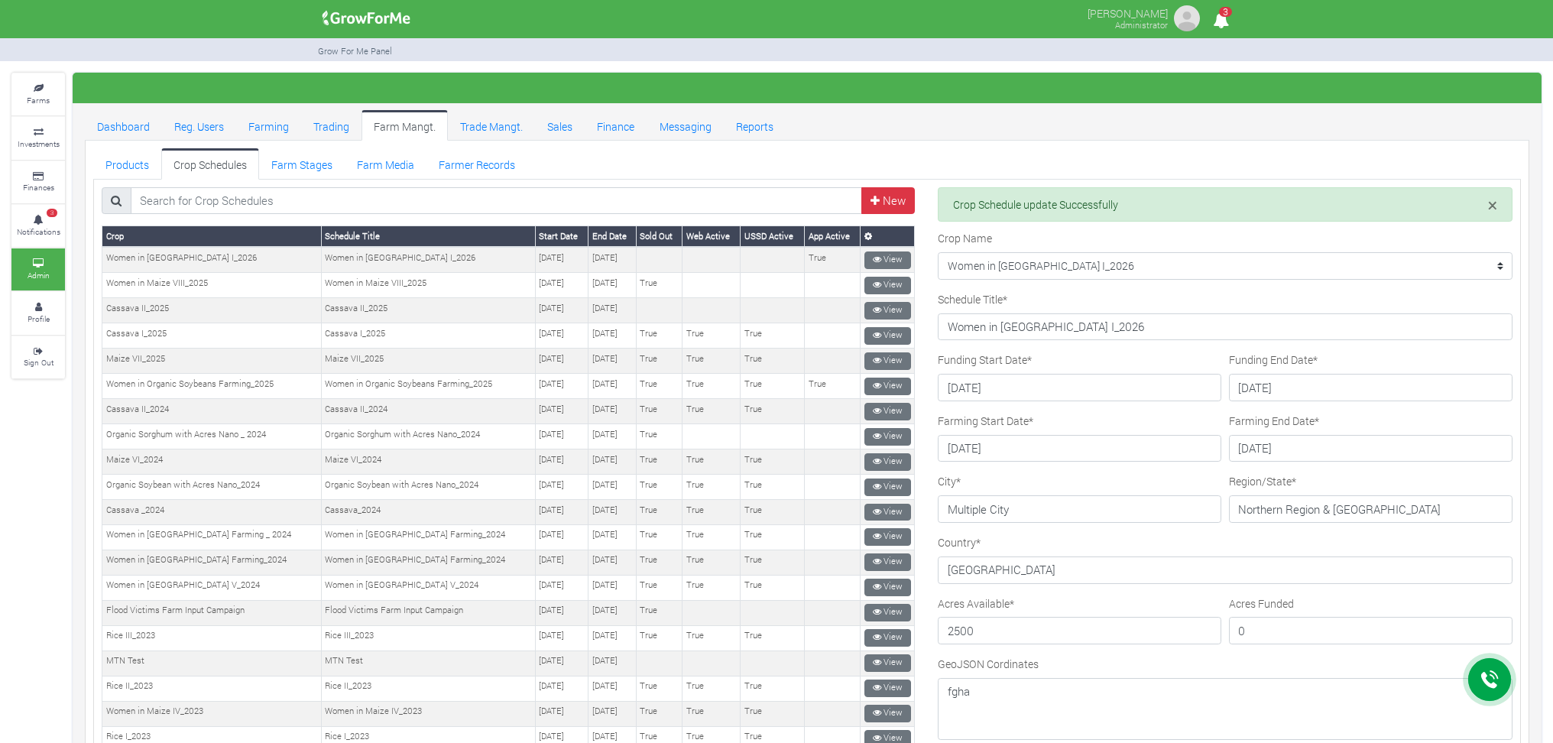
click at [1072, 128] on ul "Dashboard Reg. Users Farming Trading Farm Mangt. Trade Mangt. Sales Finance Mes…" at bounding box center [807, 125] width 1444 height 31
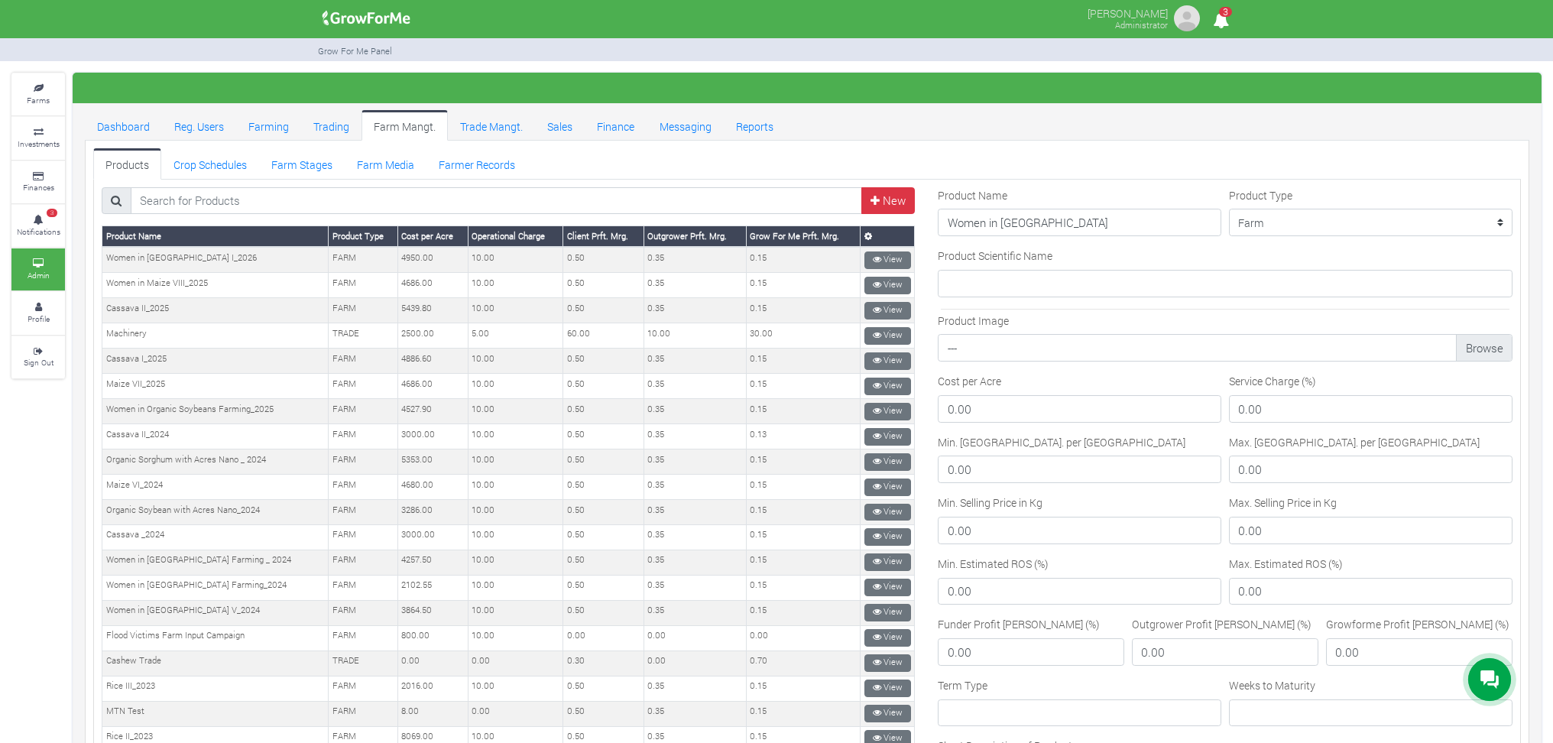
type input "Women in [GEOGRAPHIC_DATA]"
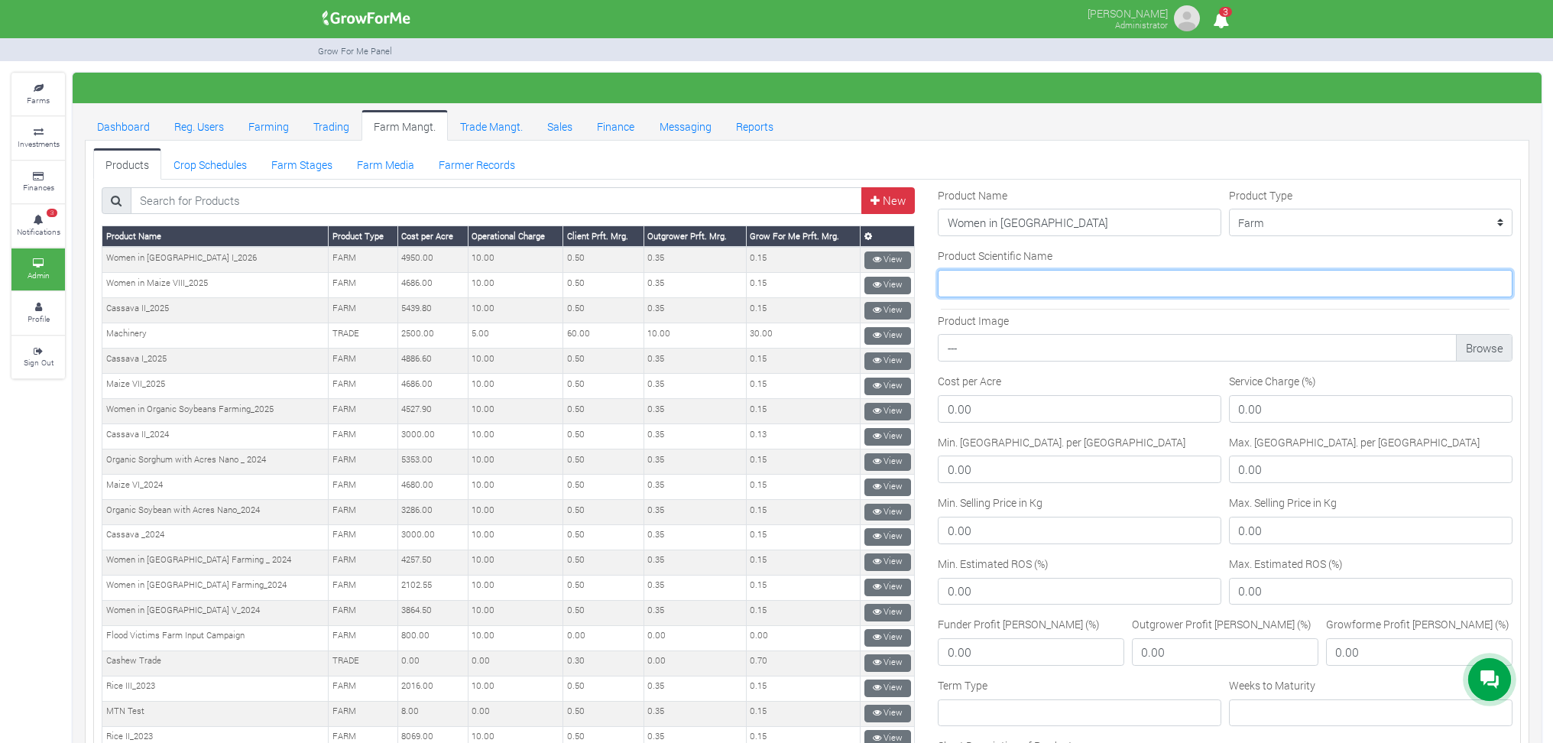
click at [1000, 283] on input "Product Scientific Name" at bounding box center [1225, 284] width 575 height 28
type input "[MEDICAL_DATA] max"
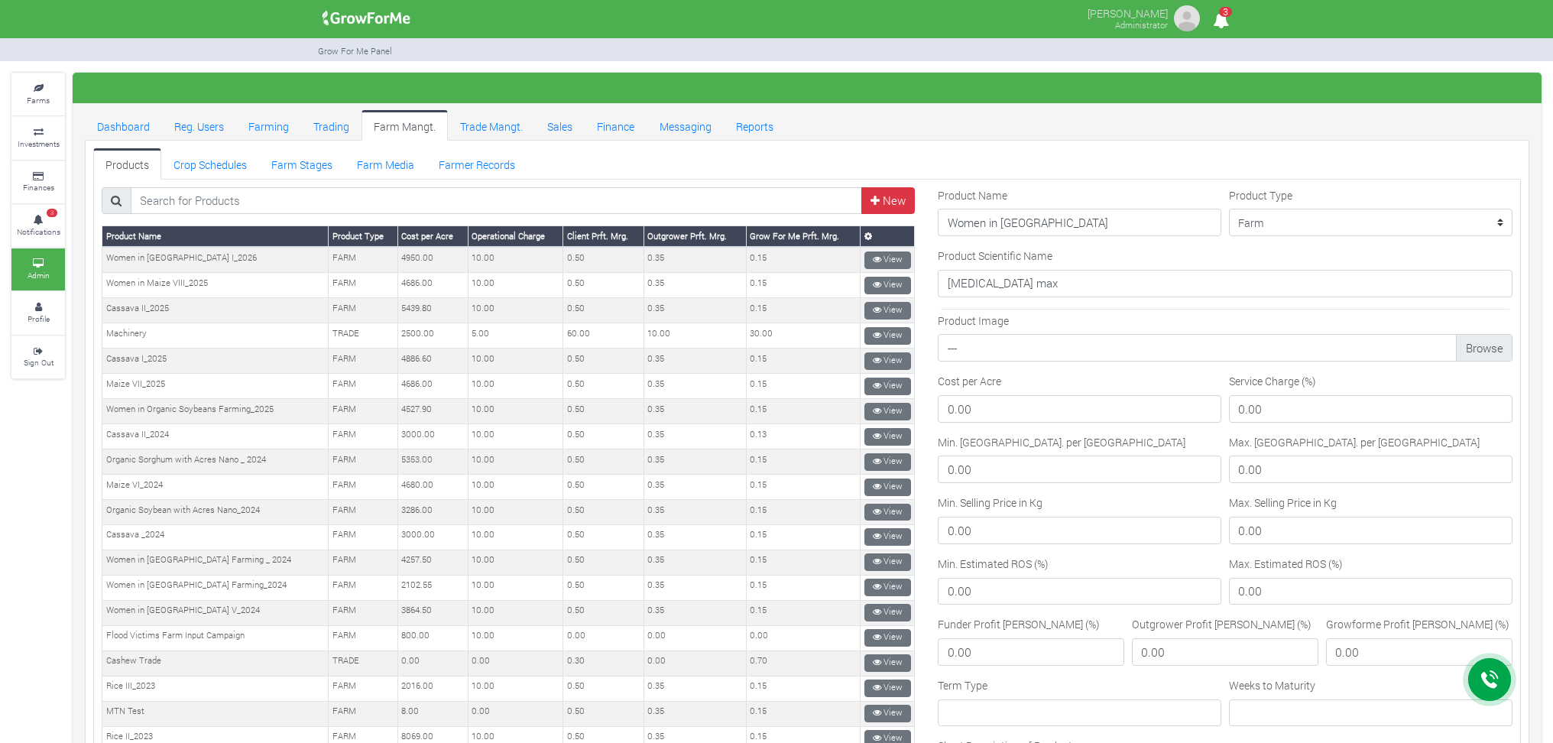
click at [959, 353] on input "Product Image" at bounding box center [1225, 353] width 557 height 28
drag, startPoint x: 950, startPoint y: 408, endPoint x: 942, endPoint y: 409, distance: 8.4
click at [942, 409] on input "0.00" at bounding box center [1080, 409] width 284 height 28
drag, startPoint x: 971, startPoint y: 400, endPoint x: 932, endPoint y: 416, distance: 41.9
click at [938, 416] on input "0.00" at bounding box center [1080, 409] width 284 height 28
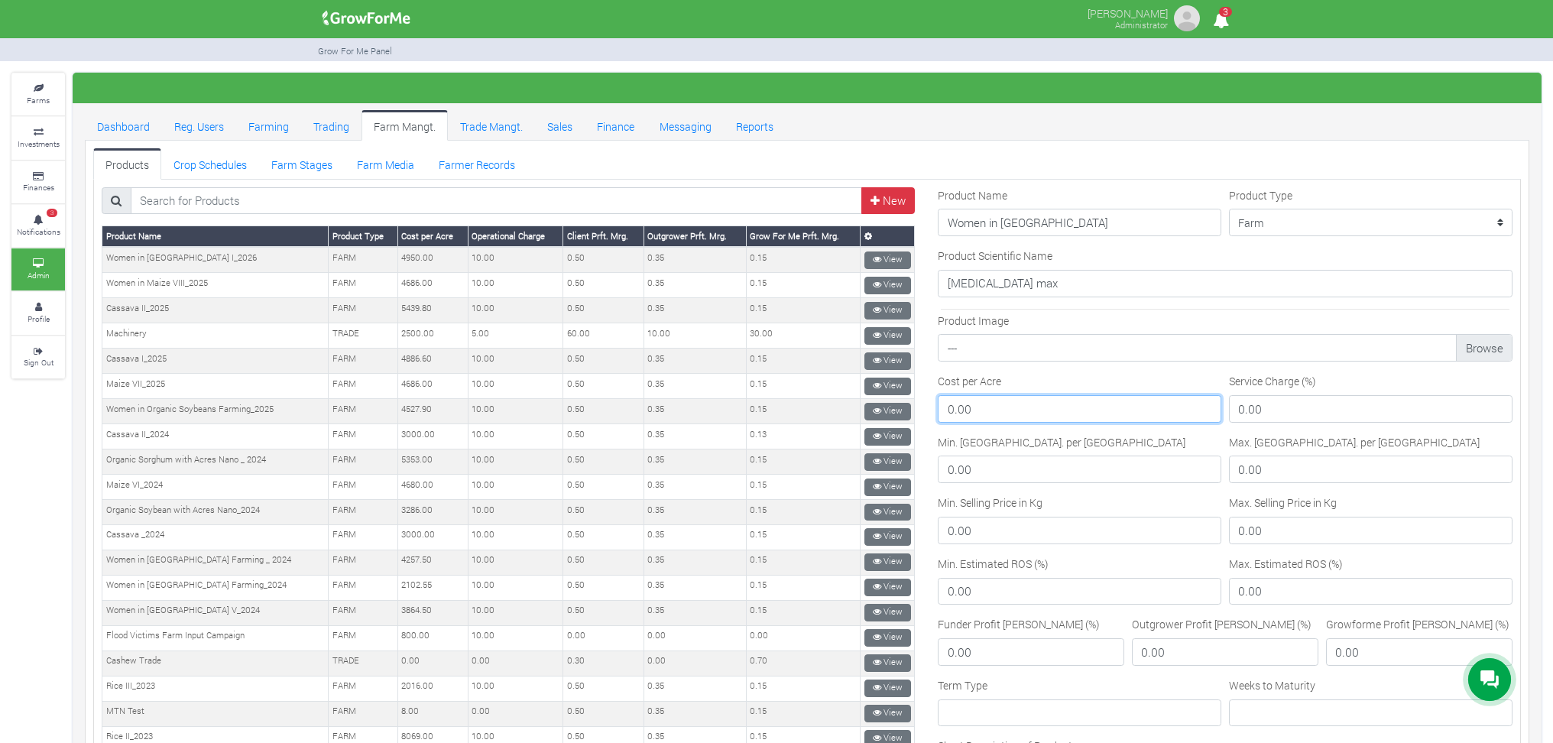
paste input "4808.7"
type input "4808.70"
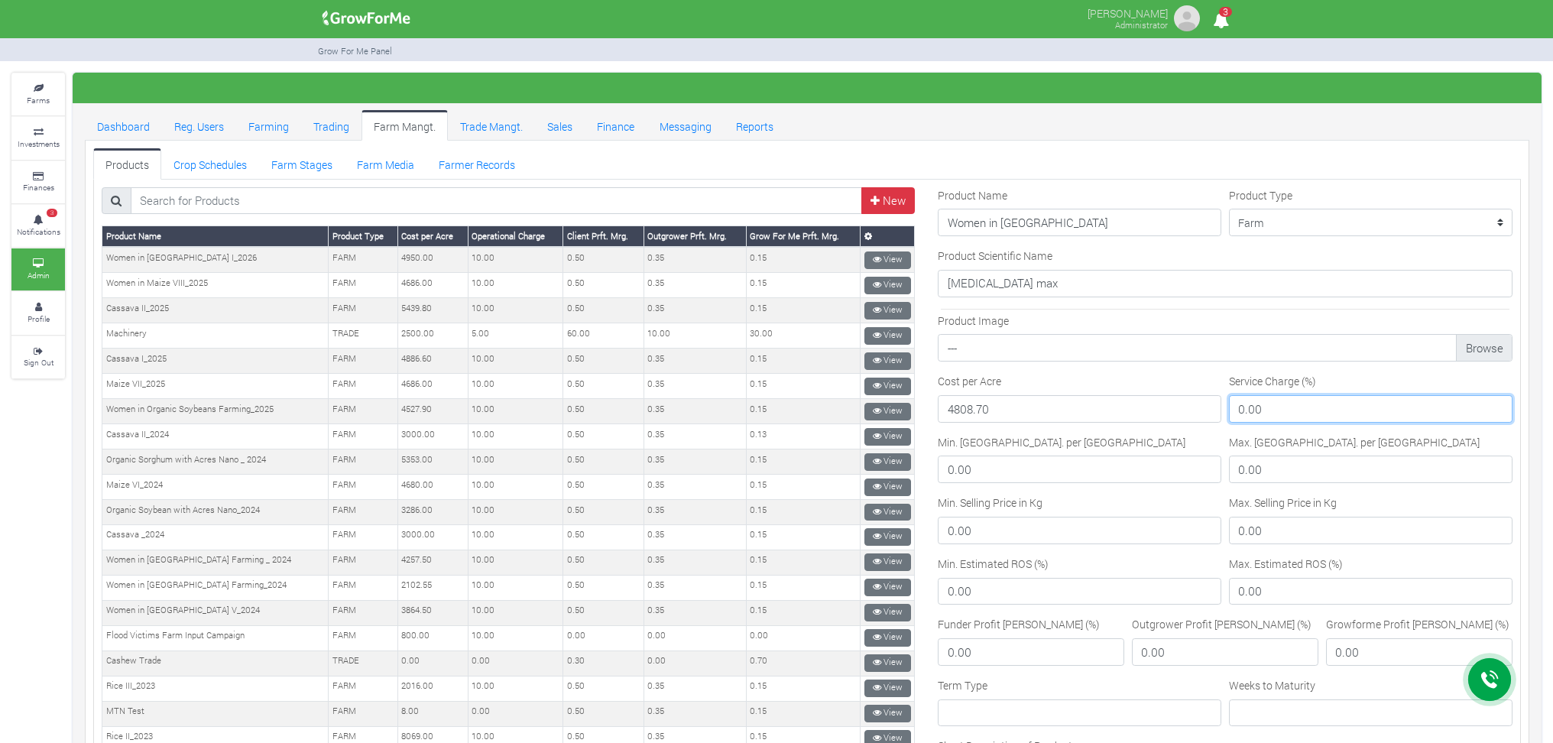
click at [1229, 405] on input "0.00" at bounding box center [1371, 409] width 284 height 28
type input "10.00"
click at [940, 472] on input "0.00" at bounding box center [1080, 470] width 284 height 28
type input "900.00"
click at [1229, 470] on input "0.00" at bounding box center [1371, 470] width 284 height 28
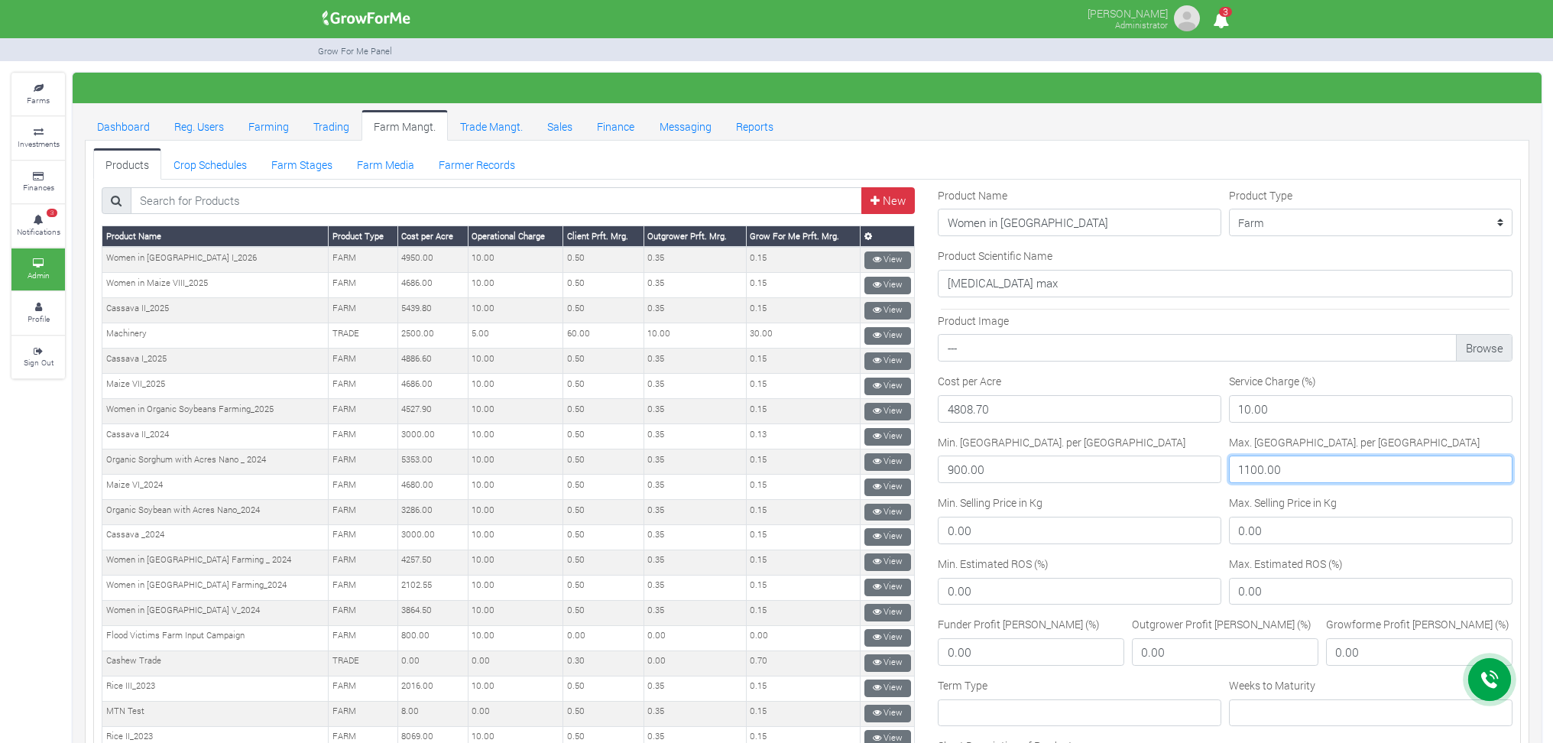
type input "1100.00"
click at [939, 526] on input "0.00" at bounding box center [1080, 531] width 284 height 28
click at [958, 529] on input "7.00" at bounding box center [1080, 531] width 284 height 28
type input "7.10"
click at [1231, 533] on input "0.00" at bounding box center [1371, 531] width 284 height 28
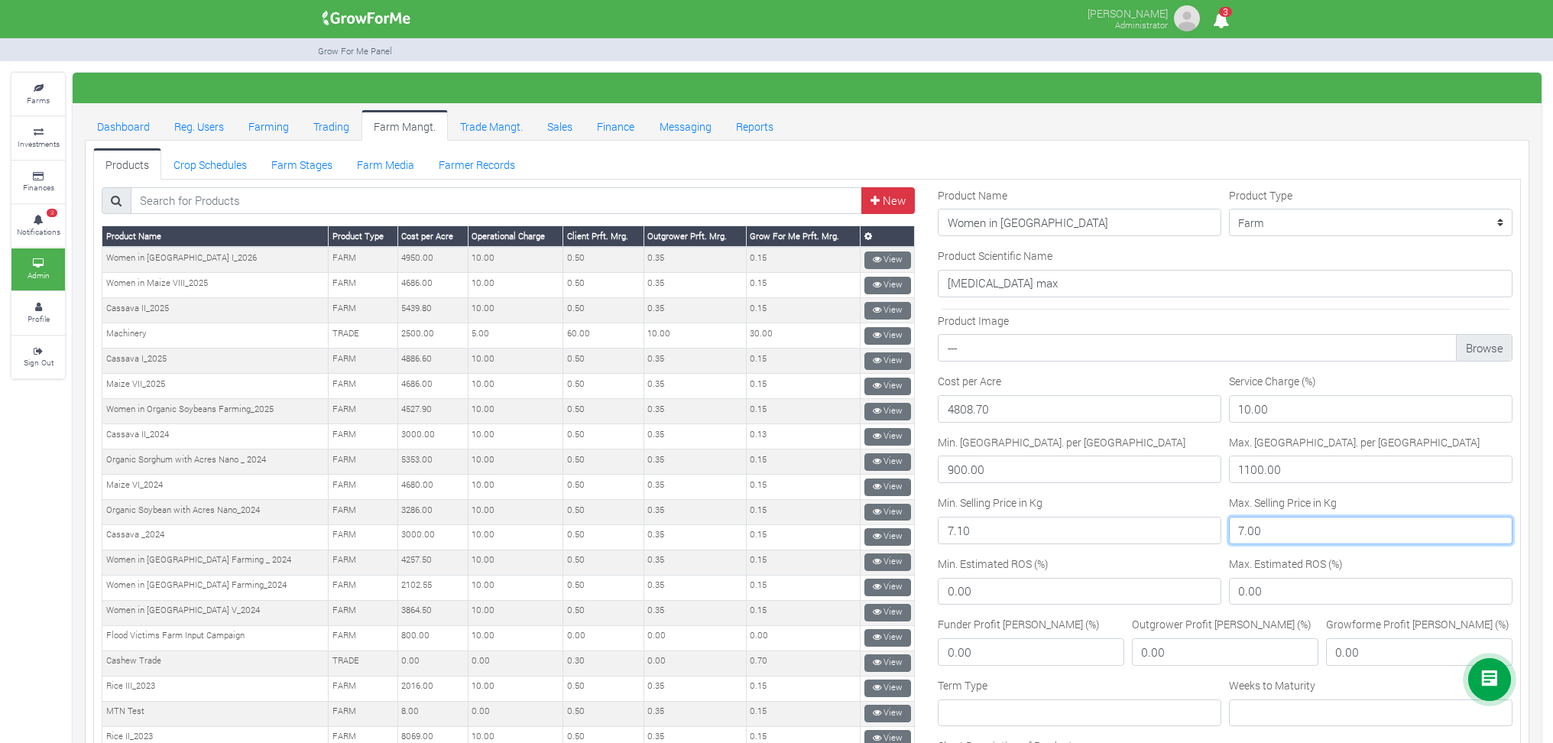
click at [1245, 530] on input "7.00" at bounding box center [1371, 531] width 284 height 28
type input "7.20"
click at [945, 599] on input "0.00" at bounding box center [1080, 592] width 284 height 28
click at [945, 592] on input "0.00" at bounding box center [1080, 592] width 284 height 28
click at [938, 588] on input "0.00" at bounding box center [1080, 592] width 284 height 28
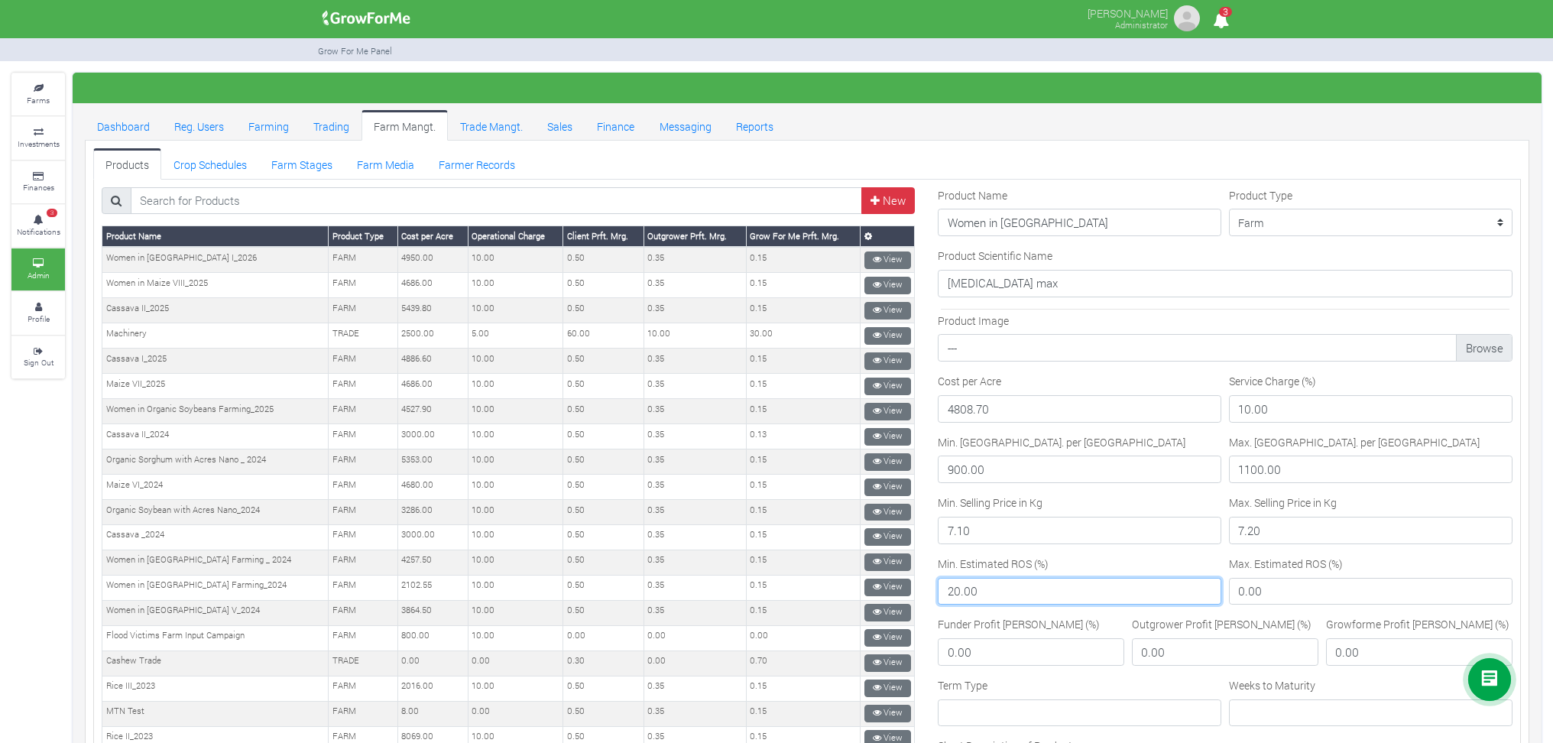
click at [962, 591] on input "20.00" at bounding box center [1080, 592] width 284 height 28
type input "20.80"
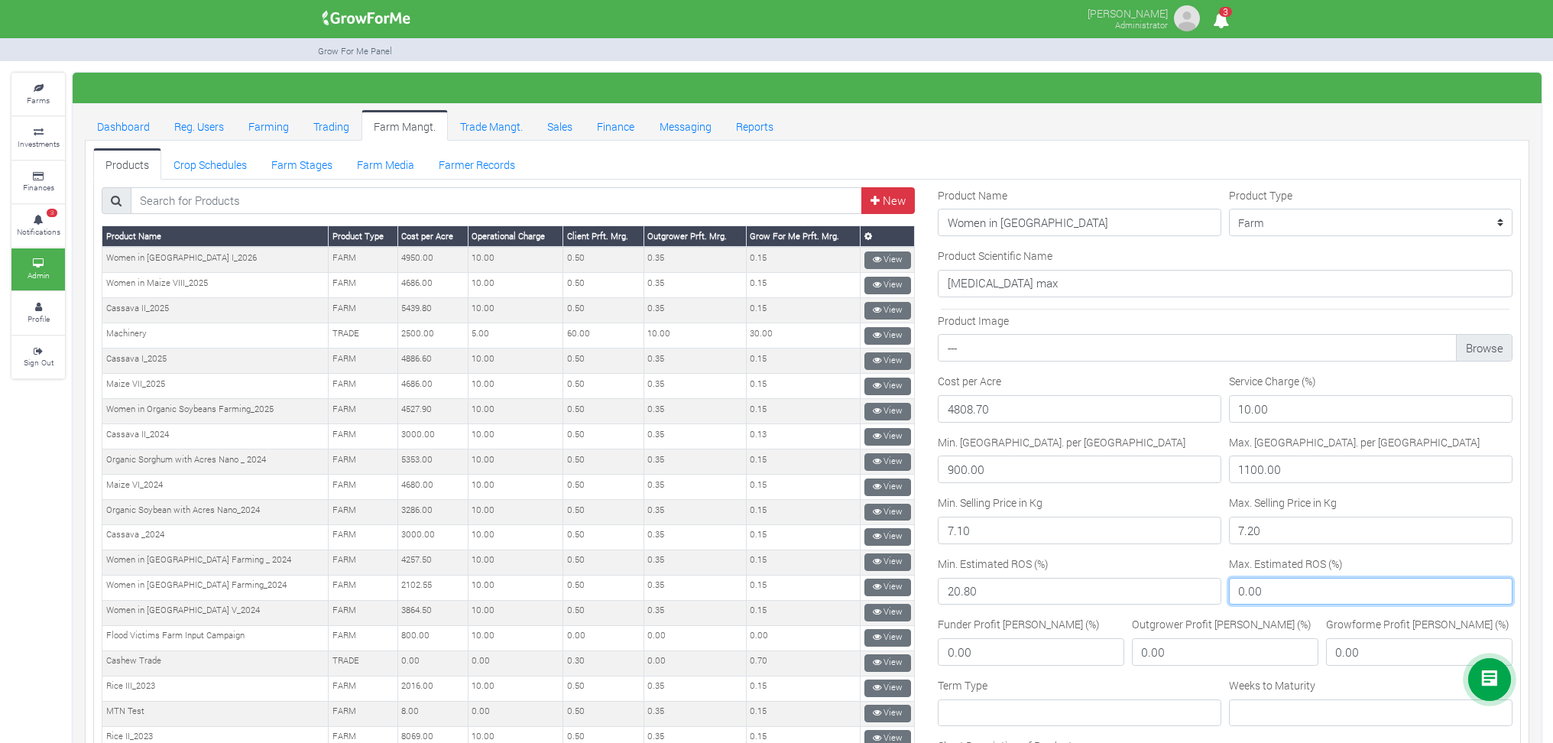
drag, startPoint x: 1250, startPoint y: 587, endPoint x: 1220, endPoint y: 597, distance: 32.1
click at [1229, 597] on input "0.00" at bounding box center [1371, 592] width 284 height 28
paste input "49.73"
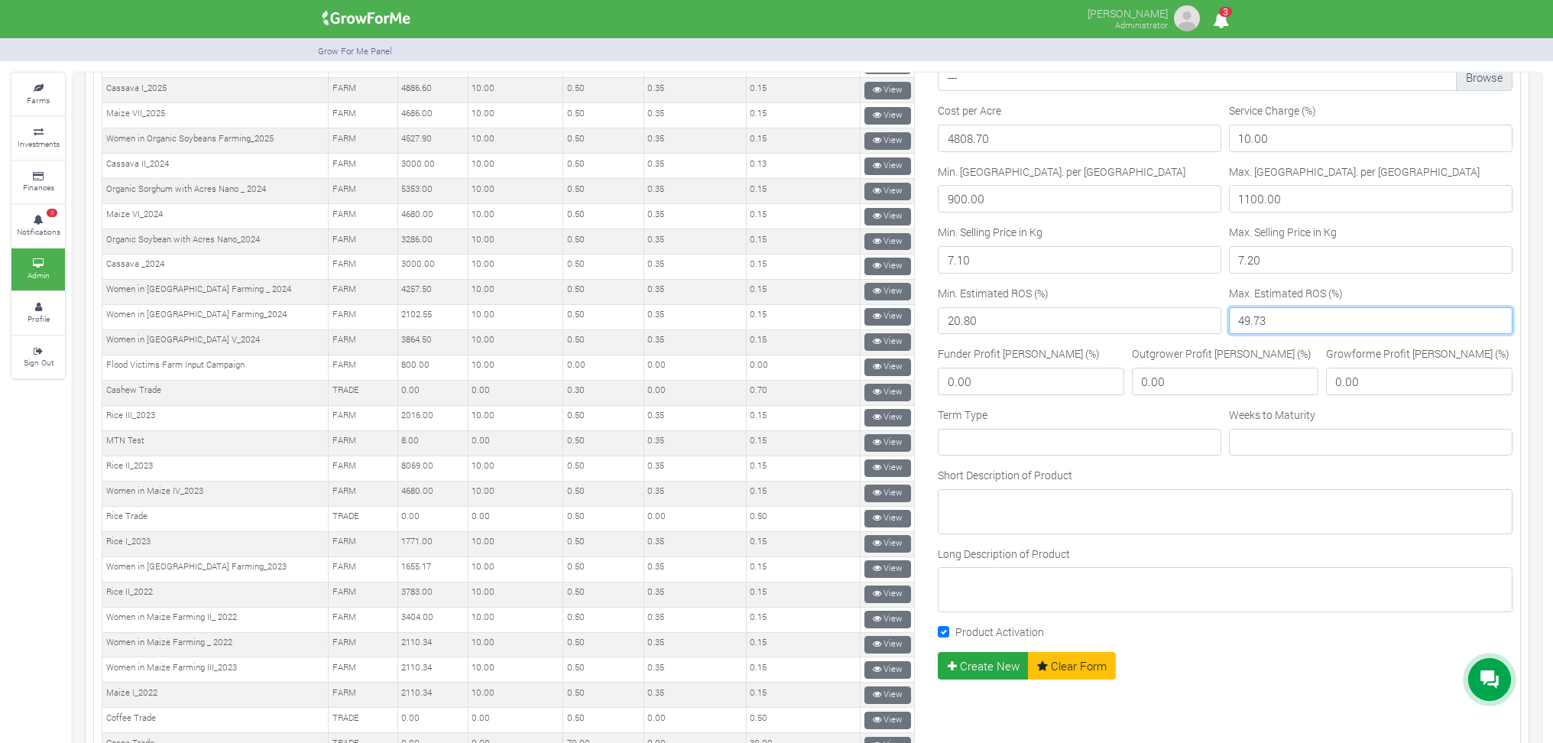
scroll to position [306, 0]
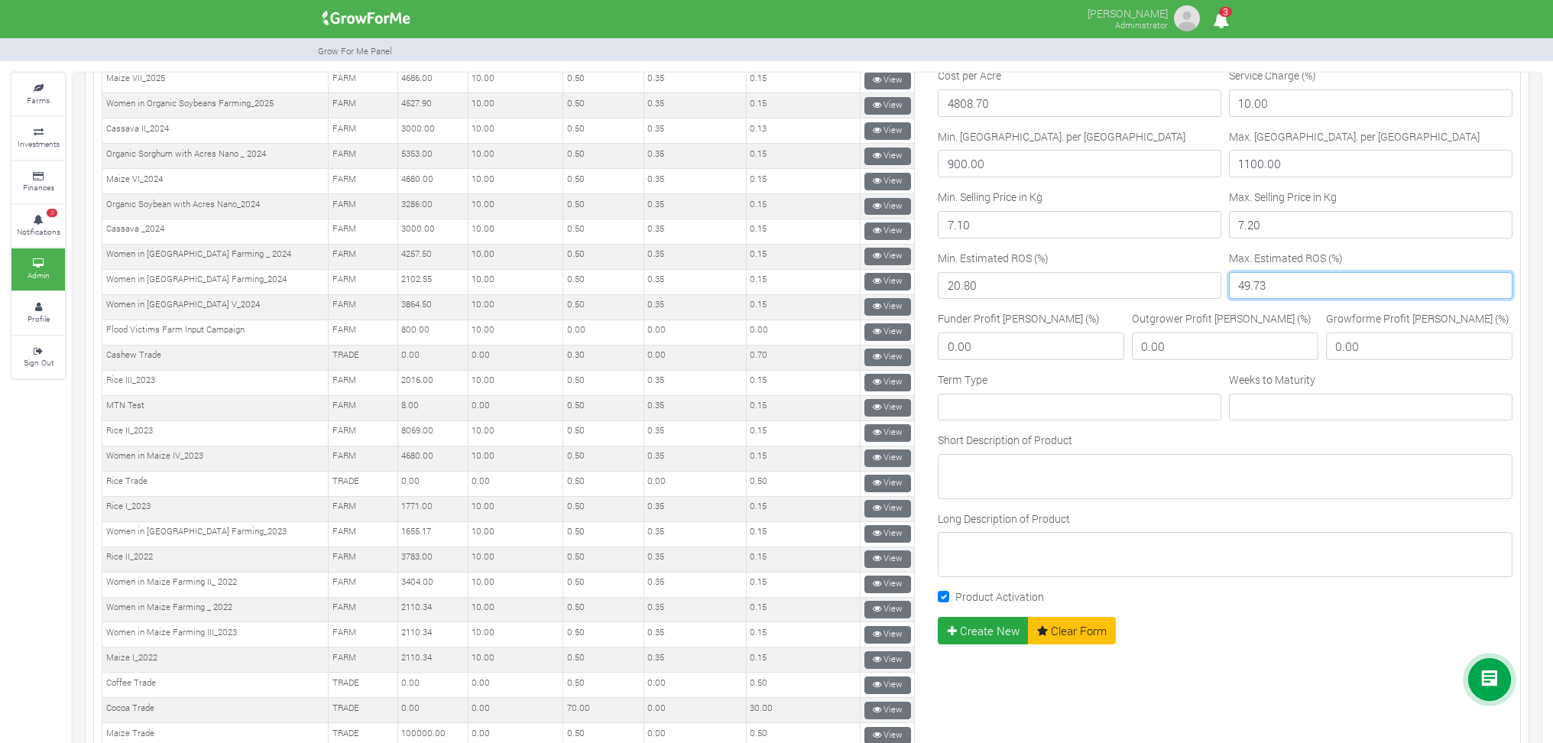
type input "49.73"
click at [940, 346] on input "0.00" at bounding box center [1031, 346] width 186 height 28
click at [959, 345] on input "0.00" at bounding box center [1031, 346] width 186 height 28
type input "0.50"
click at [1147, 345] on input "0.00" at bounding box center [1225, 346] width 186 height 28
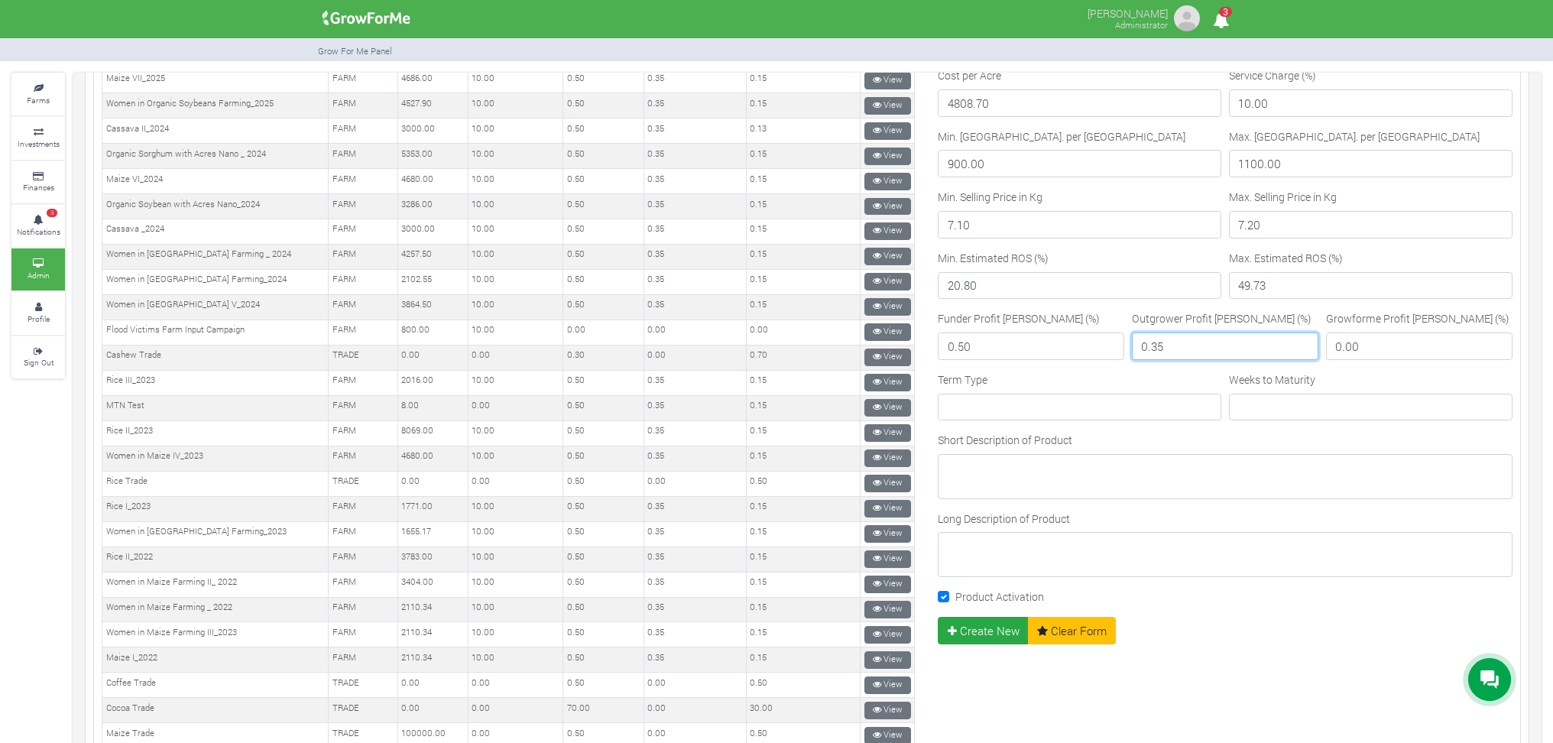
type input "0.35"
drag, startPoint x: 1340, startPoint y: 343, endPoint x: 1350, endPoint y: 342, distance: 10.0
click at [1342, 343] on input "0.00" at bounding box center [1419, 346] width 186 height 28
click at [1350, 341] on input "0.00" at bounding box center [1419, 346] width 186 height 28
type input "0.15"
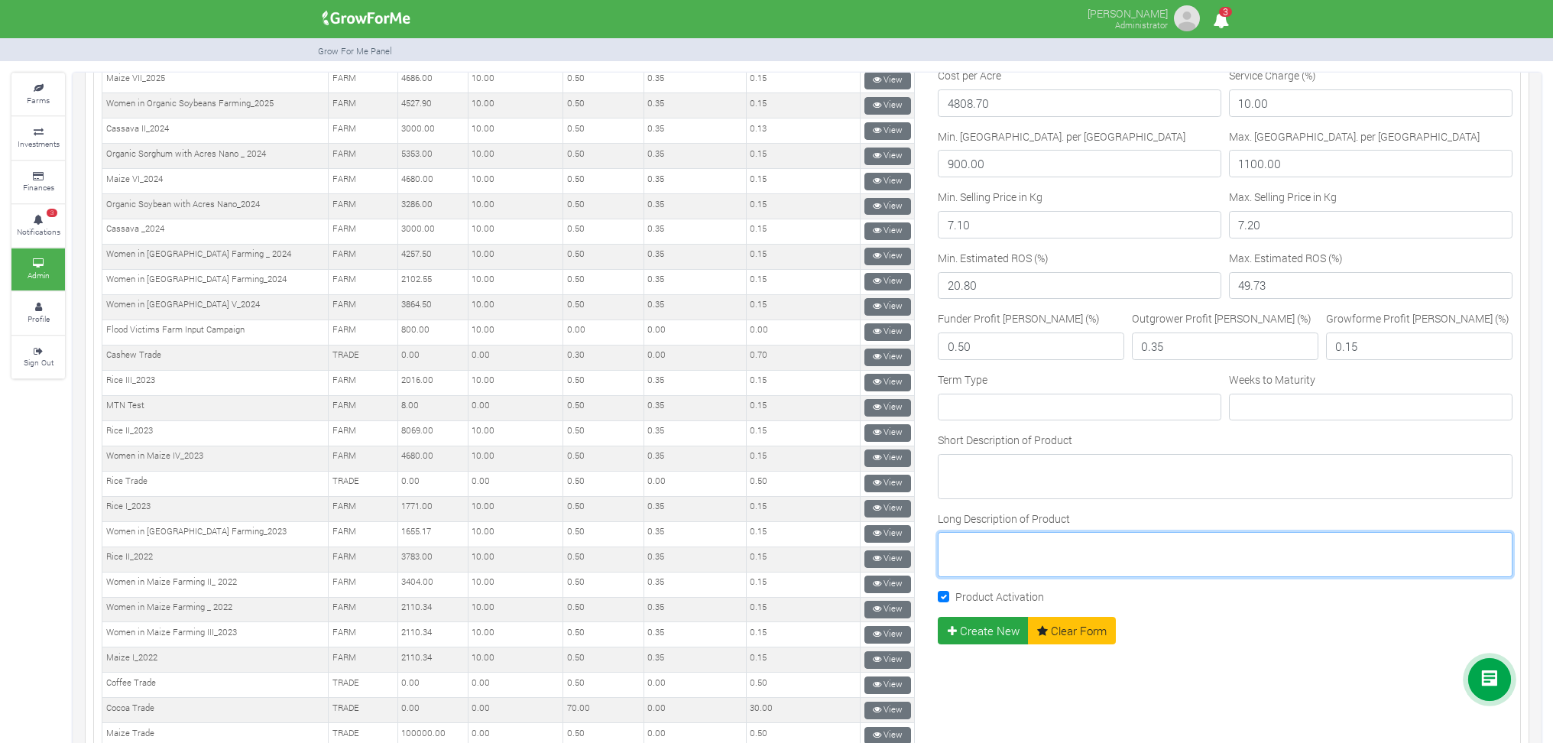
click at [1188, 547] on textarea "Long Description of Product" at bounding box center [1225, 554] width 575 height 44
click at [1070, 398] on input "Term Type" at bounding box center [1080, 408] width 284 height 28
type input "Medium"
click at [1313, 403] on input "Weeks to Maturity" at bounding box center [1371, 408] width 284 height 28
type input "26"
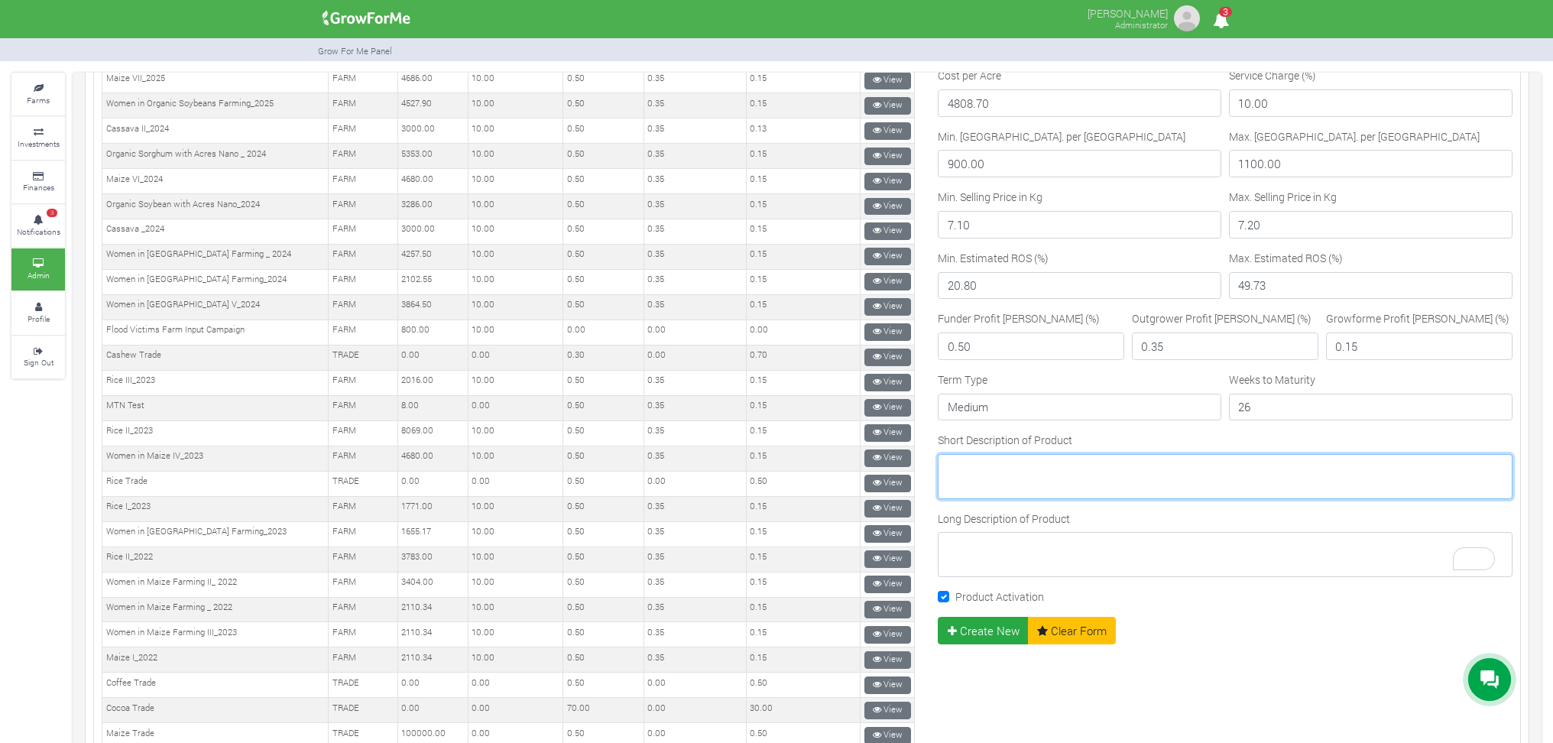
click at [970, 478] on textarea "Short Description of Product" at bounding box center [1225, 476] width 575 height 44
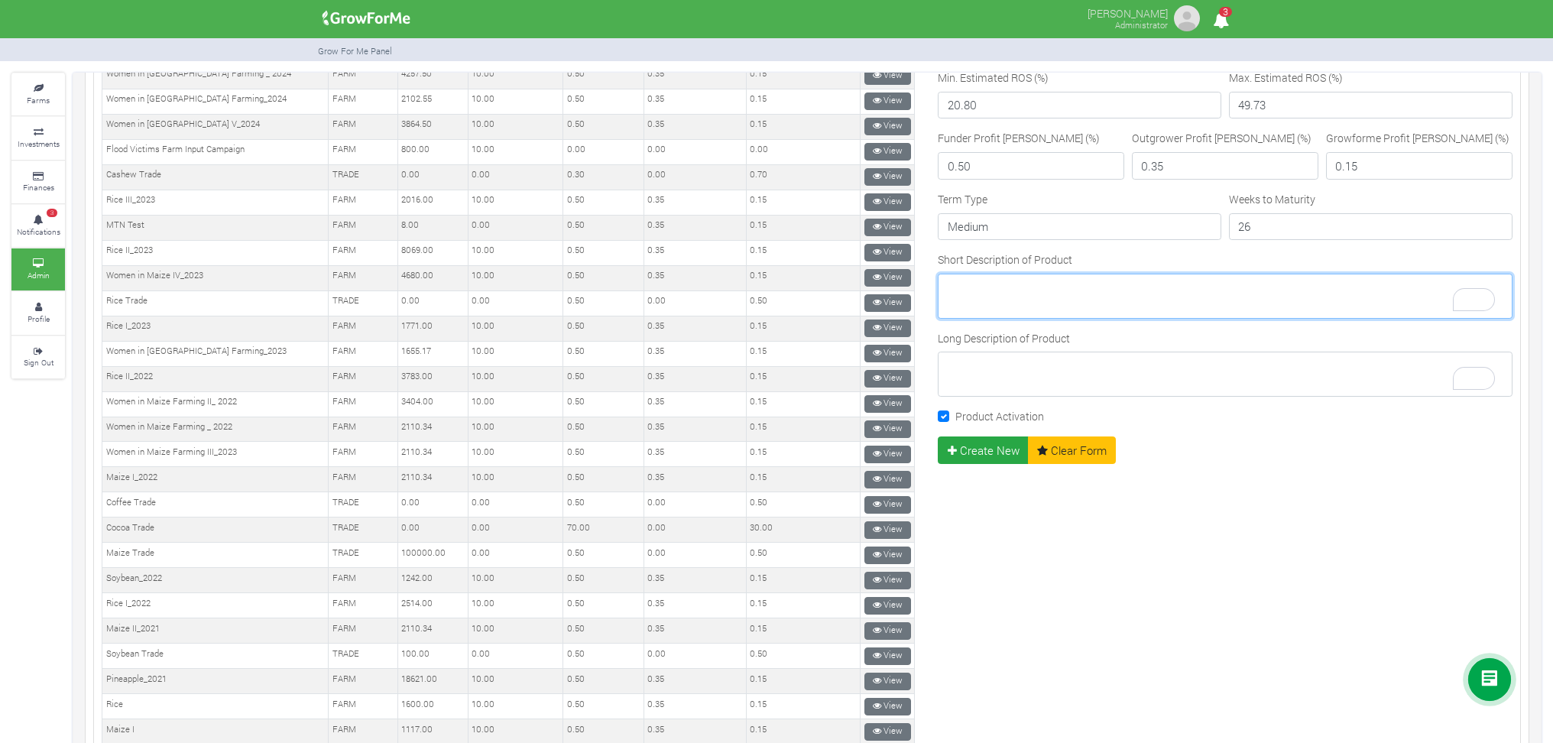
scroll to position [509, 0]
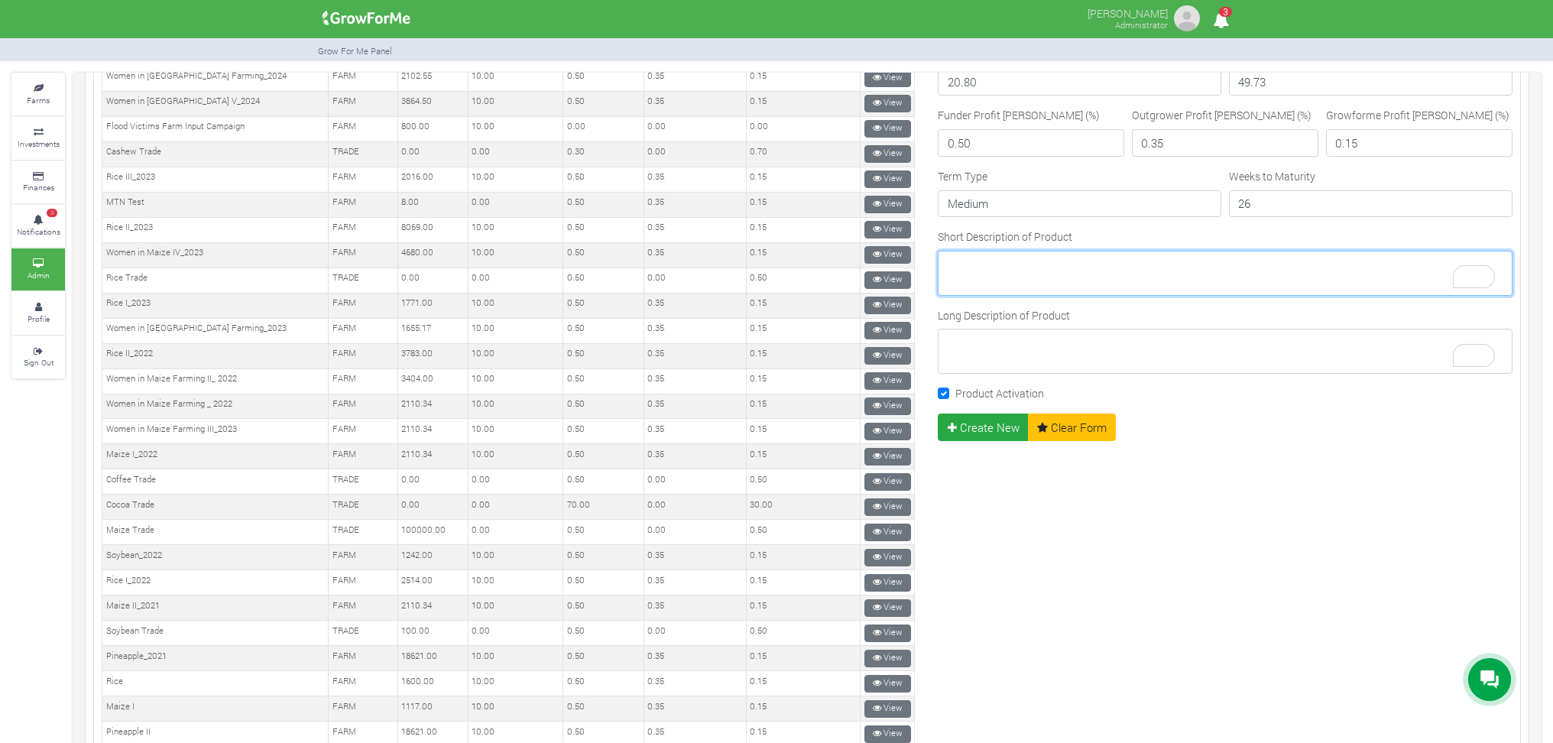
paste textarea "49.73"
type textarea "4"
click at [952, 258] on textarea "Short Description of Product" at bounding box center [1225, 273] width 575 height 44
paste textarea "Soybean crop is of a great economic and social importance worldwide. Soybean pr…"
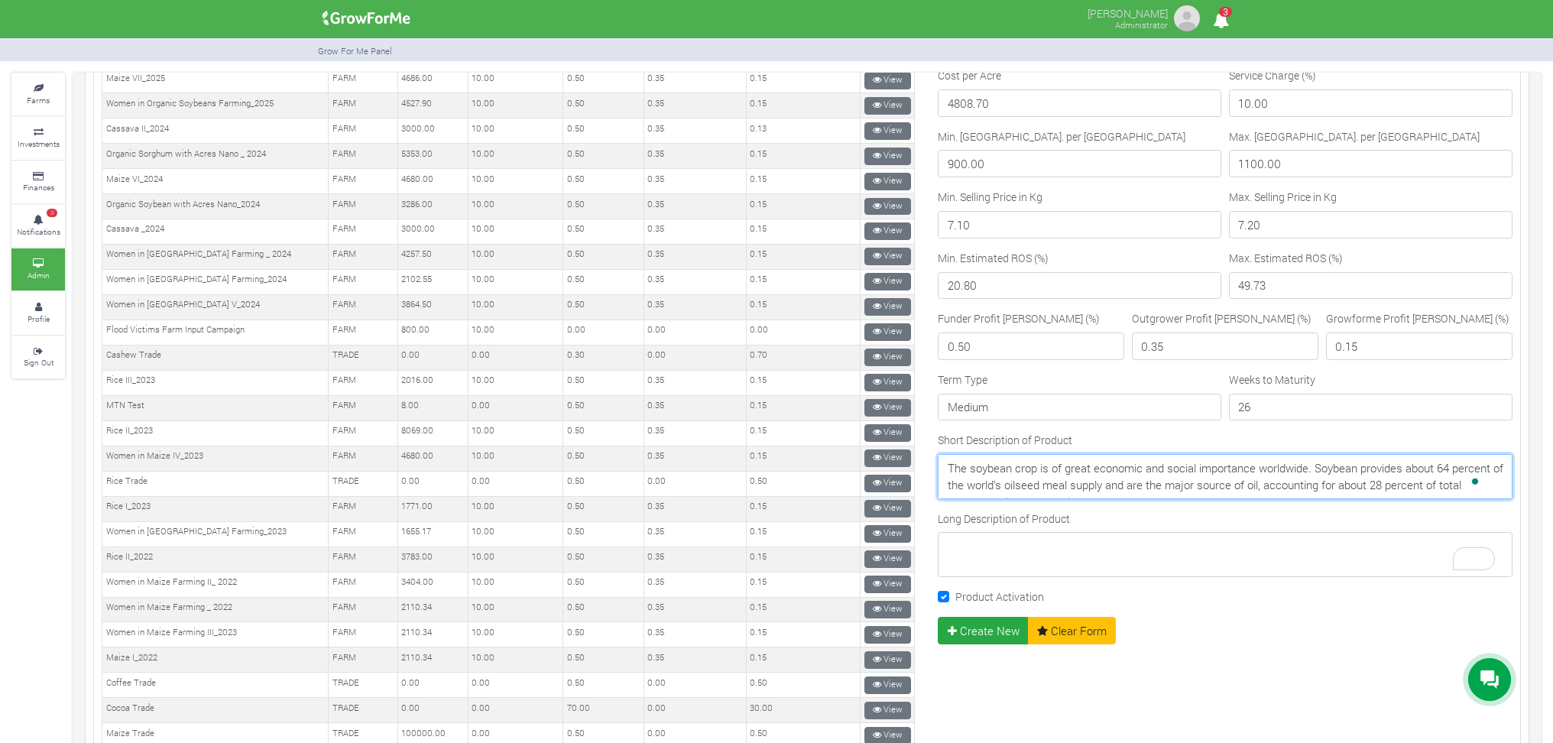
scroll to position [0, 0]
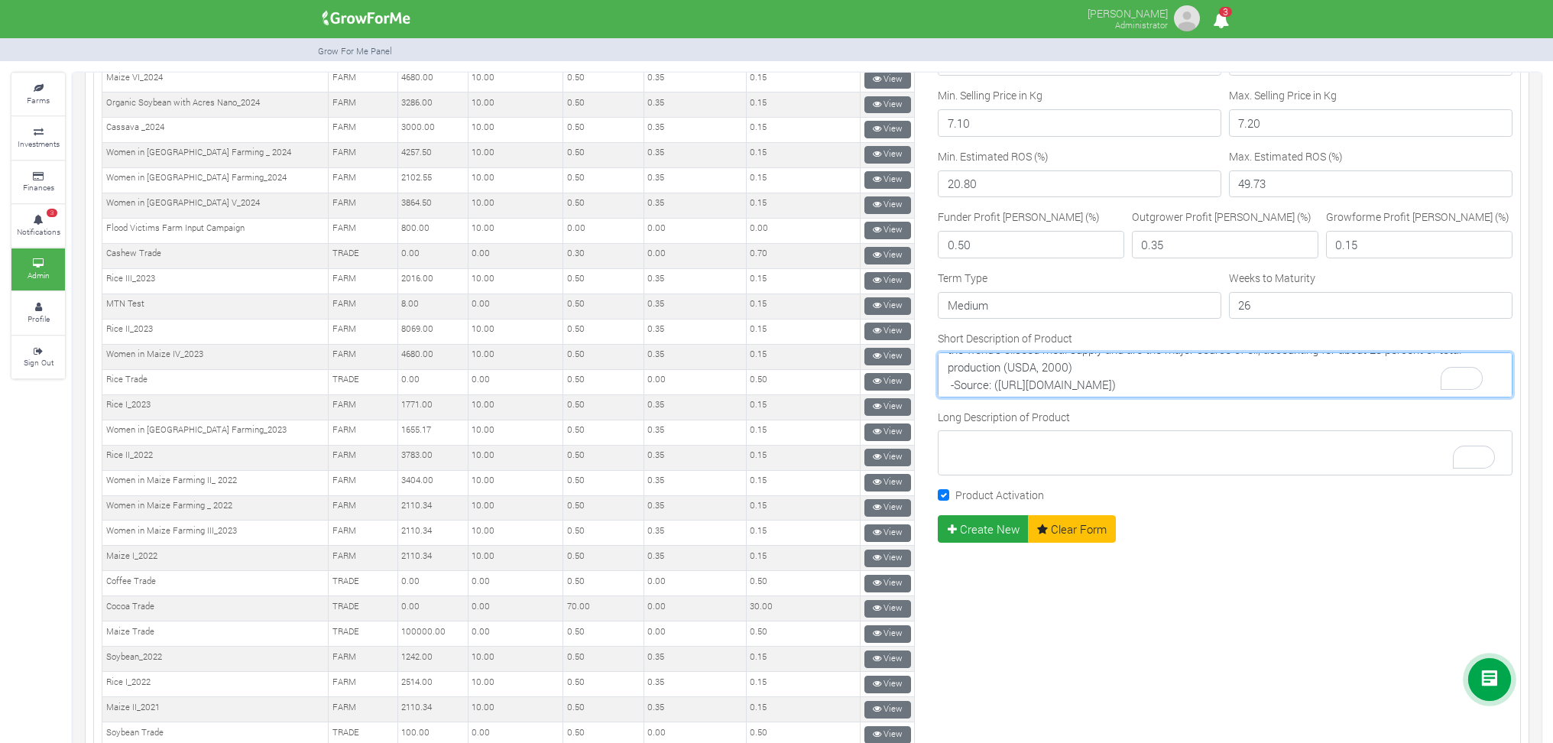
type textarea "The soybean crop is of great economic and social importance worldwide. Soybean …"
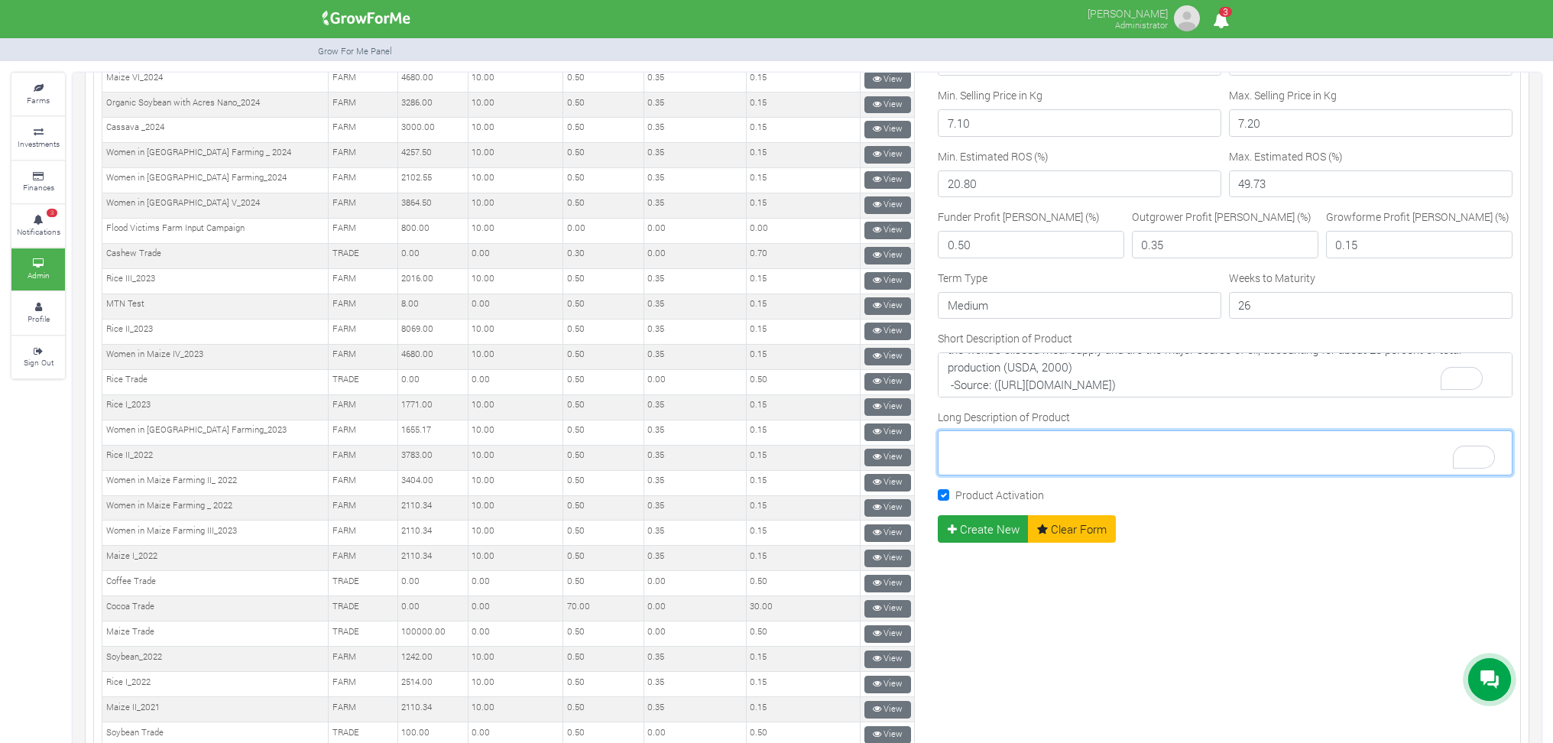
click at [952, 450] on textarea "Long Description of Product" at bounding box center [1225, 452] width 575 height 44
paste textarea "Soybean (Glycine max) is an annual leguminous species cultivated mainly for its…"
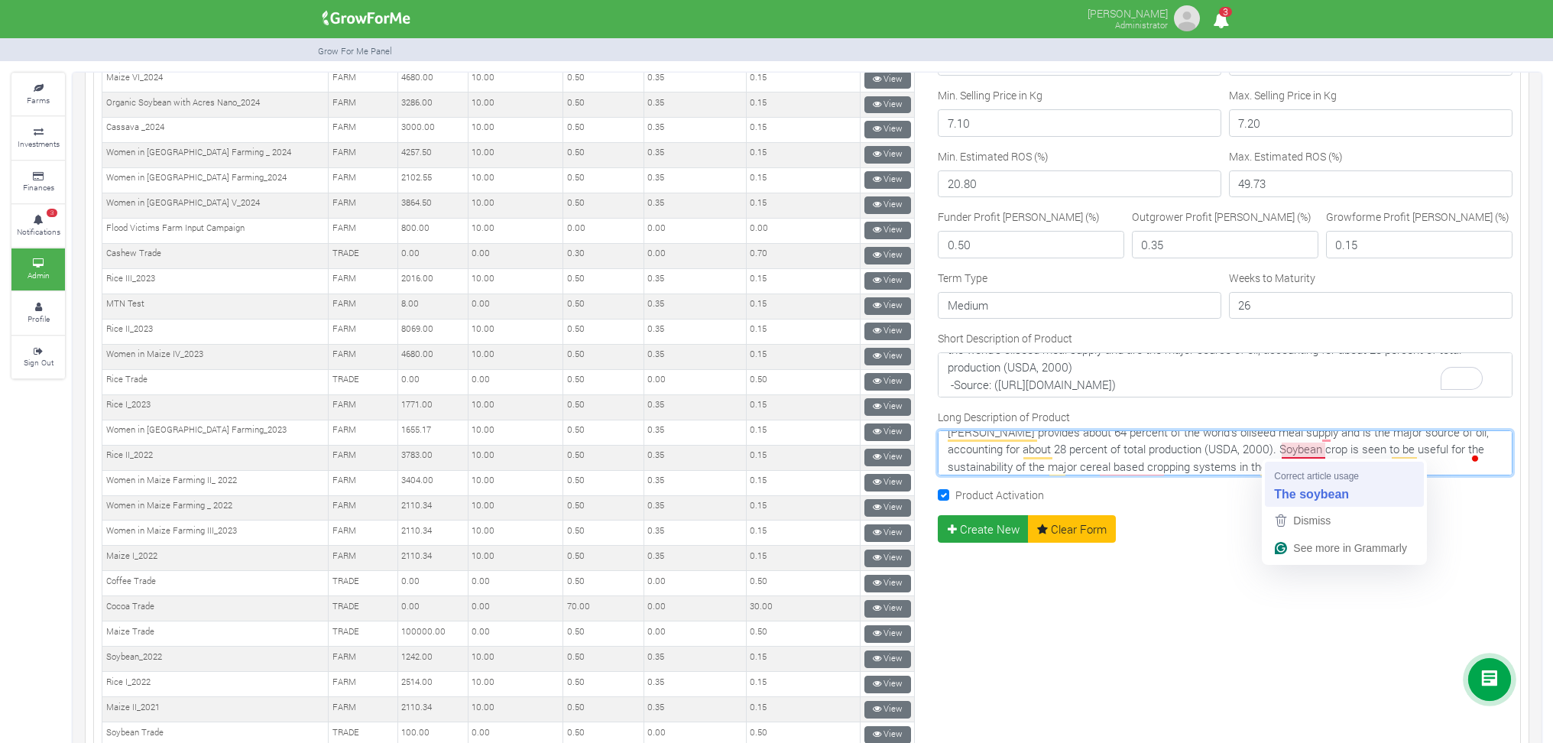
type textarea "Soybean (Glycine max) is an annual leguminous species cultivated mainly for its…"
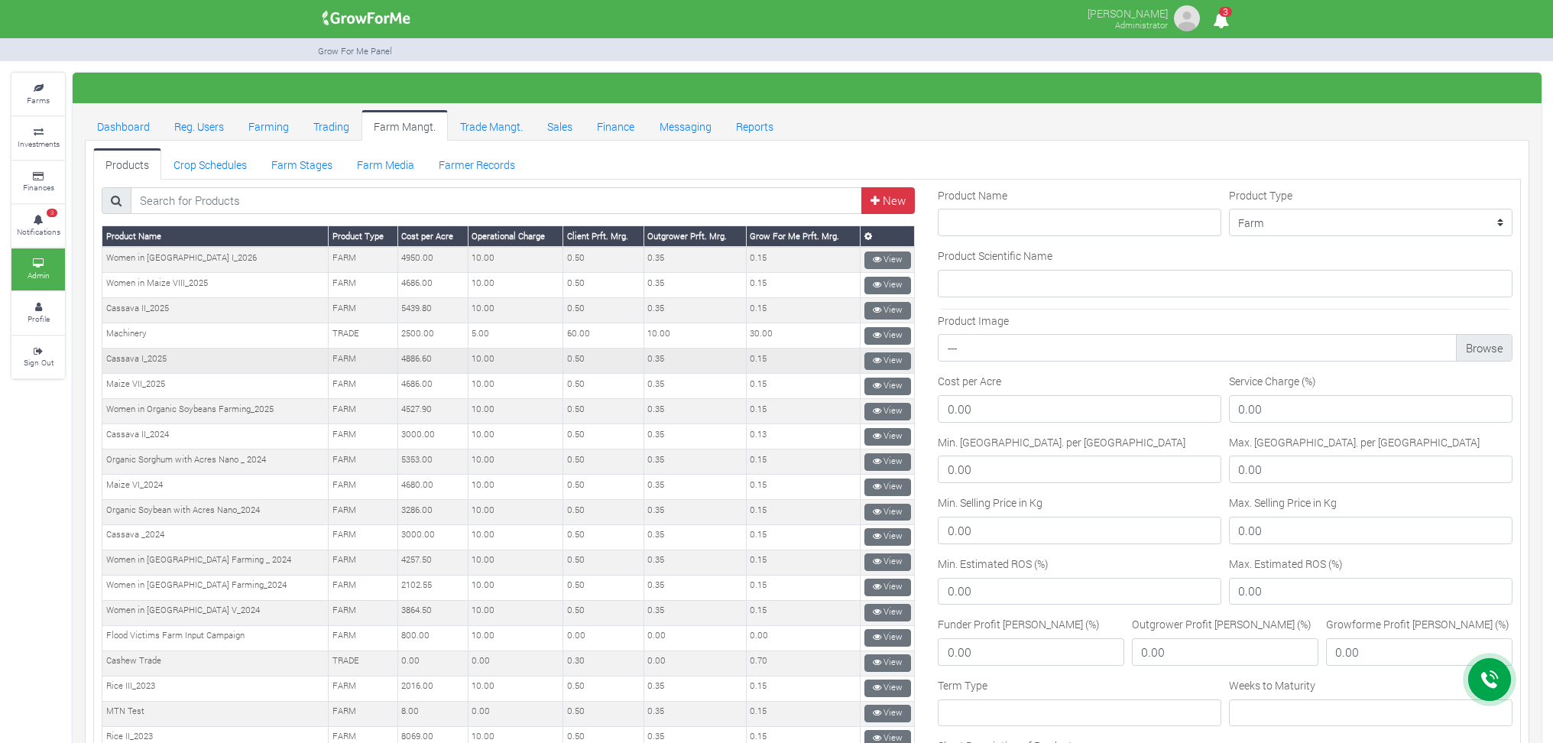
scroll to position [102, 0]
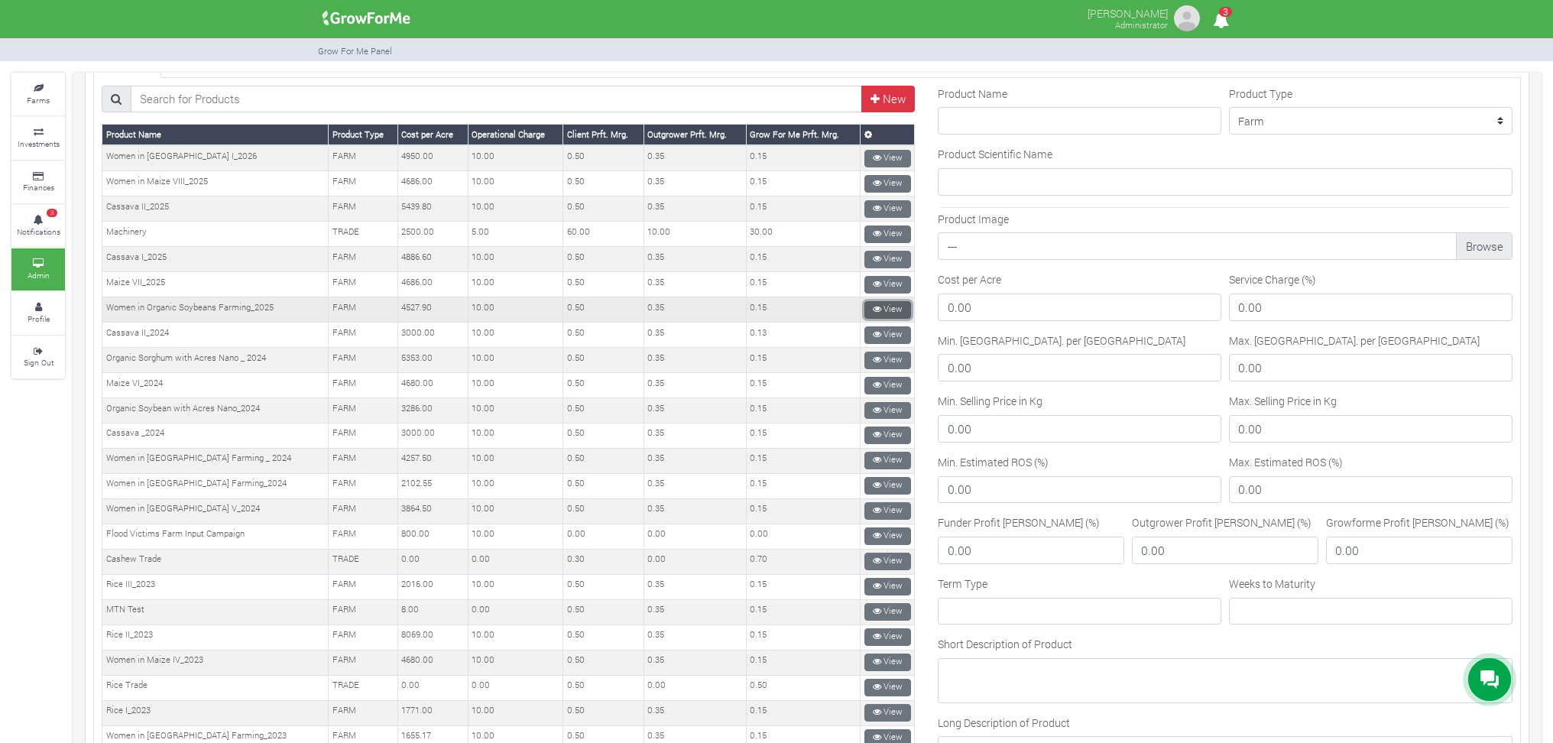
click at [890, 303] on link "View" at bounding box center [887, 310] width 47 height 18
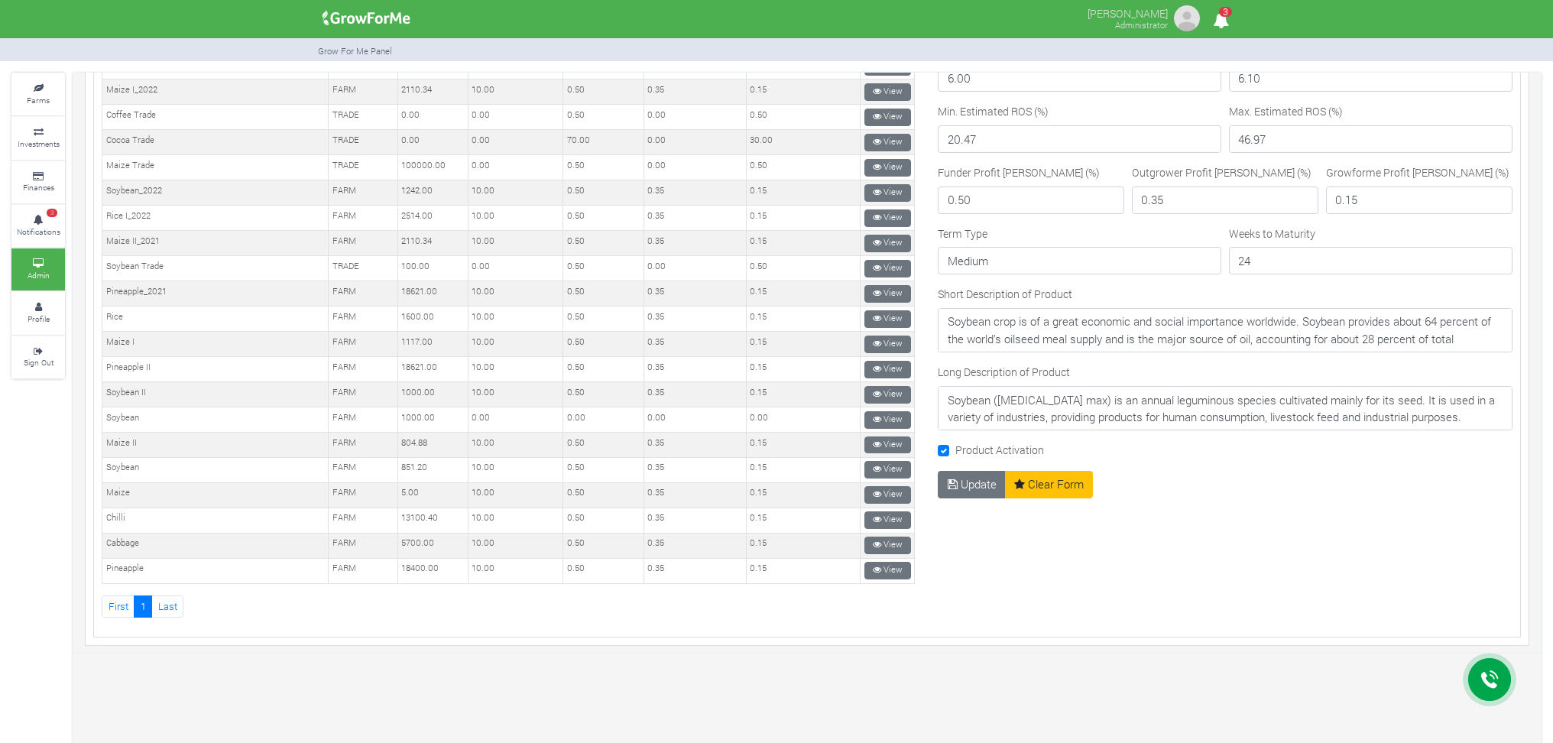
scroll to position [917, 0]
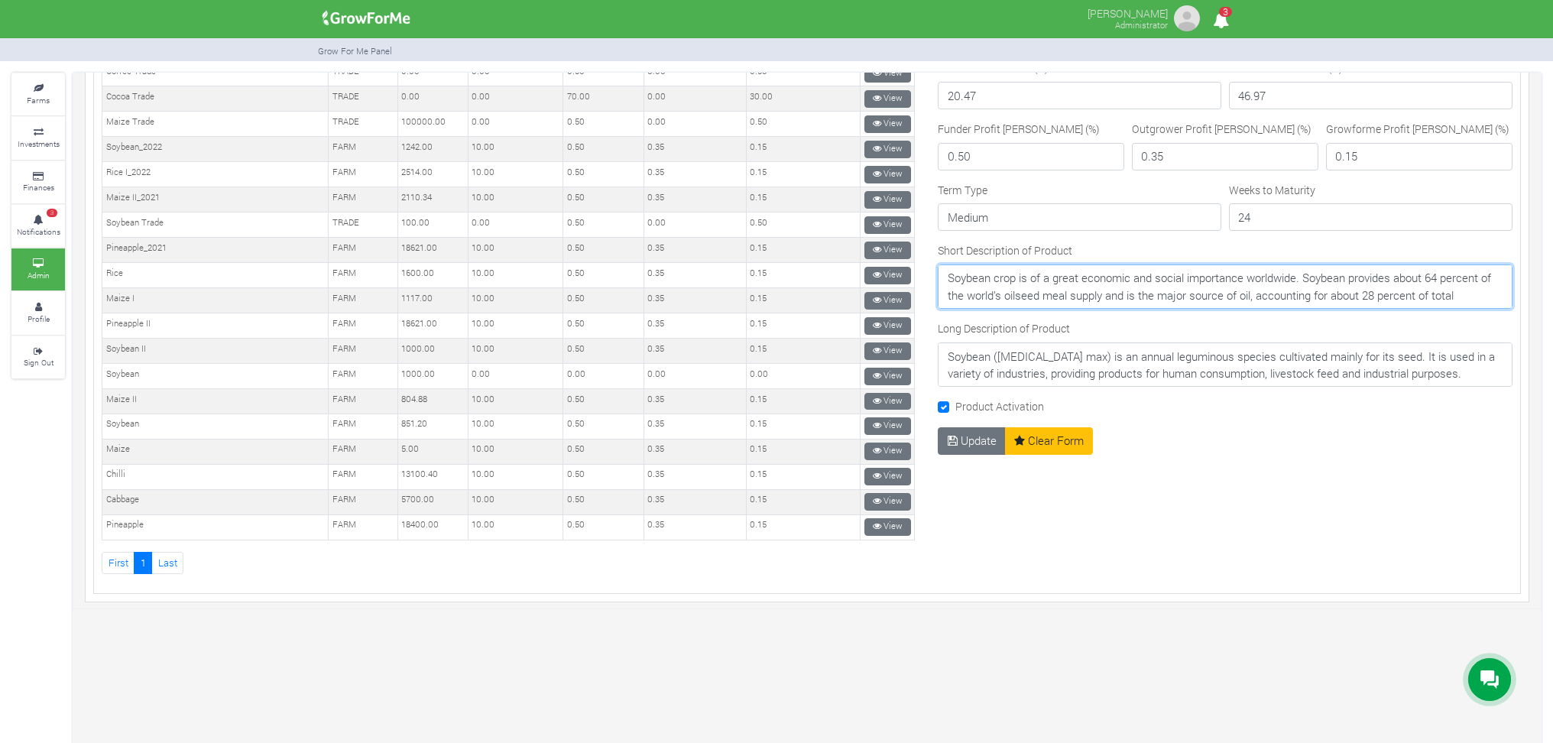
click at [974, 282] on textarea "Soybean crop is of a great economic and social importance worldwide. Soybean pr…" at bounding box center [1225, 286] width 575 height 44
drag, startPoint x: 940, startPoint y: 273, endPoint x: 987, endPoint y: 278, distance: 46.9
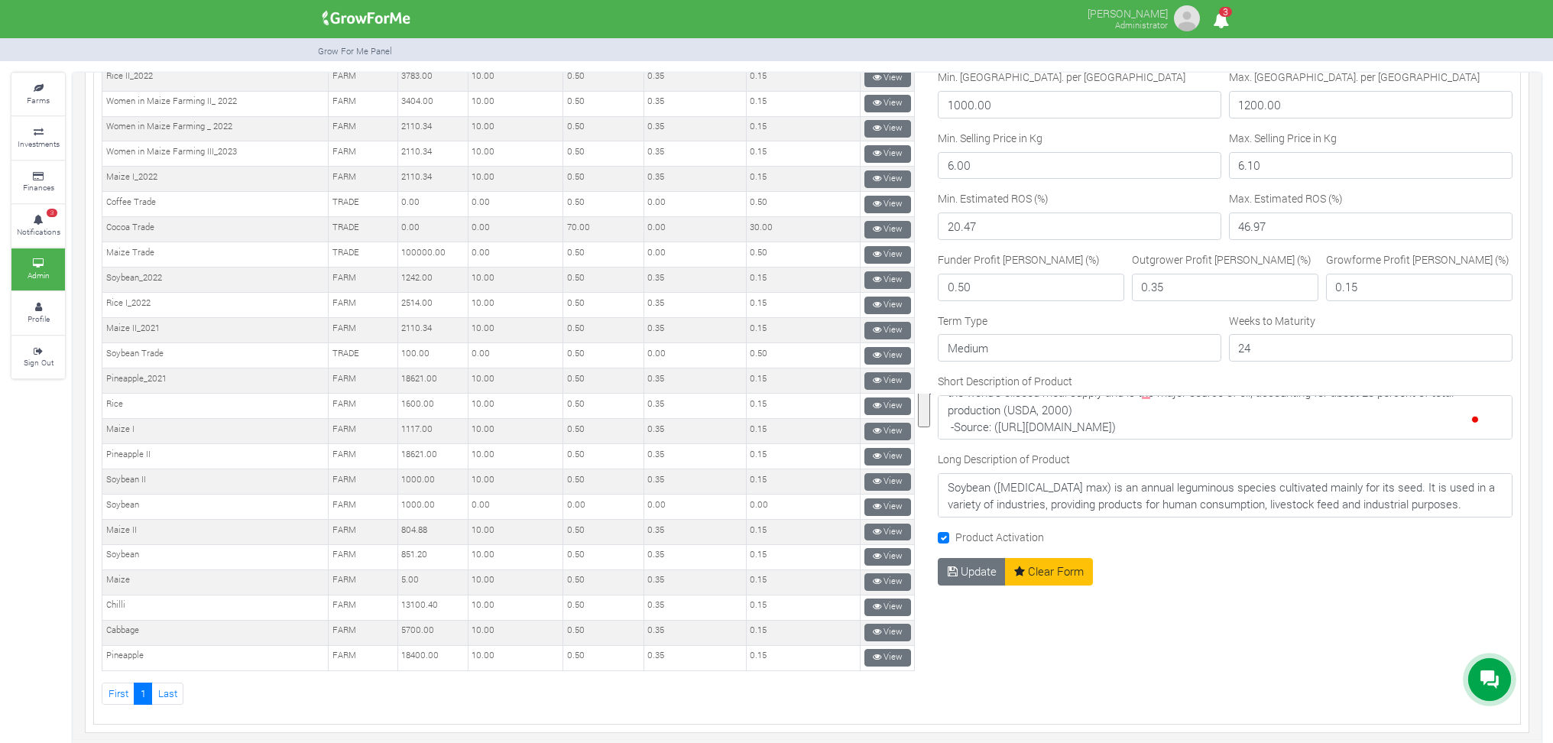
scroll to position [815, 0]
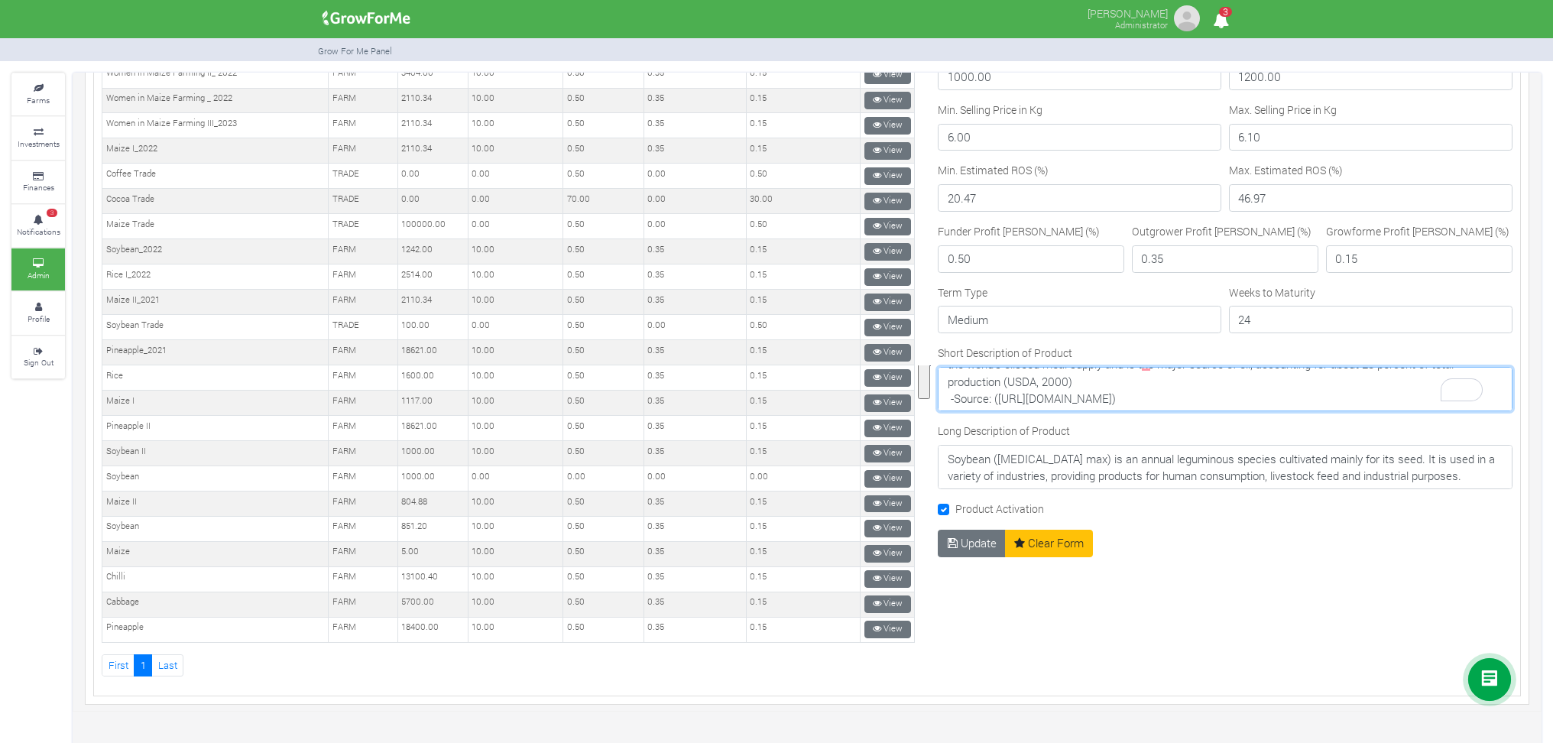
click at [1192, 391] on textarea "Soybean crop is of a great economic and social importance worldwide. Soybean pr…" at bounding box center [1225, 389] width 575 height 44
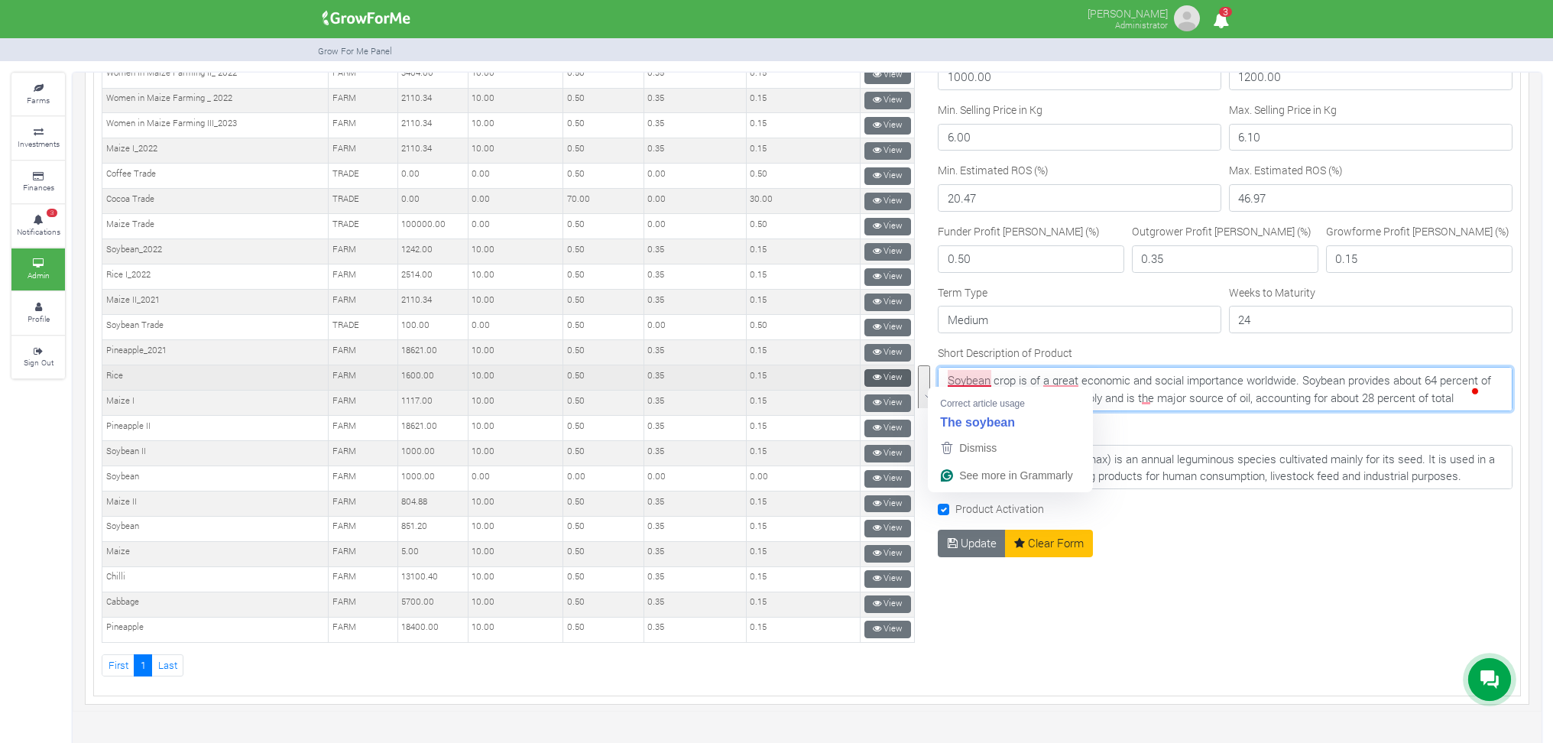
drag, startPoint x: 1190, startPoint y: 391, endPoint x: 896, endPoint y: 371, distance: 294.2
click at [896, 371] on div "New" at bounding box center [807, 31] width 1434 height 1316
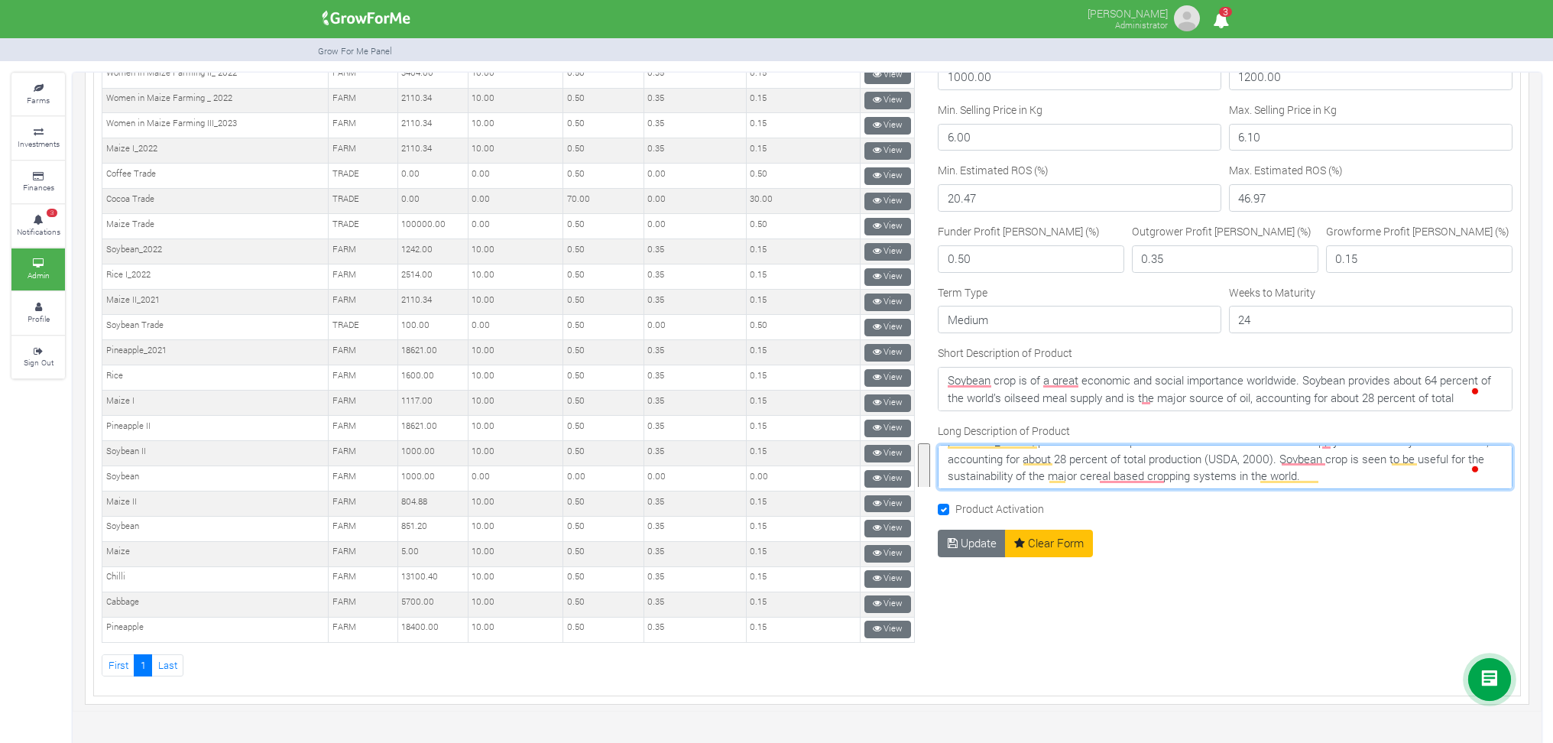
scroll to position [103, 0]
drag, startPoint x: 940, startPoint y: 454, endPoint x: 1425, endPoint y: 477, distance: 485.1
click at [1425, 477] on textarea "Soybean ([MEDICAL_DATA] max) is an annual leguminous species cultivated mainly …" at bounding box center [1225, 467] width 575 height 44
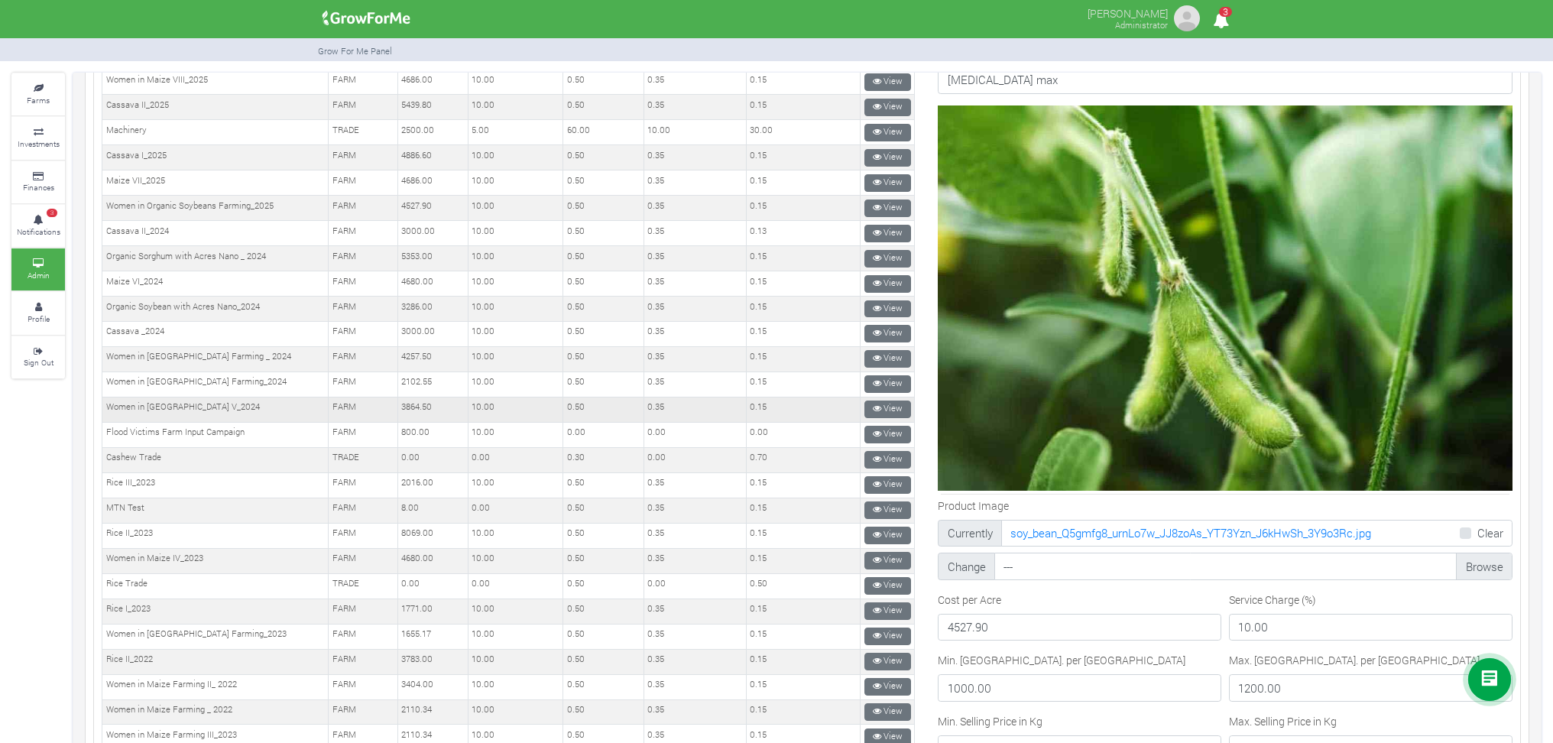
scroll to position [0, 0]
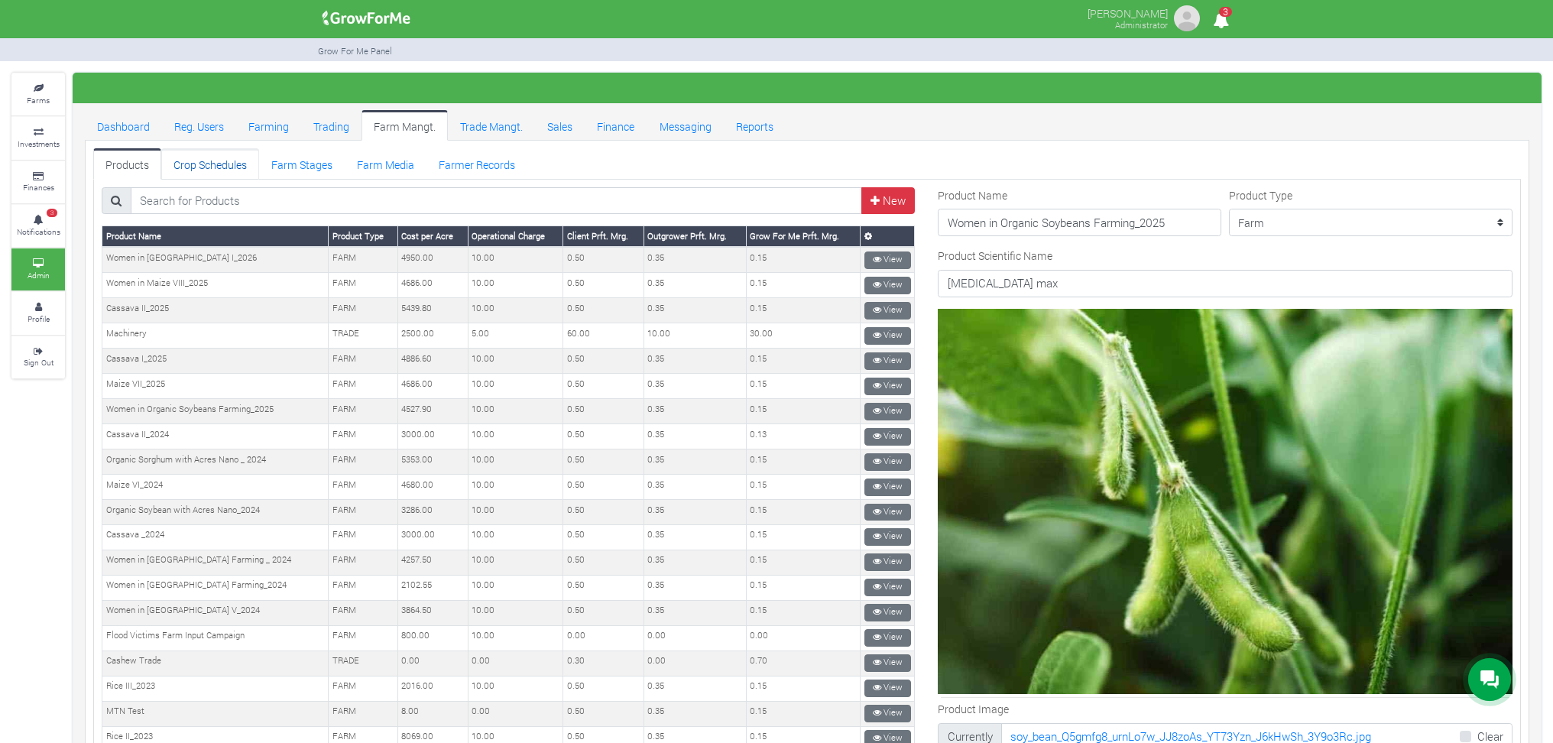
click at [206, 157] on link "Crop Schedules" at bounding box center [210, 163] width 98 height 31
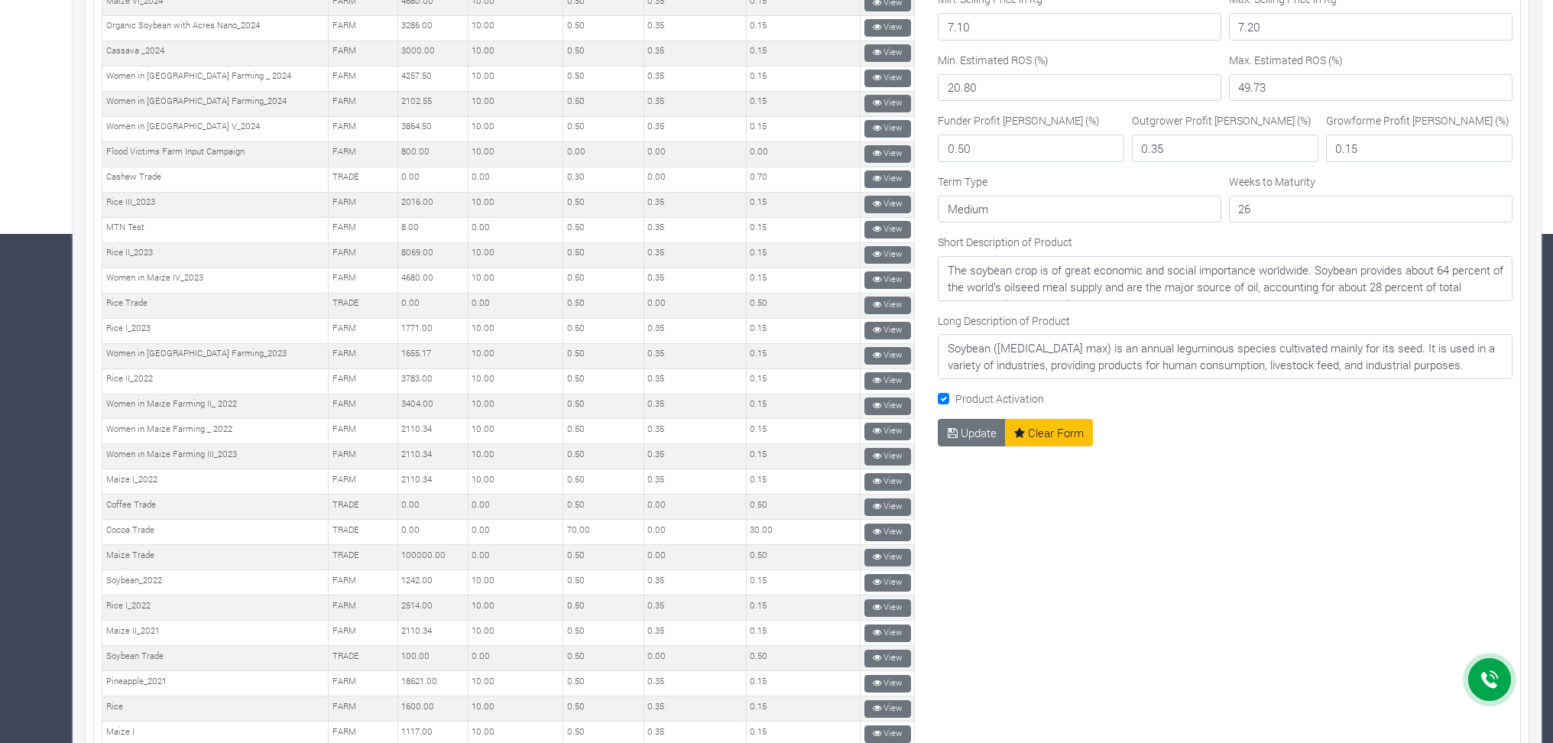
scroll to position [407, 0]
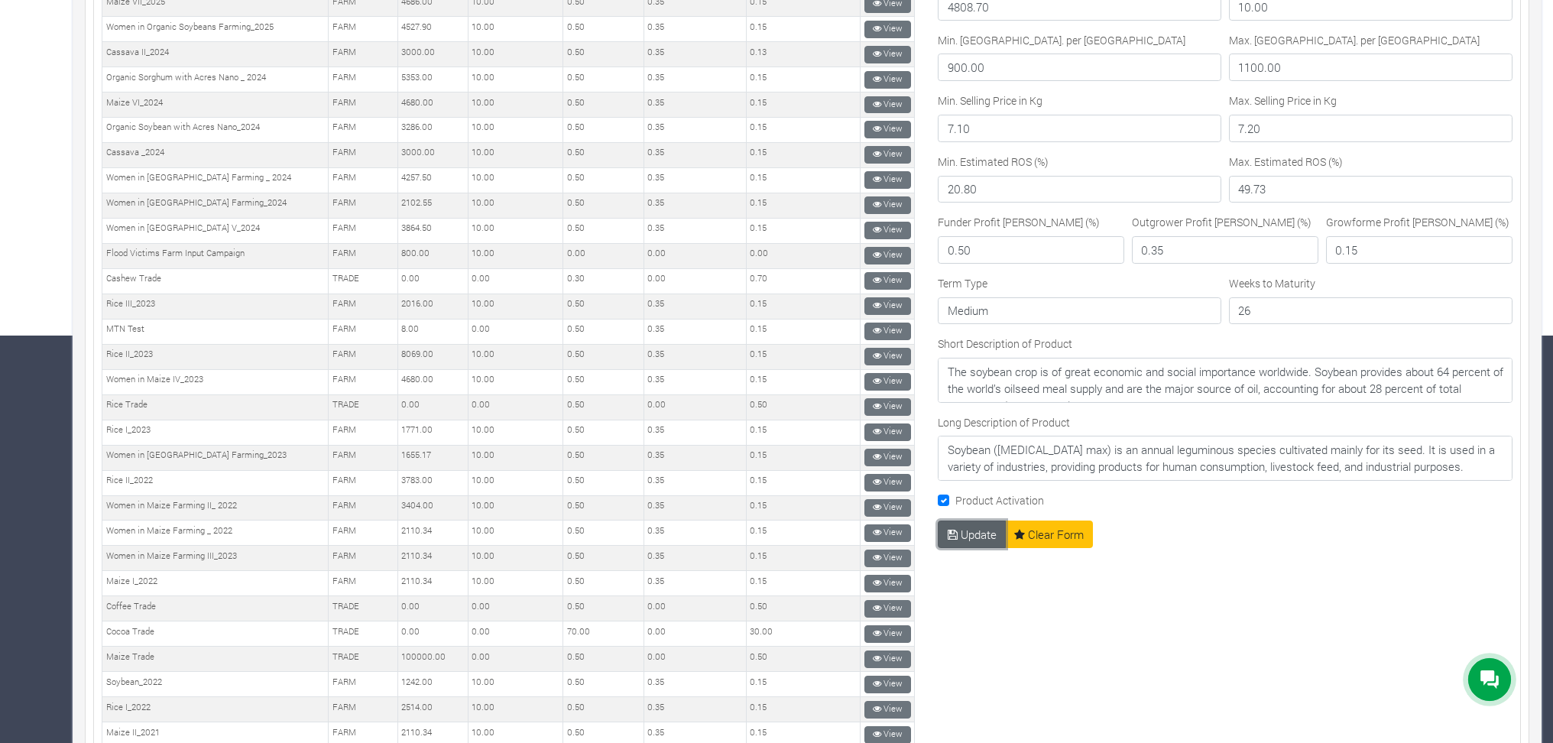
click at [974, 537] on button "Update" at bounding box center [972, 534] width 68 height 28
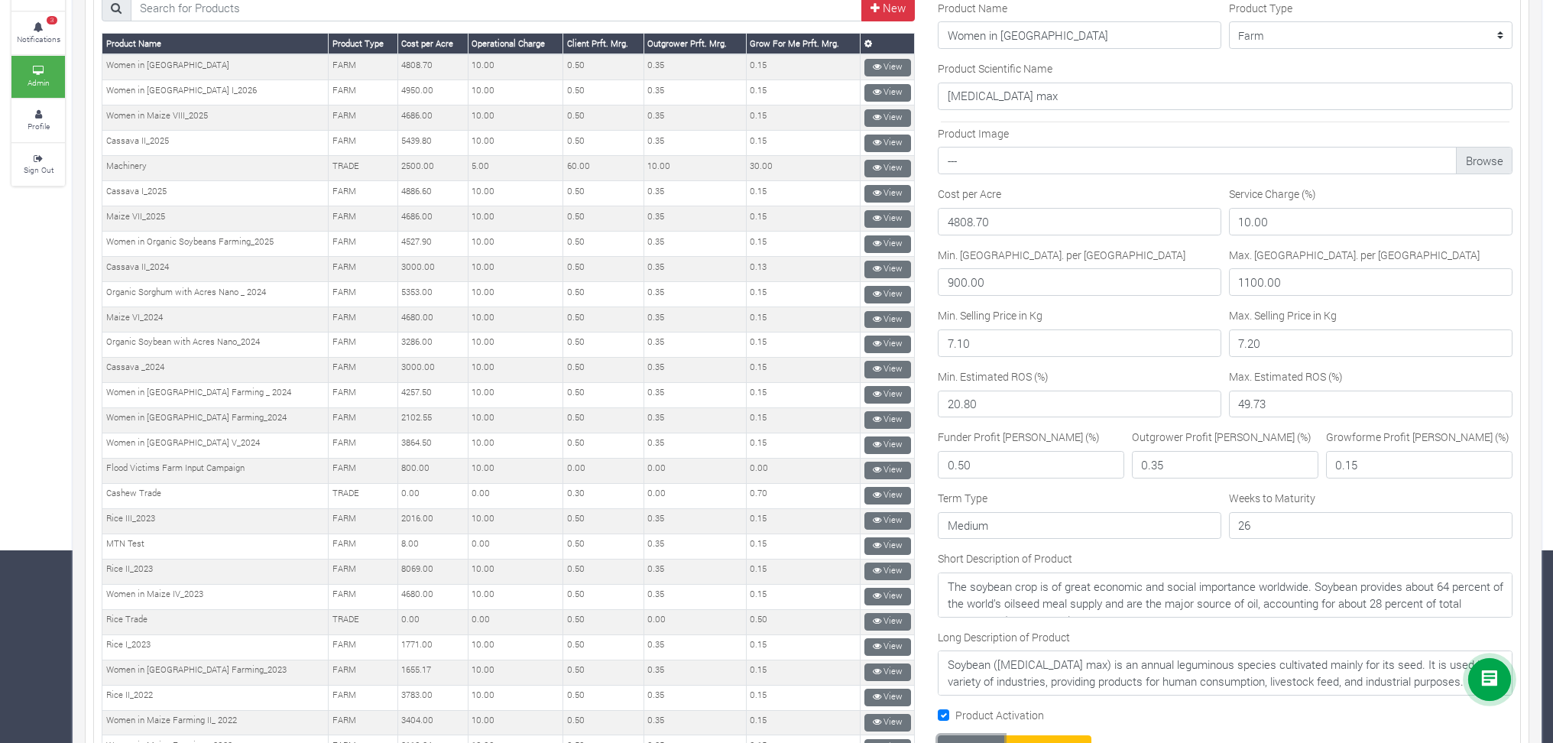
scroll to position [102, 0]
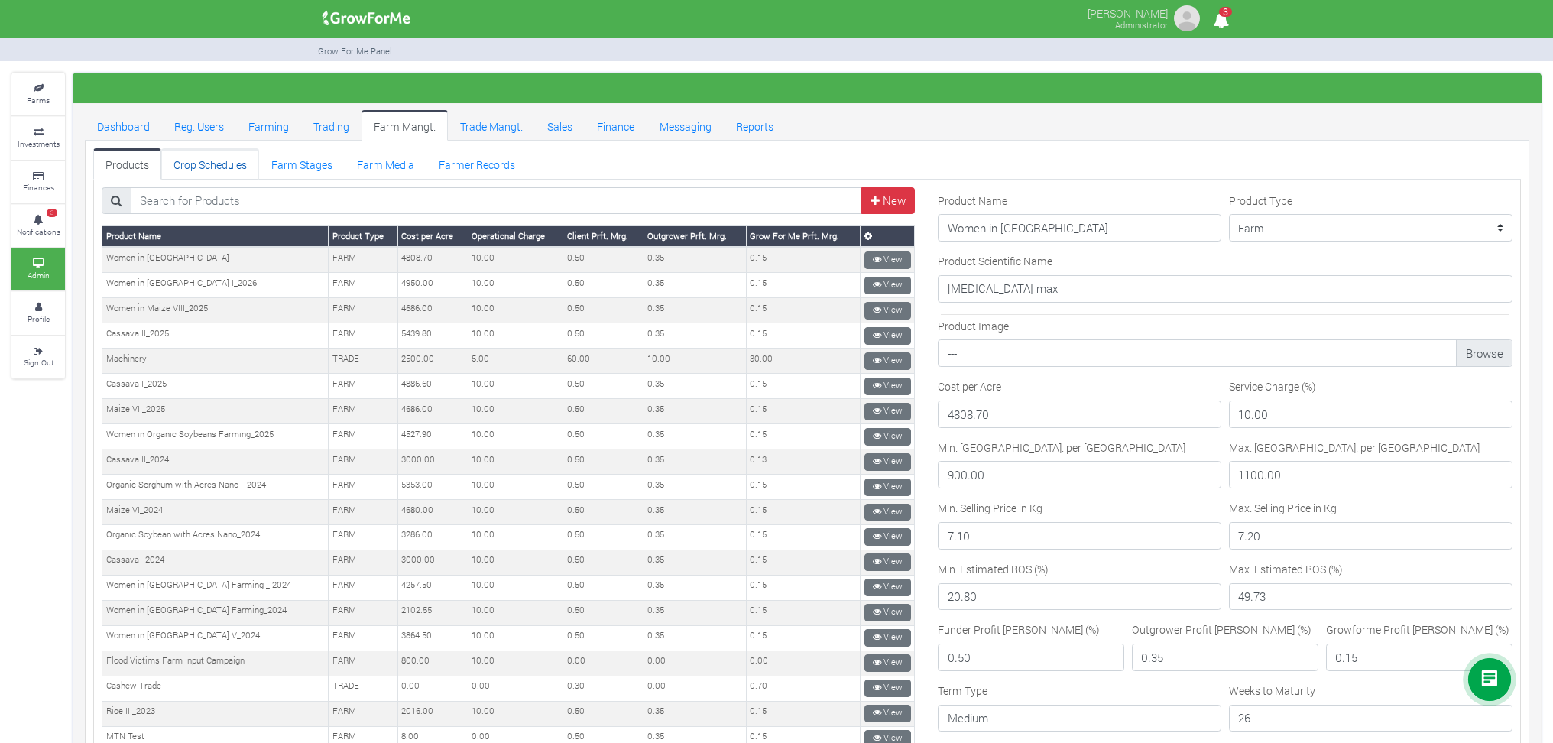
click at [216, 160] on link "Crop Schedules" at bounding box center [210, 163] width 98 height 31
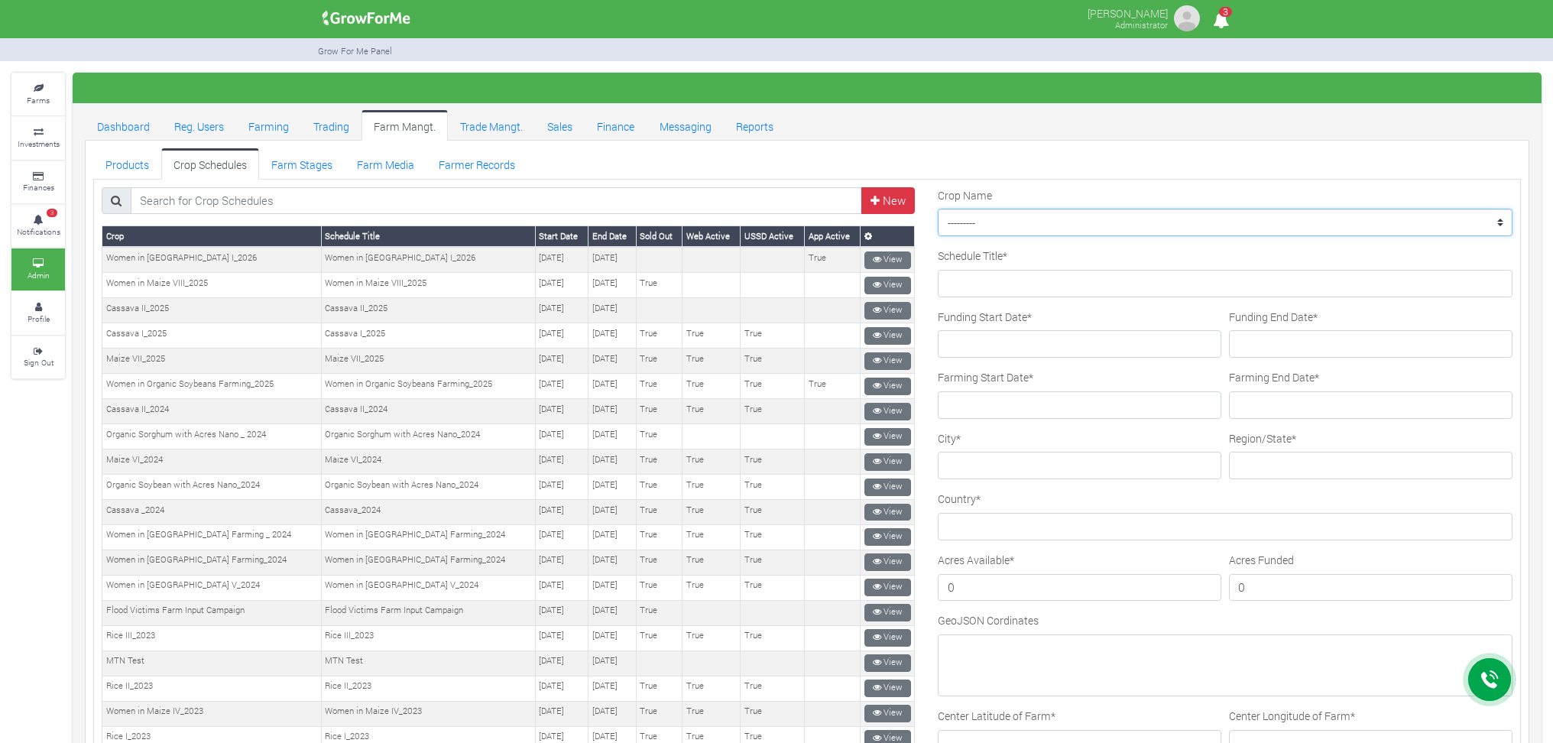
click at [995, 215] on select "--------- Maize II_2021 Women in [GEOGRAPHIC_DATA] I_2026 Women in [GEOGRAPHIC_…" at bounding box center [1225, 223] width 575 height 28
click at [1121, 136] on ul "Dashboard Reg. Users Farming Trading Farm Mangt. Trade Mangt. Sales Finance Mes…" at bounding box center [807, 125] width 1444 height 31
click at [952, 218] on select "--------- Maize II_2021 Women in Maize I_2026 Women in Sorghum Farming _ 2024 C…" at bounding box center [1225, 223] width 575 height 28
select select "49"
click at [938, 209] on select "--------- Maize II_2021 Women in Maize I_2026 Women in Sorghum Farming _ 2024 C…" at bounding box center [1225, 223] width 575 height 28
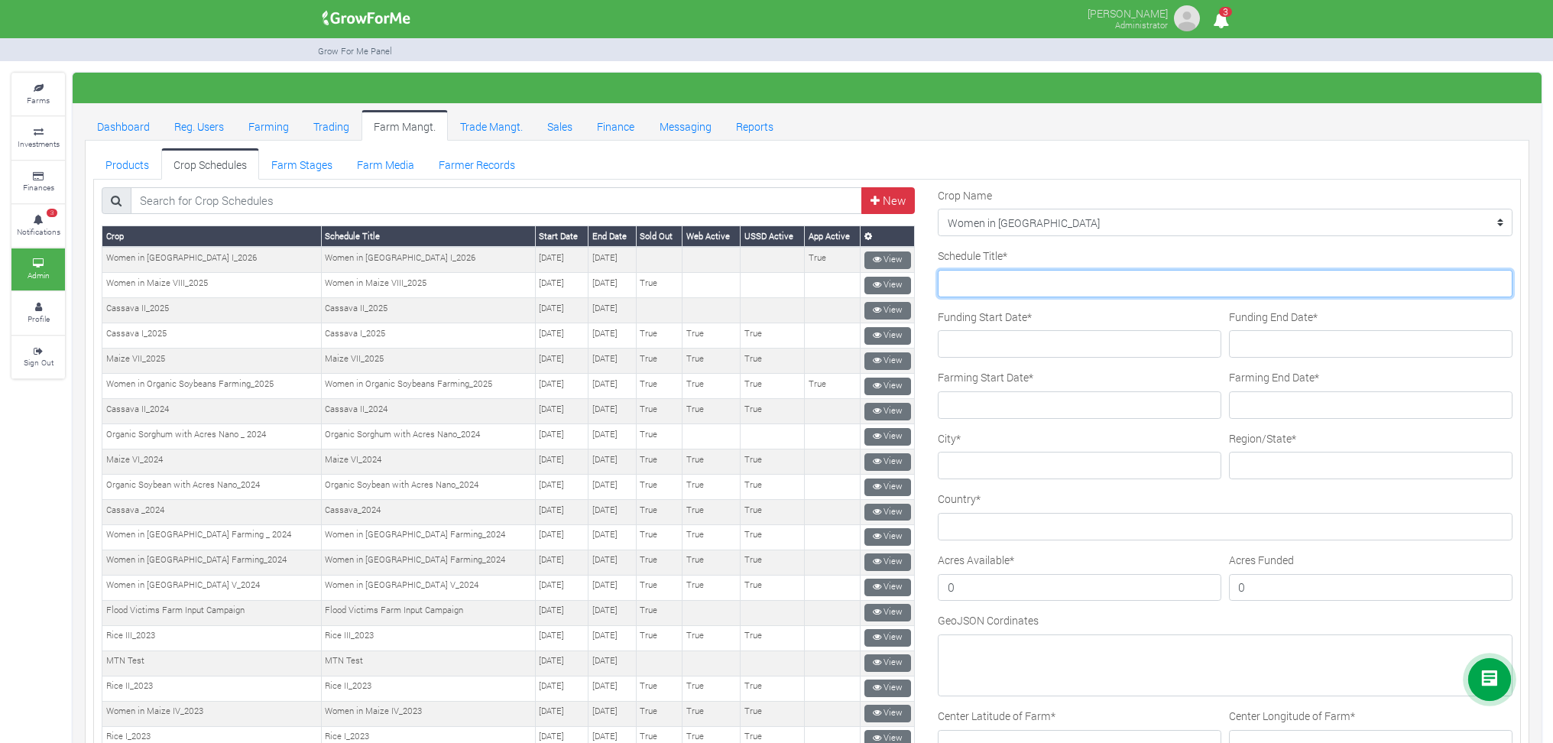
click at [961, 286] on input "Schedule Title *" at bounding box center [1225, 284] width 575 height 28
type input "Women in [GEOGRAPHIC_DATA]"
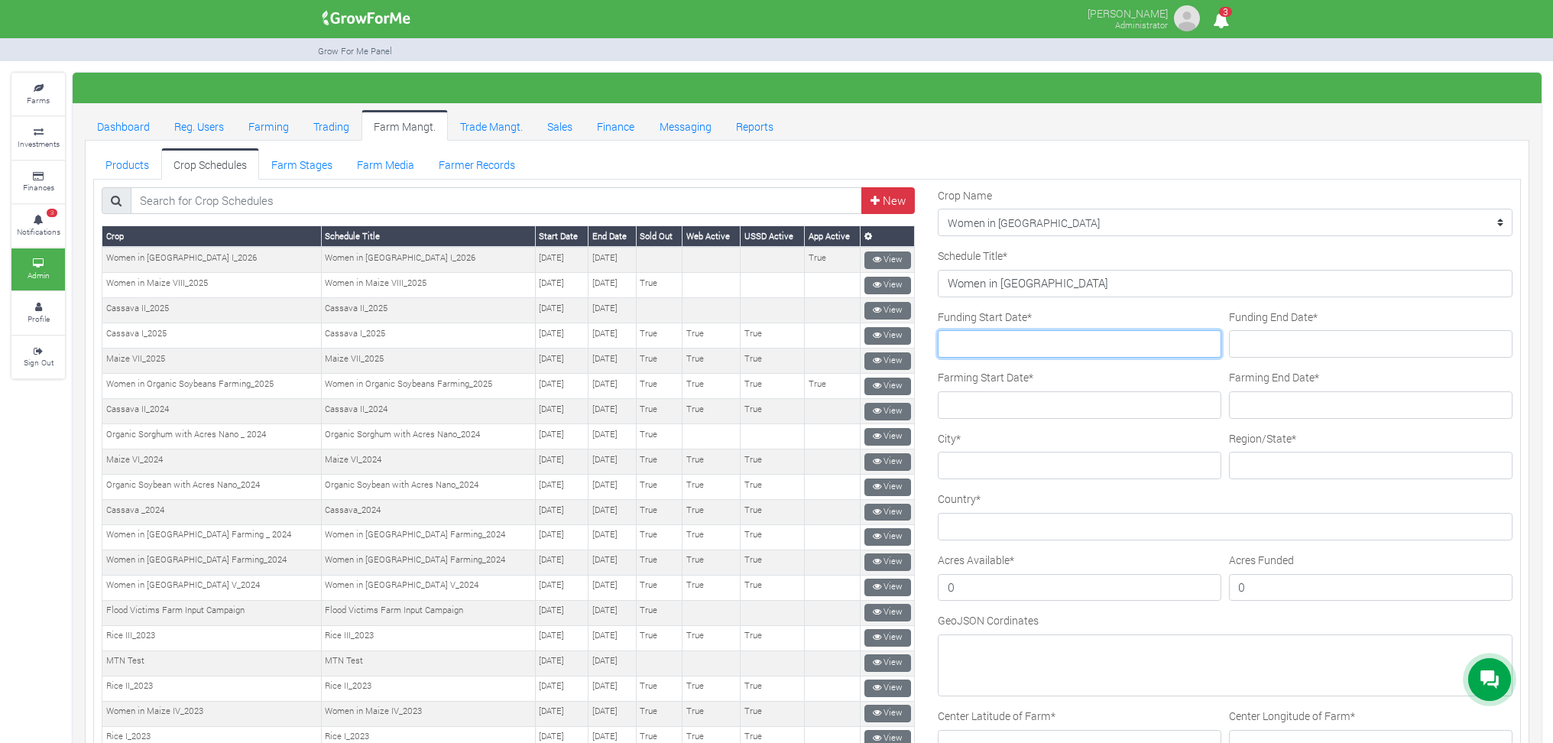
click at [996, 335] on input "Funding Start Date *" at bounding box center [1080, 344] width 284 height 28
click at [980, 344] on input "2025-09-24" at bounding box center [1080, 344] width 284 height 28
type input "2025-10-16"
click at [1263, 346] on input "Funding End Date *" at bounding box center [1371, 344] width 284 height 28
drag, startPoint x: 1263, startPoint y: 345, endPoint x: 1322, endPoint y: 368, distance: 64.1
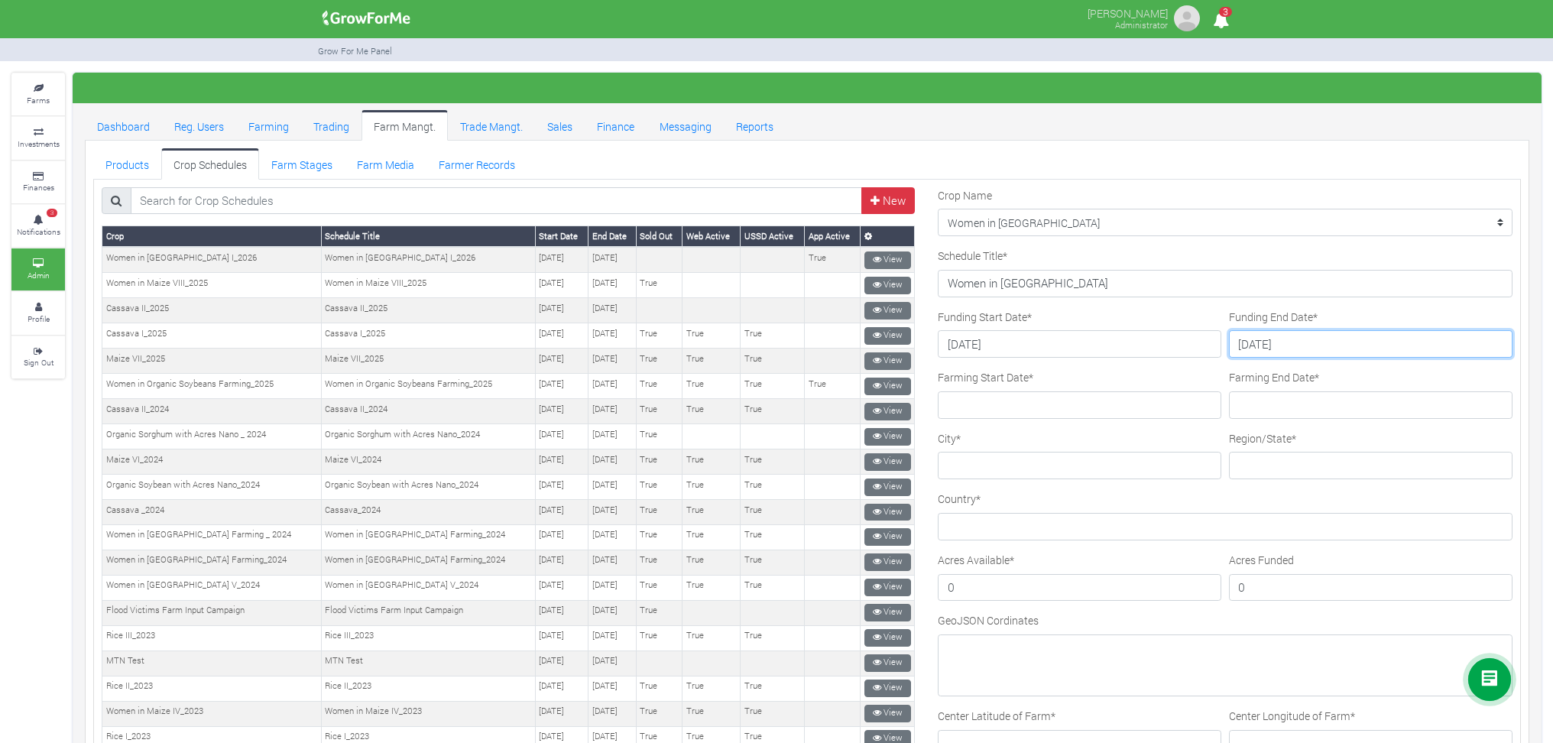
click at [1261, 345] on input "2025-10-31" at bounding box center [1371, 344] width 284 height 28
click at [1249, 350] on input "2025-07-31" at bounding box center [1371, 344] width 284 height 28
type input "2026-07-31"
click at [973, 411] on input "Farming Start Date *" at bounding box center [1080, 405] width 284 height 28
click at [967, 404] on input "2025-04-06" at bounding box center [1080, 405] width 284 height 28
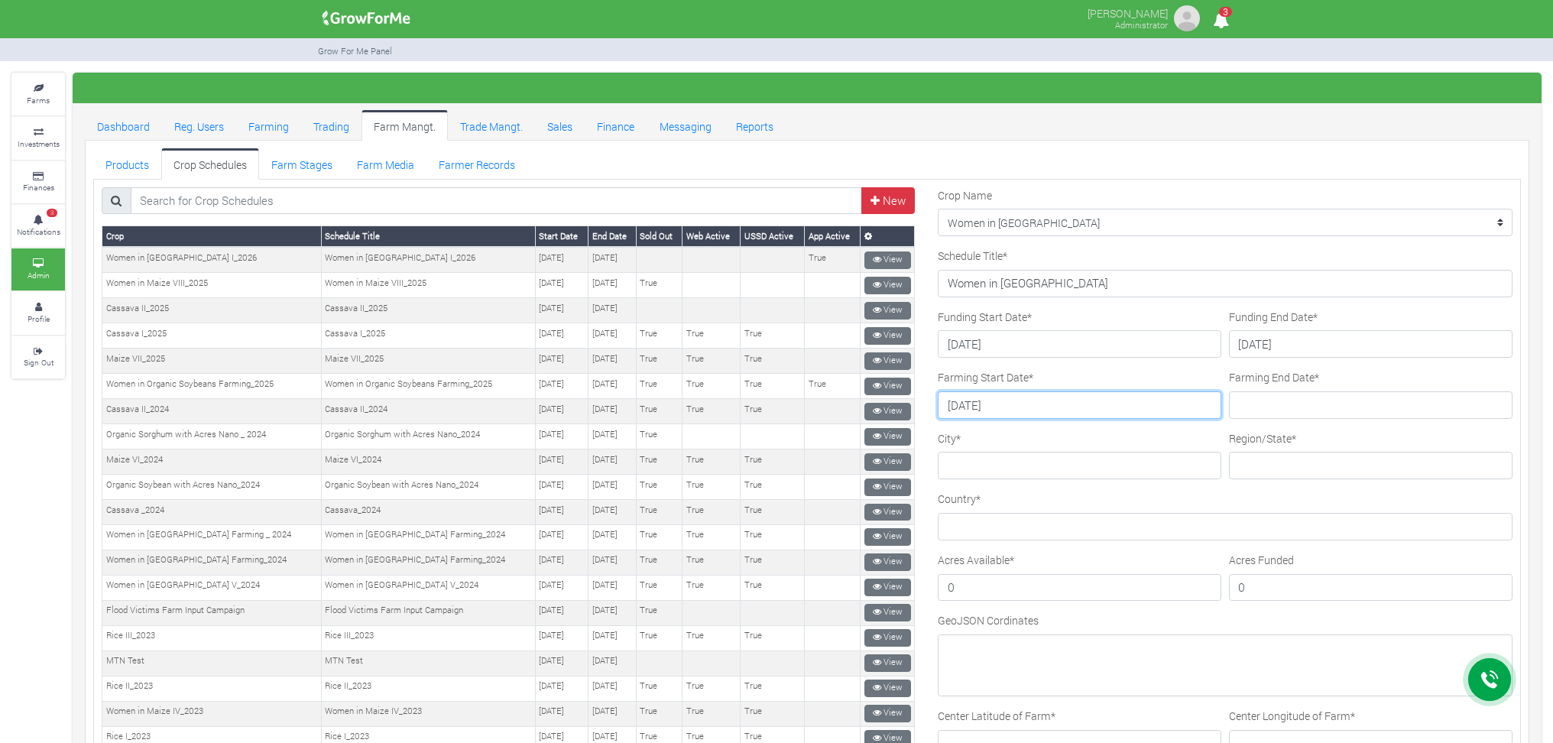
click at [981, 400] on input "2026-04-06" at bounding box center [1080, 405] width 284 height 28
type input "[DATE]"
click at [1244, 404] on input "Farming End Date *" at bounding box center [1371, 405] width 284 height 28
click at [1254, 404] on input "2026-10-20" at bounding box center [1371, 405] width 284 height 28
type input "[DATE]"
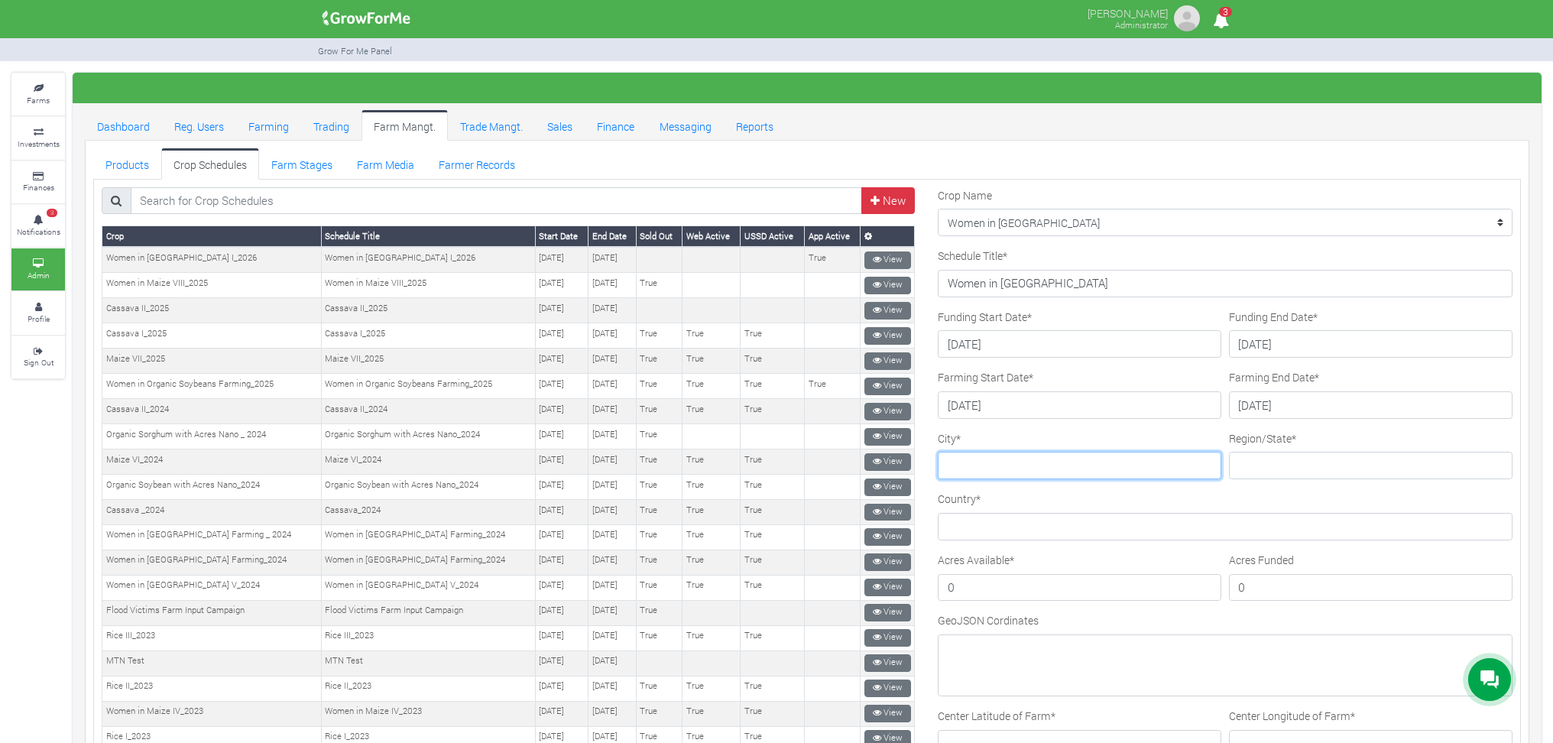
click at [971, 460] on input "City *" at bounding box center [1080, 466] width 284 height 28
type input "Gushegu"
click at [1250, 472] on input "Region/State *" at bounding box center [1371, 466] width 284 height 28
type input "[GEOGRAPHIC_DATA]"
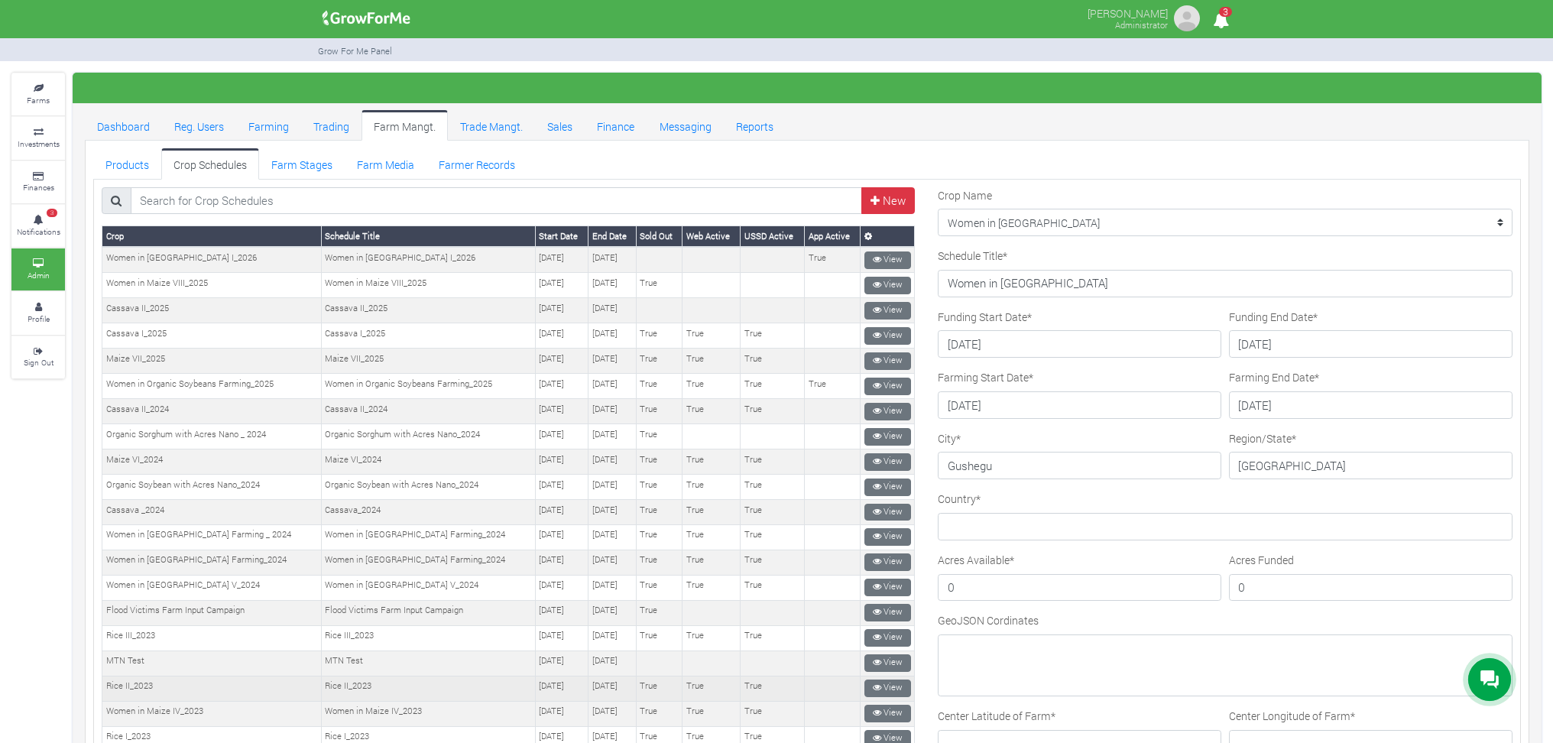
click at [760, 678] on td "True" at bounding box center [773, 688] width 64 height 25
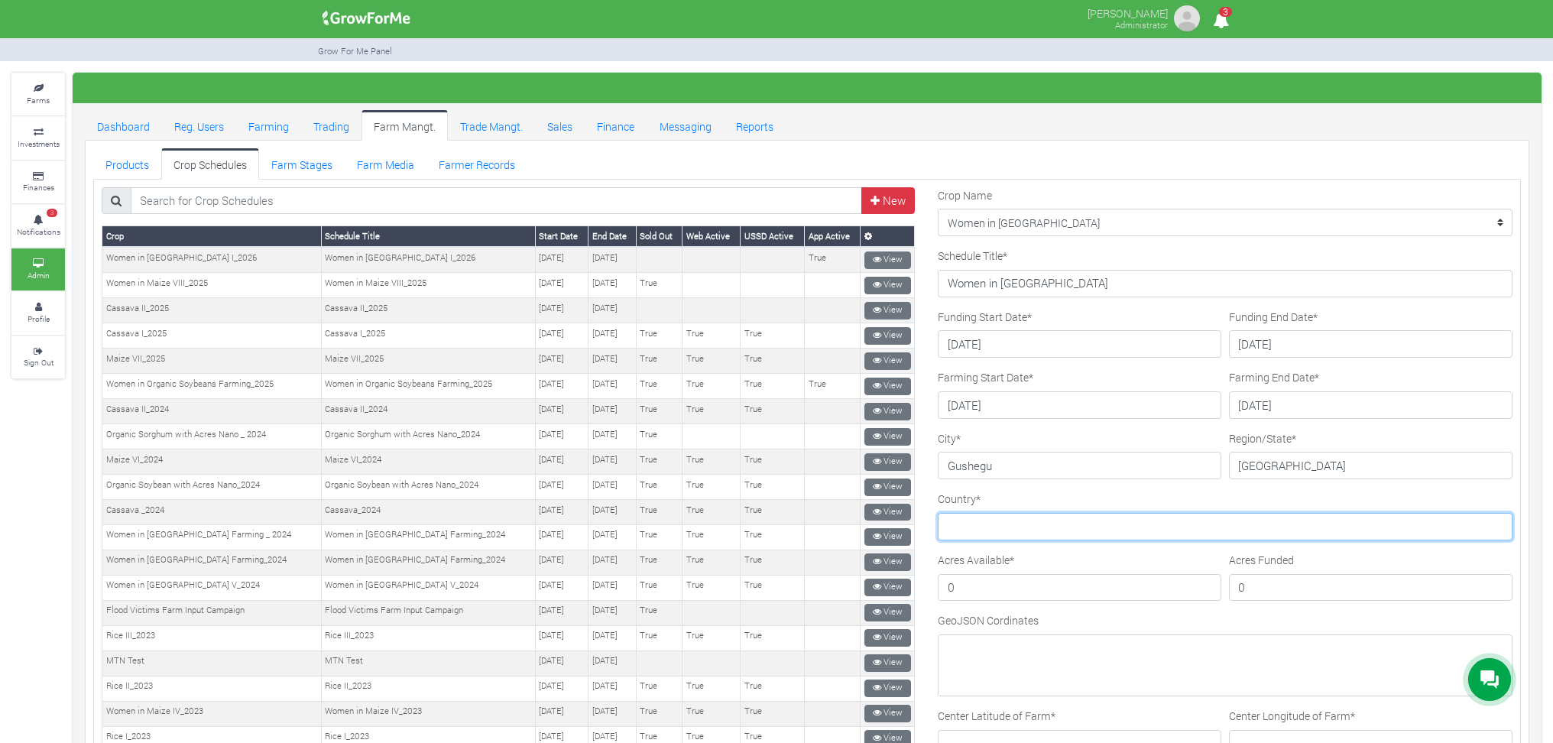
click at [967, 520] on input "Country *" at bounding box center [1225, 527] width 575 height 28
type input "[GEOGRAPHIC_DATA]"
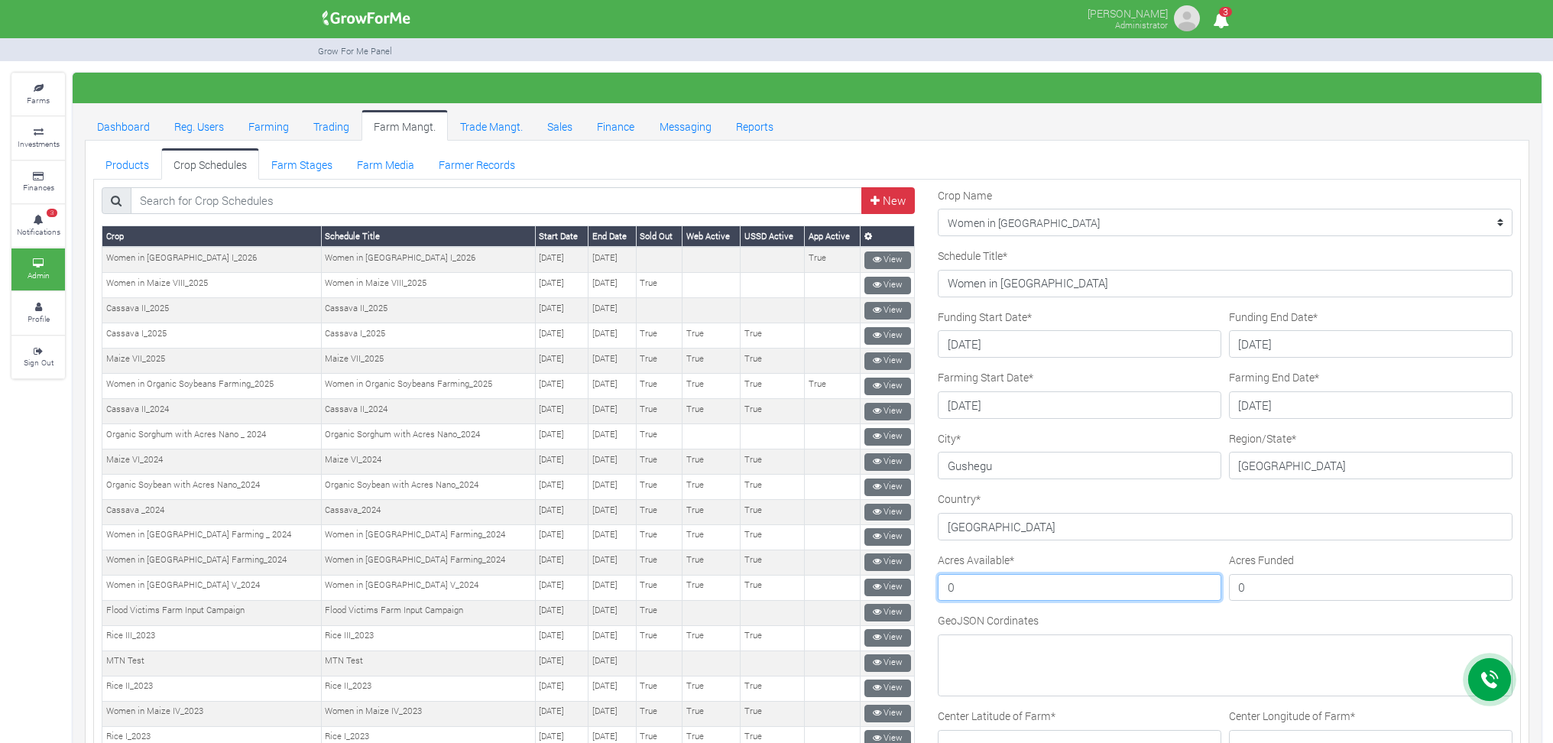
click at [1009, 592] on input "0" at bounding box center [1080, 588] width 284 height 28
click at [938, 585] on input "0" at bounding box center [1080, 588] width 284 height 28
type input "3600"
click at [1254, 584] on input "0" at bounding box center [1371, 588] width 284 height 28
click at [1235, 589] on input "0" at bounding box center [1371, 588] width 284 height 28
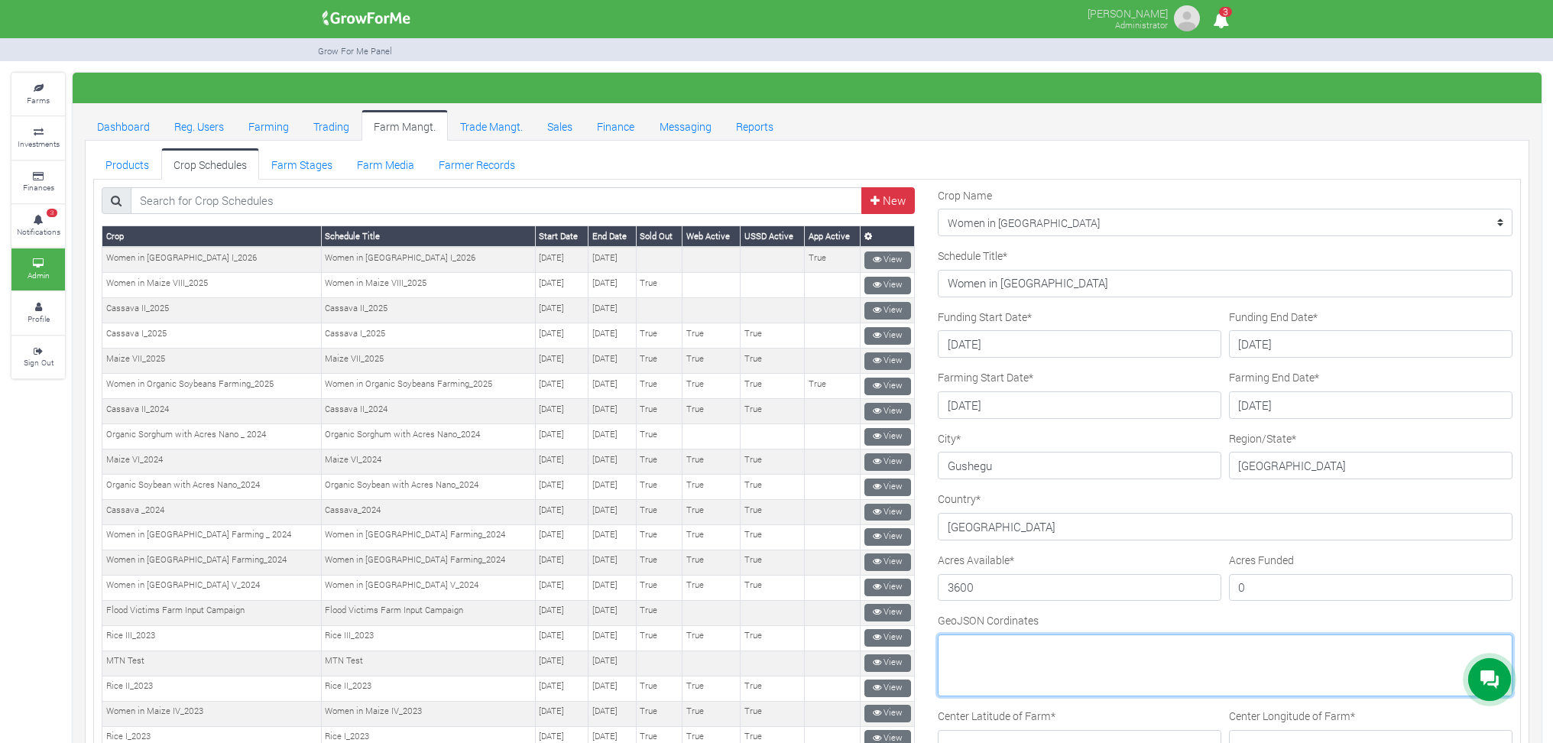
click at [976, 650] on textarea "GeoJSON Cordinates" at bounding box center [1225, 665] width 575 height 62
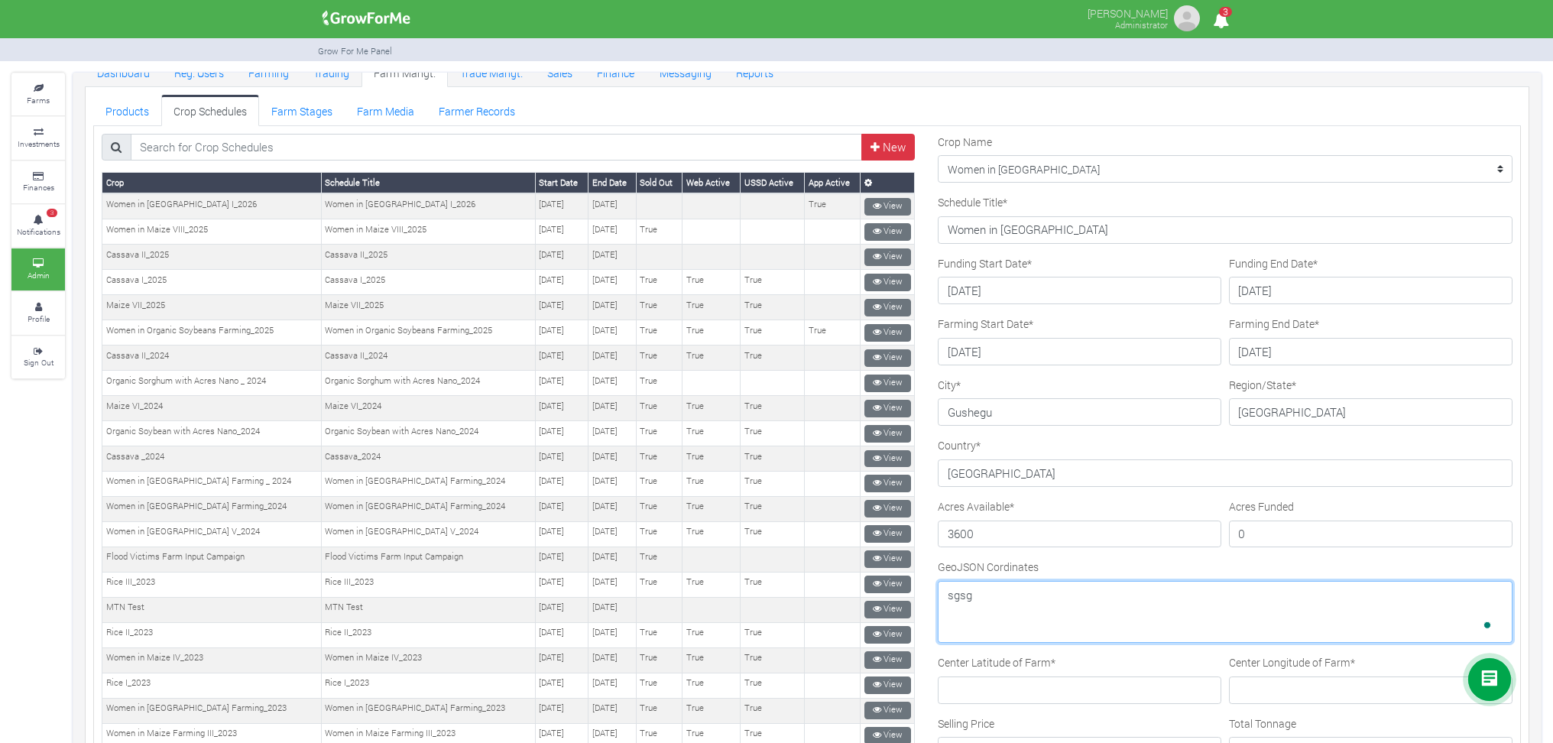
scroll to position [306, 0]
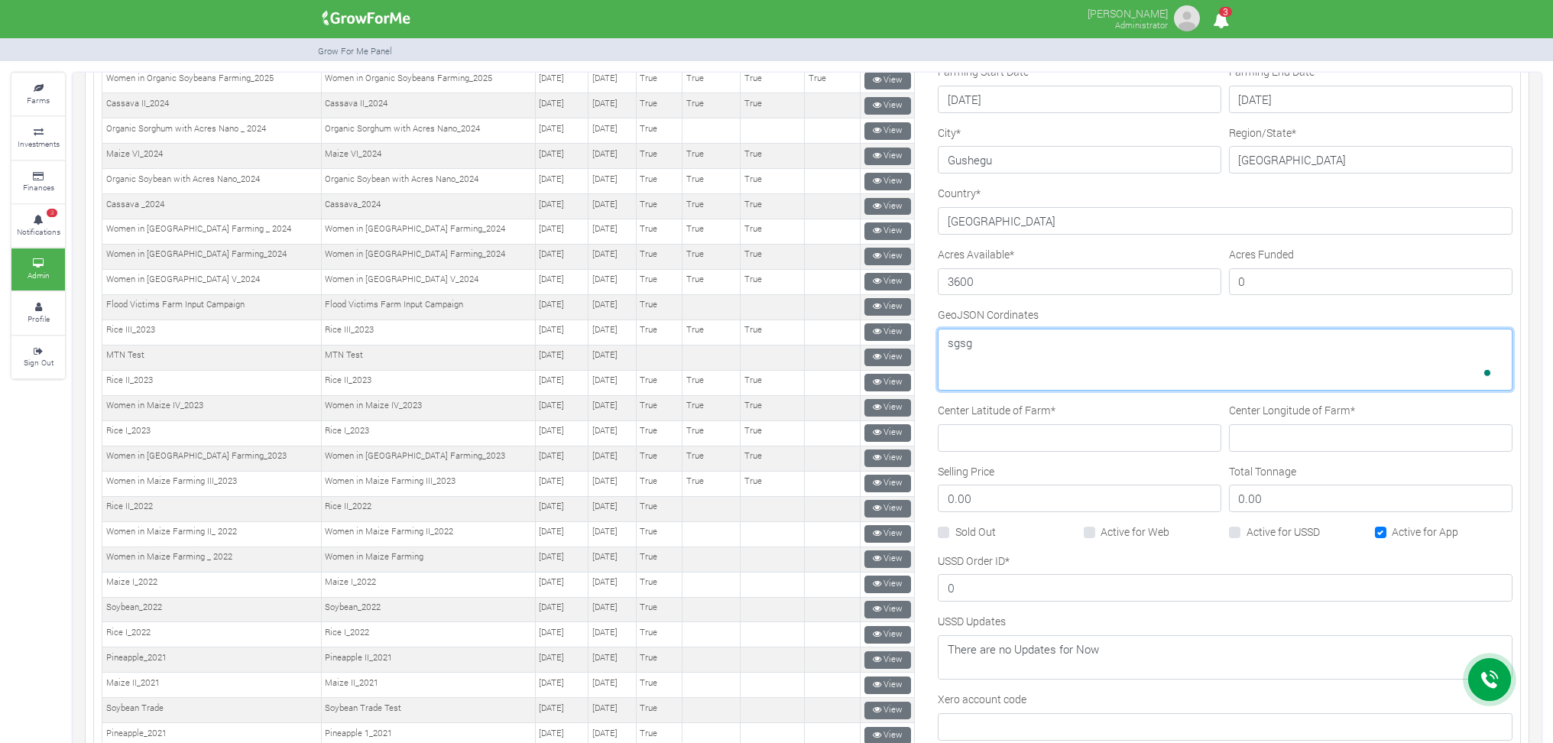
type textarea "sgsg"
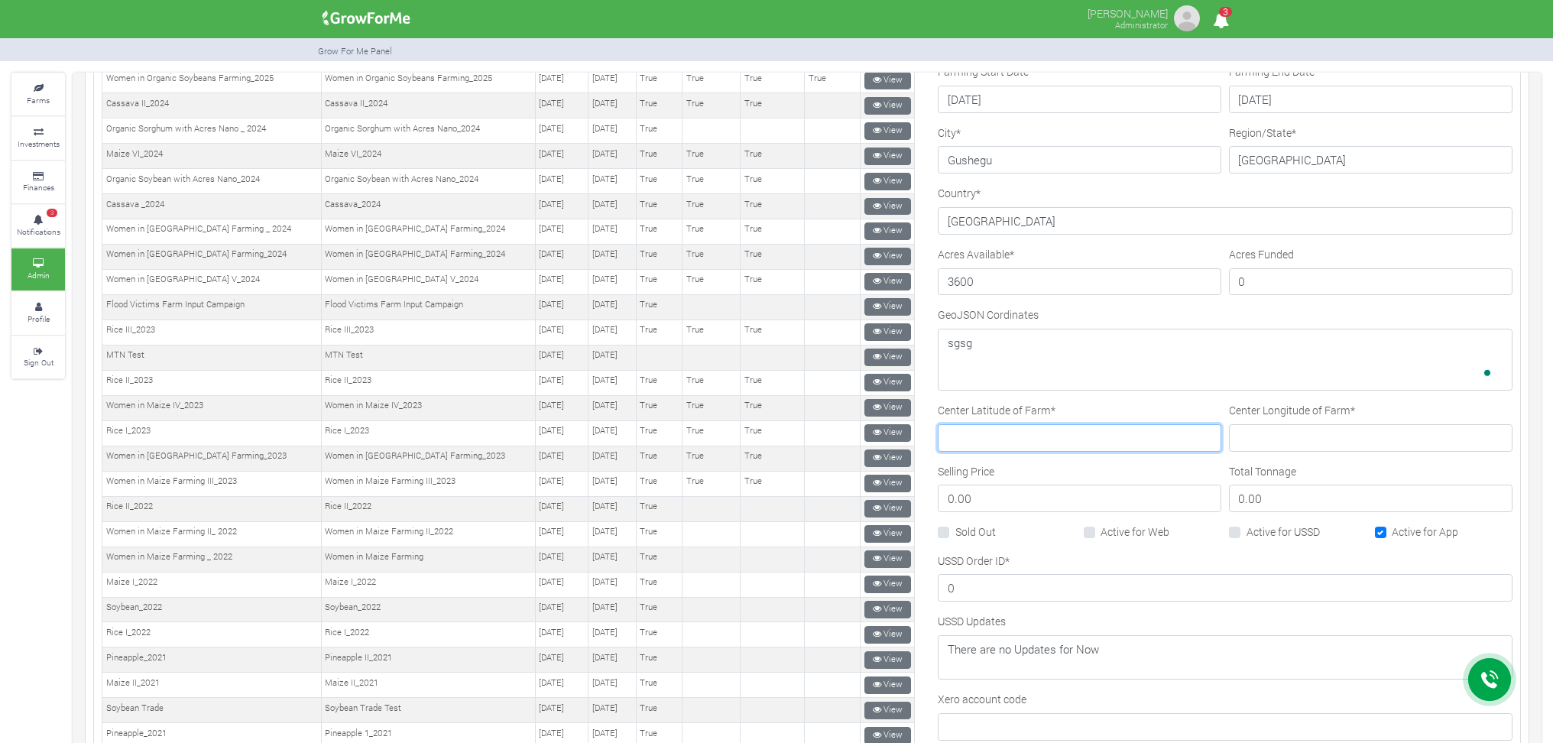
click at [967, 449] on input "Center Latitude of Farm *" at bounding box center [1080, 438] width 284 height 28
type input "agg"
click at [1276, 426] on input "Center Longitude of Farm *" at bounding box center [1371, 438] width 284 height 28
type input "adda"
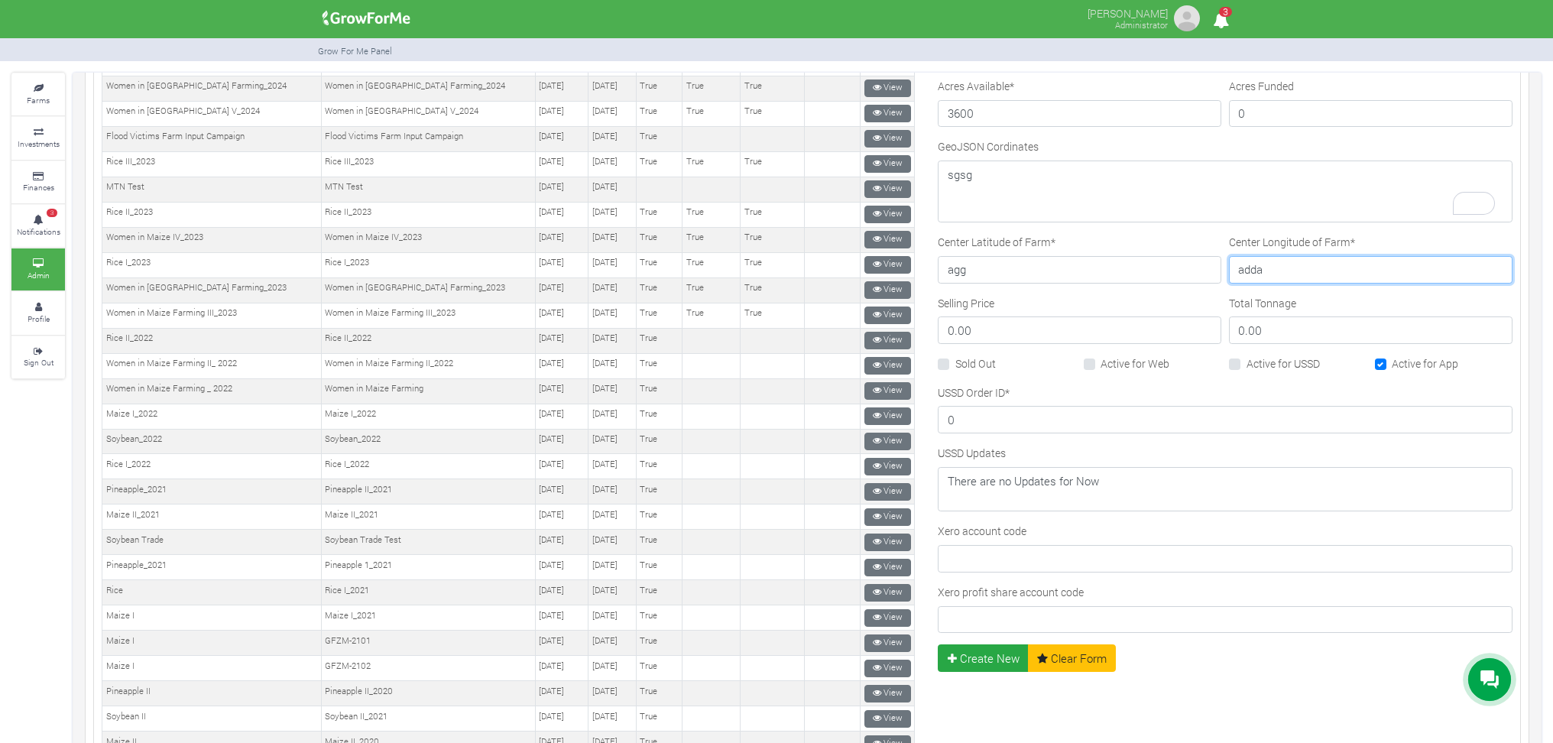
scroll to position [509, 0]
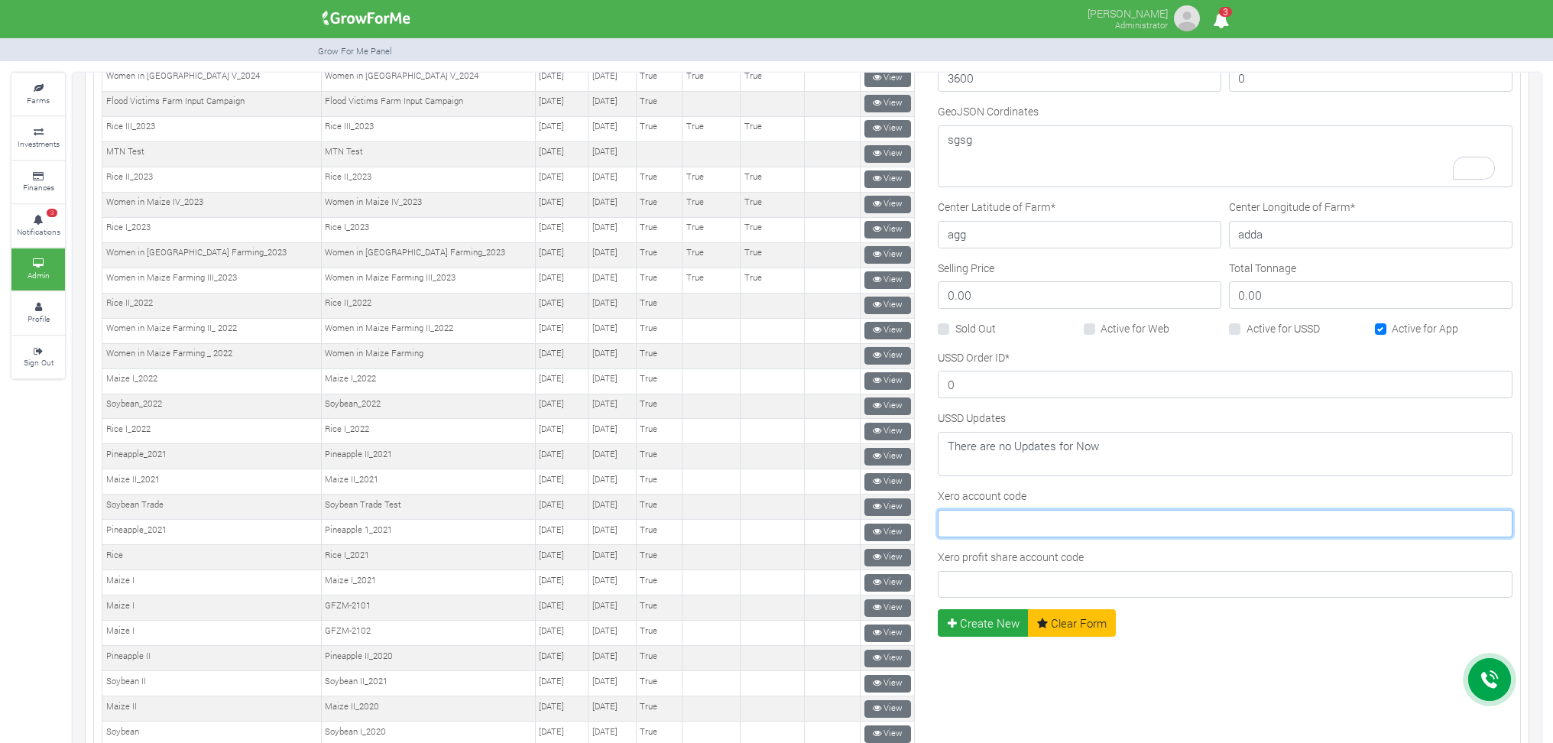
click at [969, 520] on input "Xero account code" at bounding box center [1225, 524] width 575 height 28
type input "816"
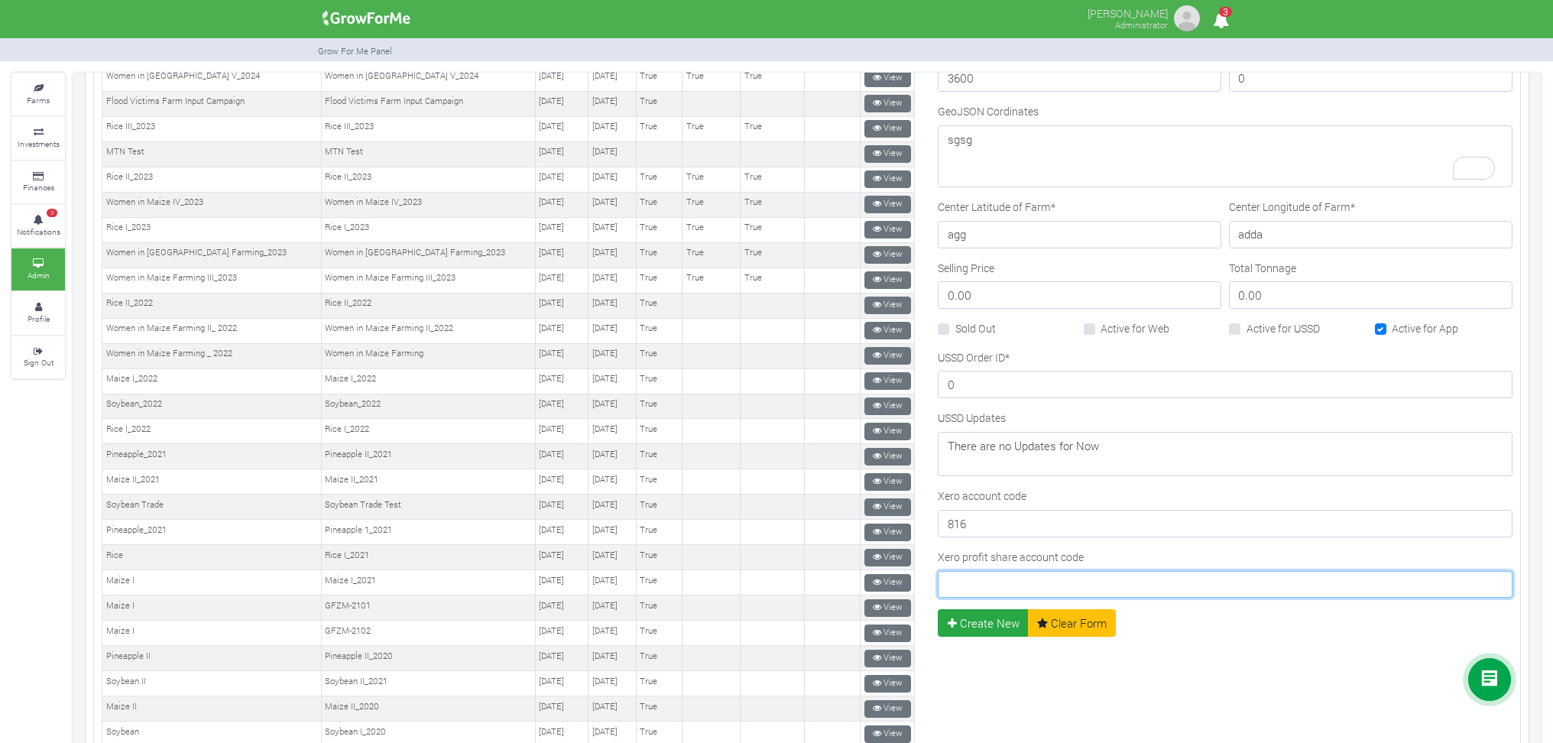
click at [967, 581] on input "Xero profit share account code" at bounding box center [1225, 585] width 575 height 28
type input "439"
click at [1000, 618] on button "Create New" at bounding box center [983, 623] width 91 height 28
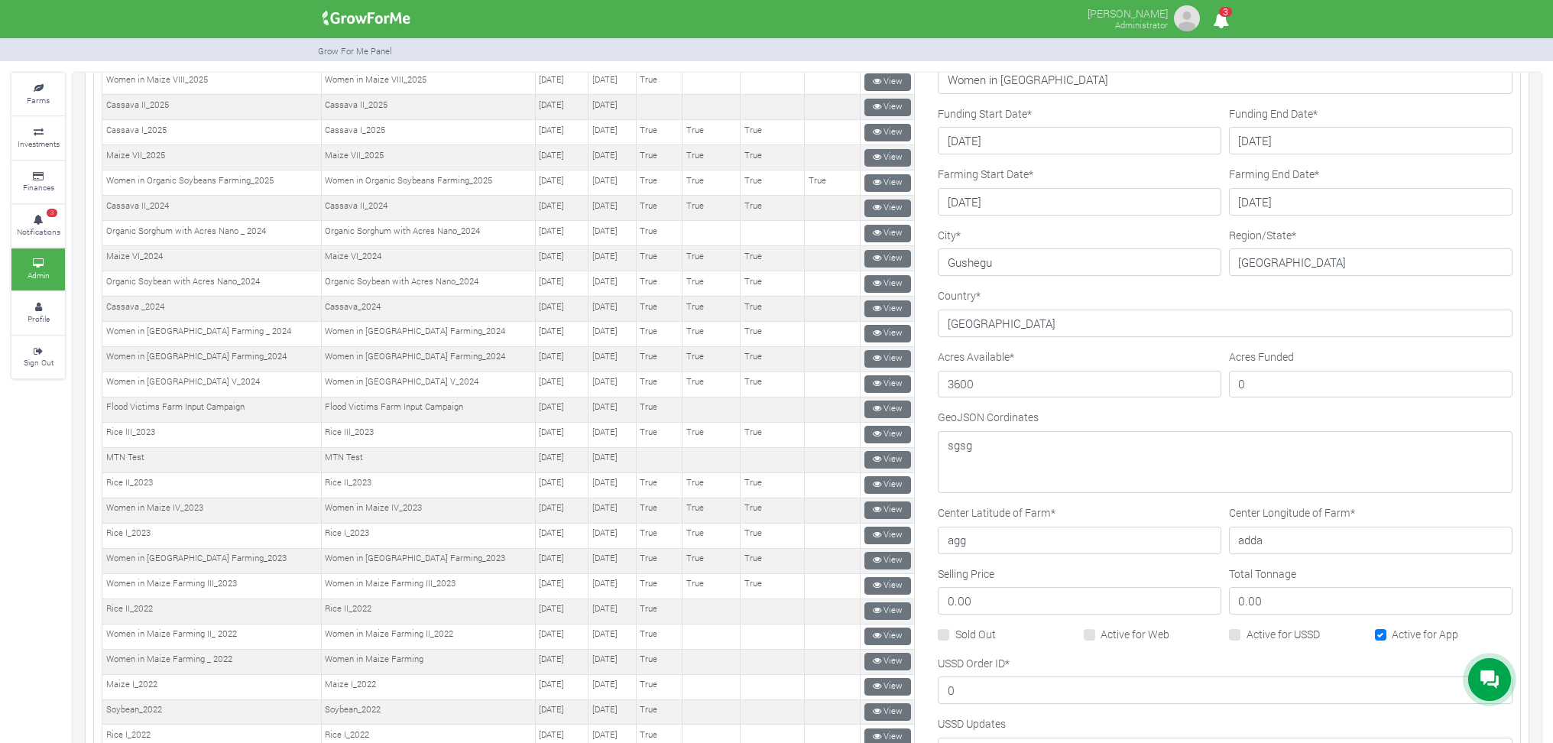
scroll to position [137, 0]
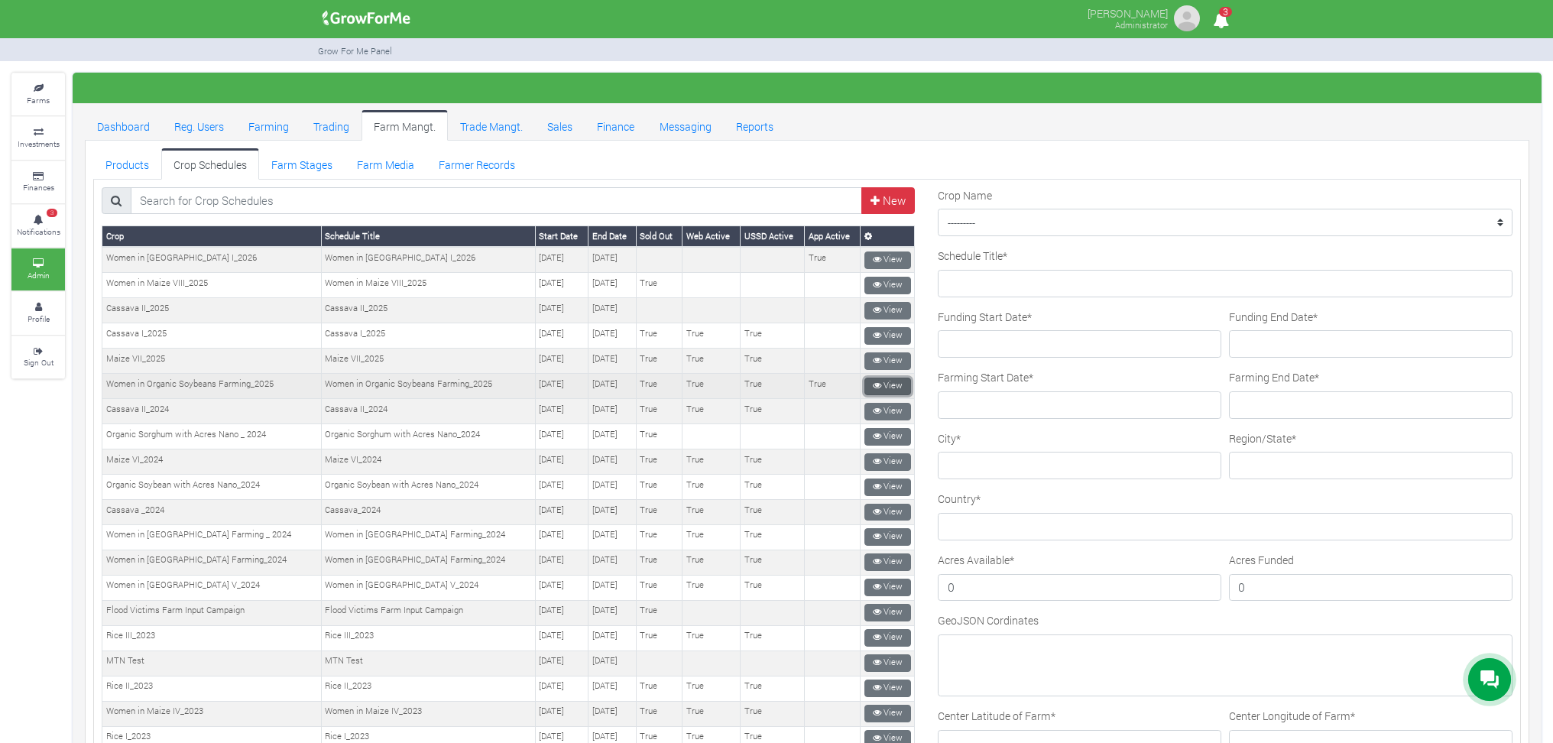
click at [893, 381] on link "View" at bounding box center [887, 387] width 47 height 18
